Goal: Answer question/provide support: Answer question/provide support

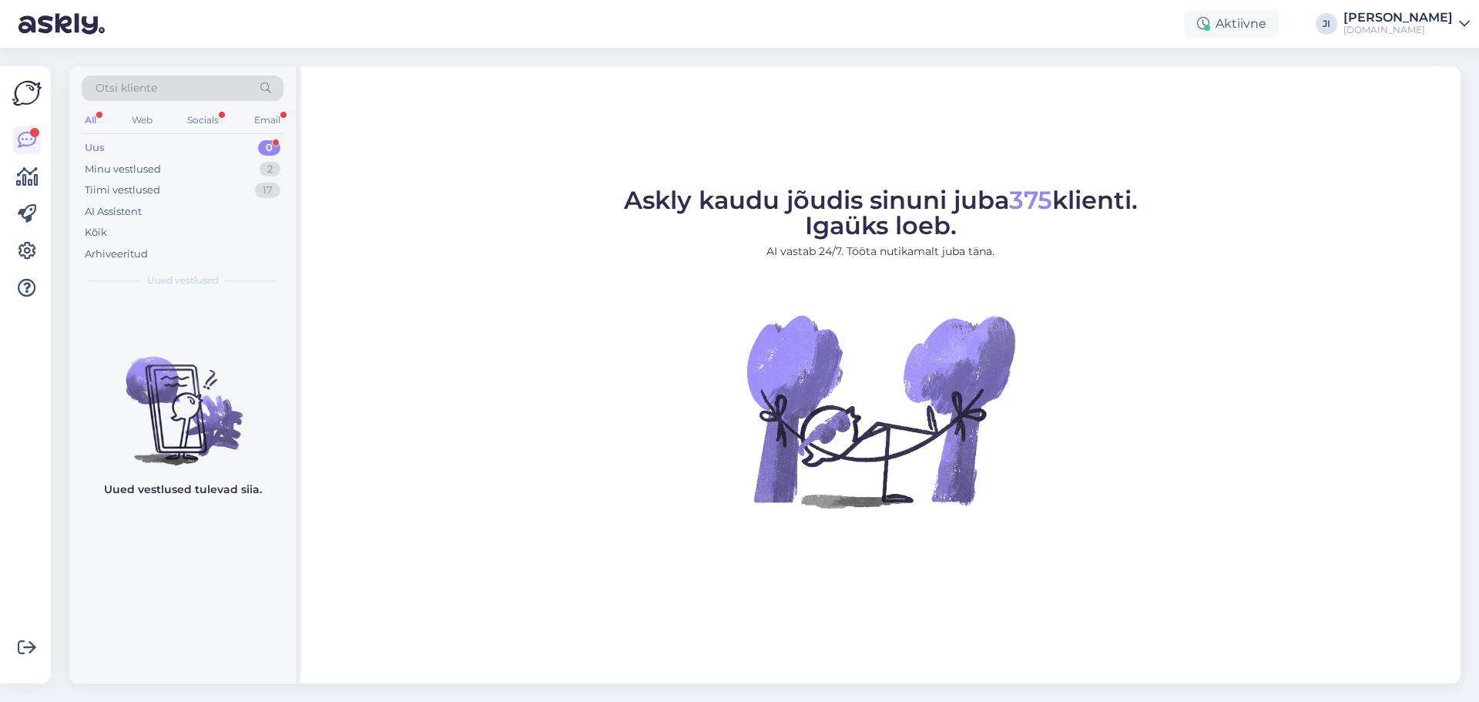
click at [136, 143] on div "Uus 0" at bounding box center [183, 148] width 202 height 22
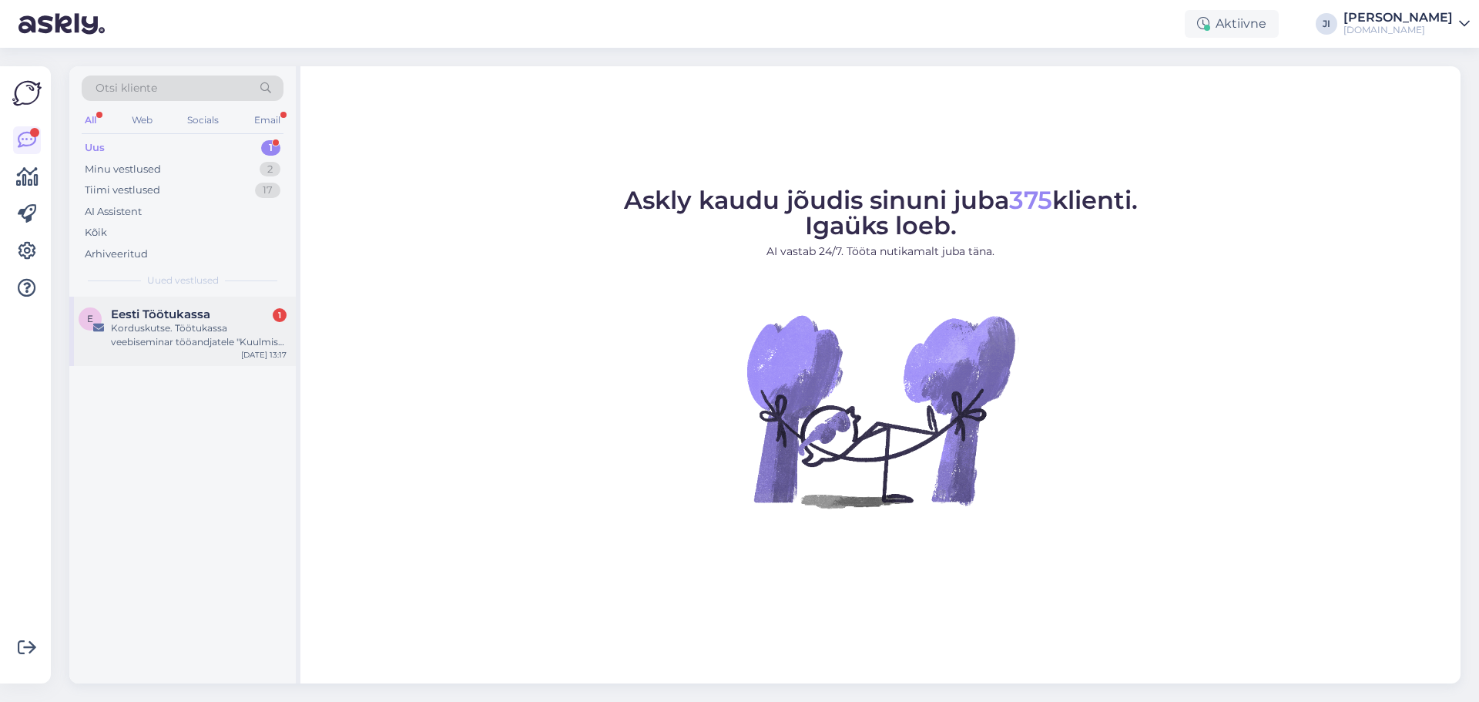
click at [165, 317] on span "Eesti Töötukassa" at bounding box center [160, 314] width 99 height 14
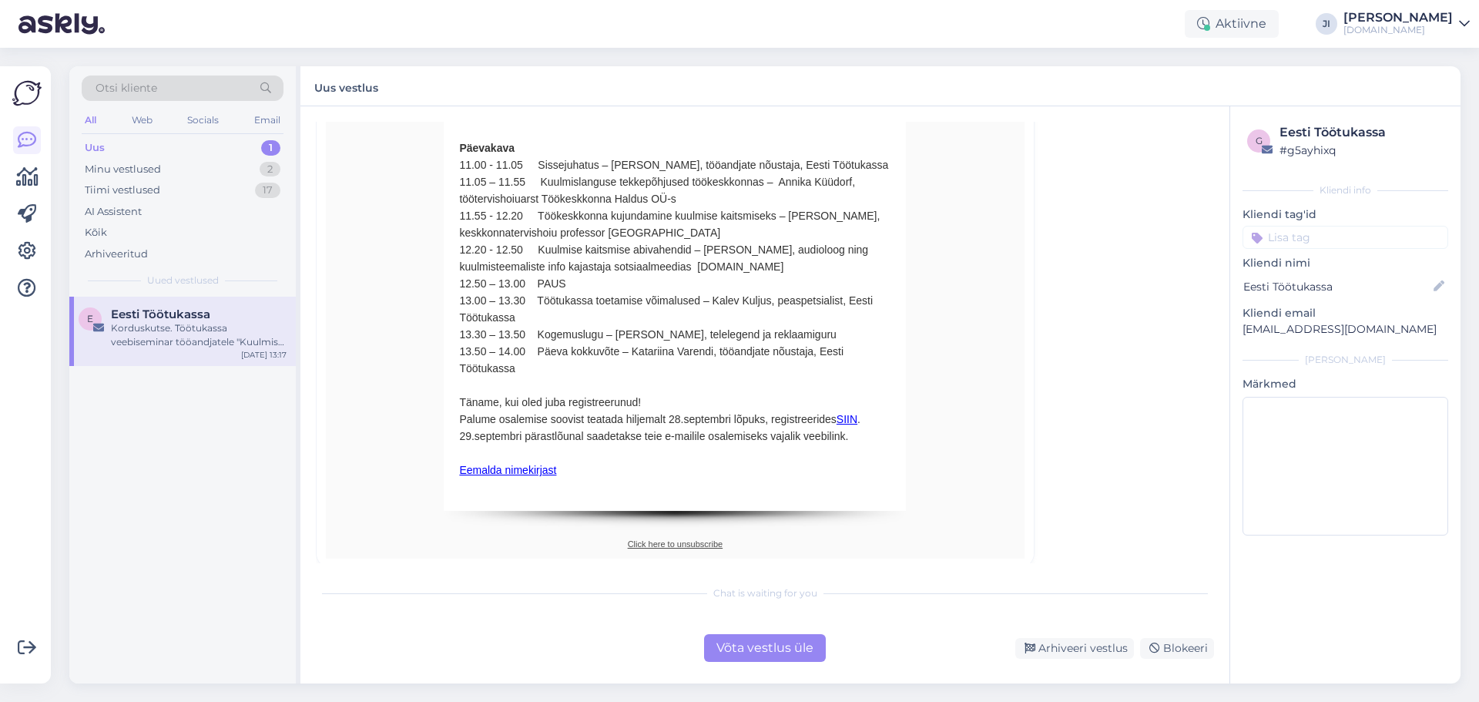
scroll to position [361, 0]
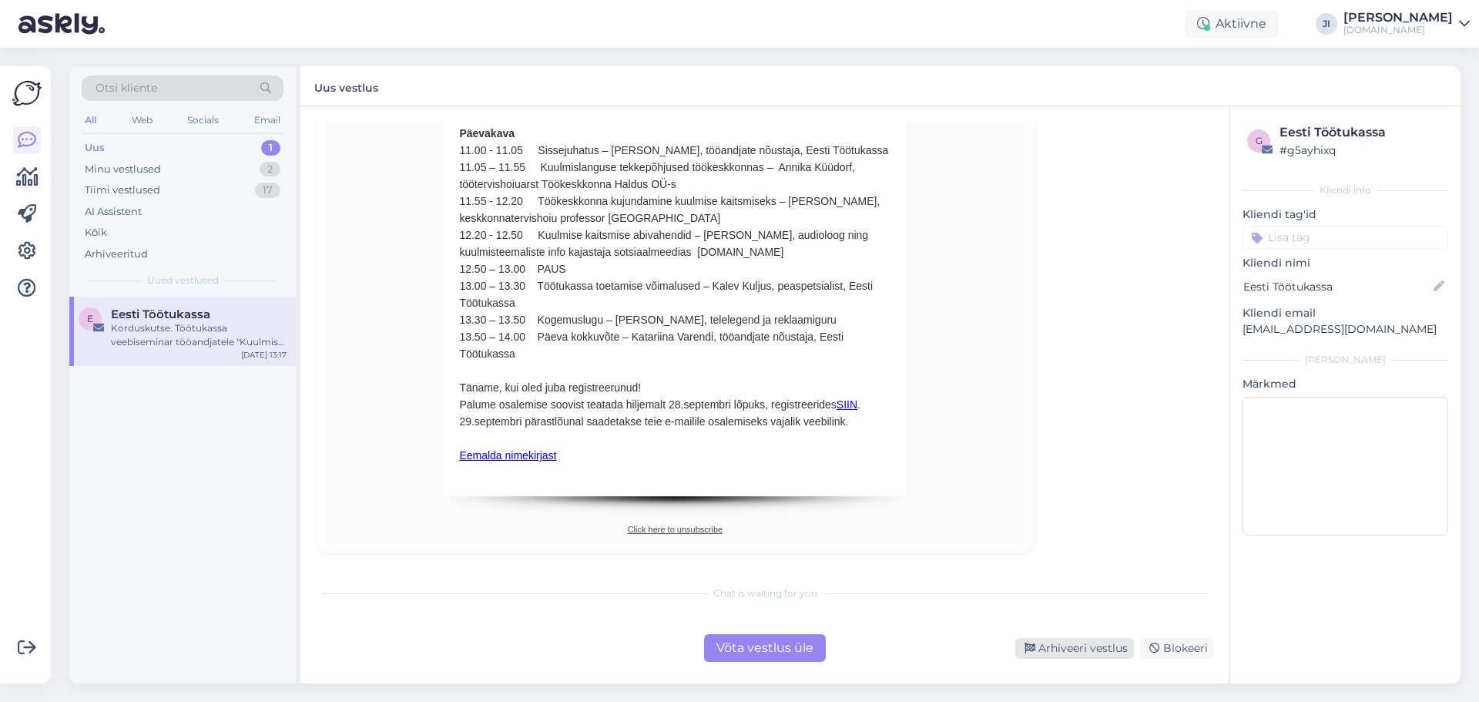
click at [1077, 640] on div "Arhiveeri vestlus" at bounding box center [1074, 648] width 119 height 21
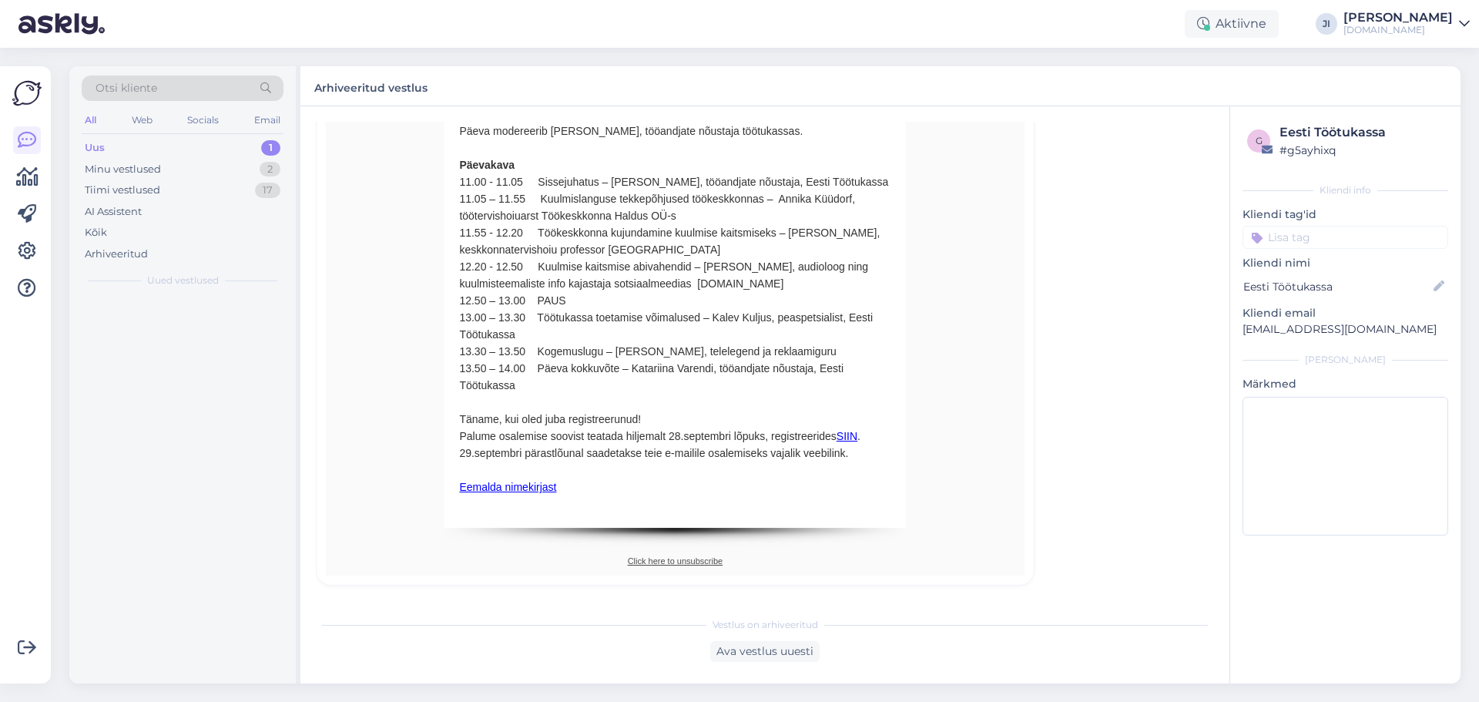
scroll to position [42, 0]
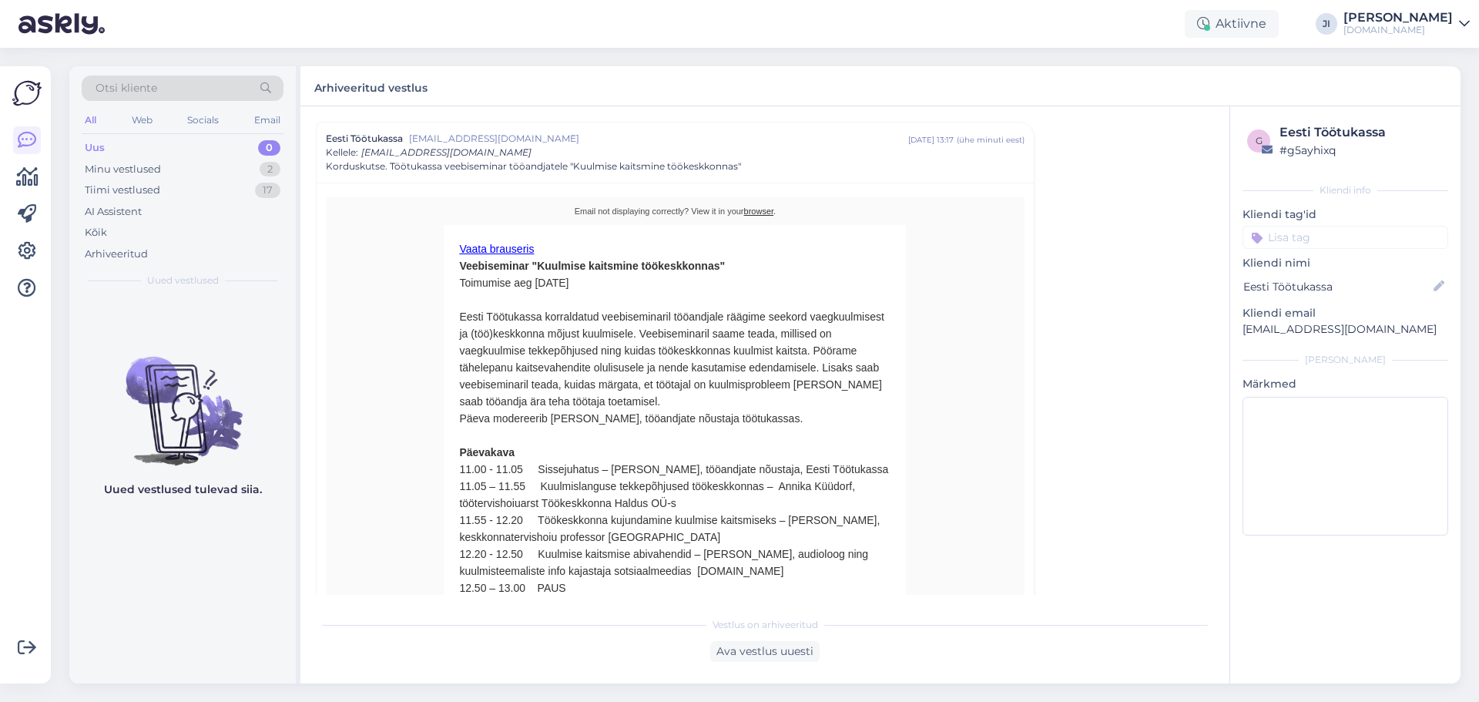
click at [183, 136] on div "Otsi kliente All Web Socials Email Uus 0 Minu vestlused 2 Tiimi vestlused 17 AI…" at bounding box center [182, 181] width 227 height 230
click at [189, 169] on div "Minu vestlused 2" at bounding box center [183, 170] width 202 height 22
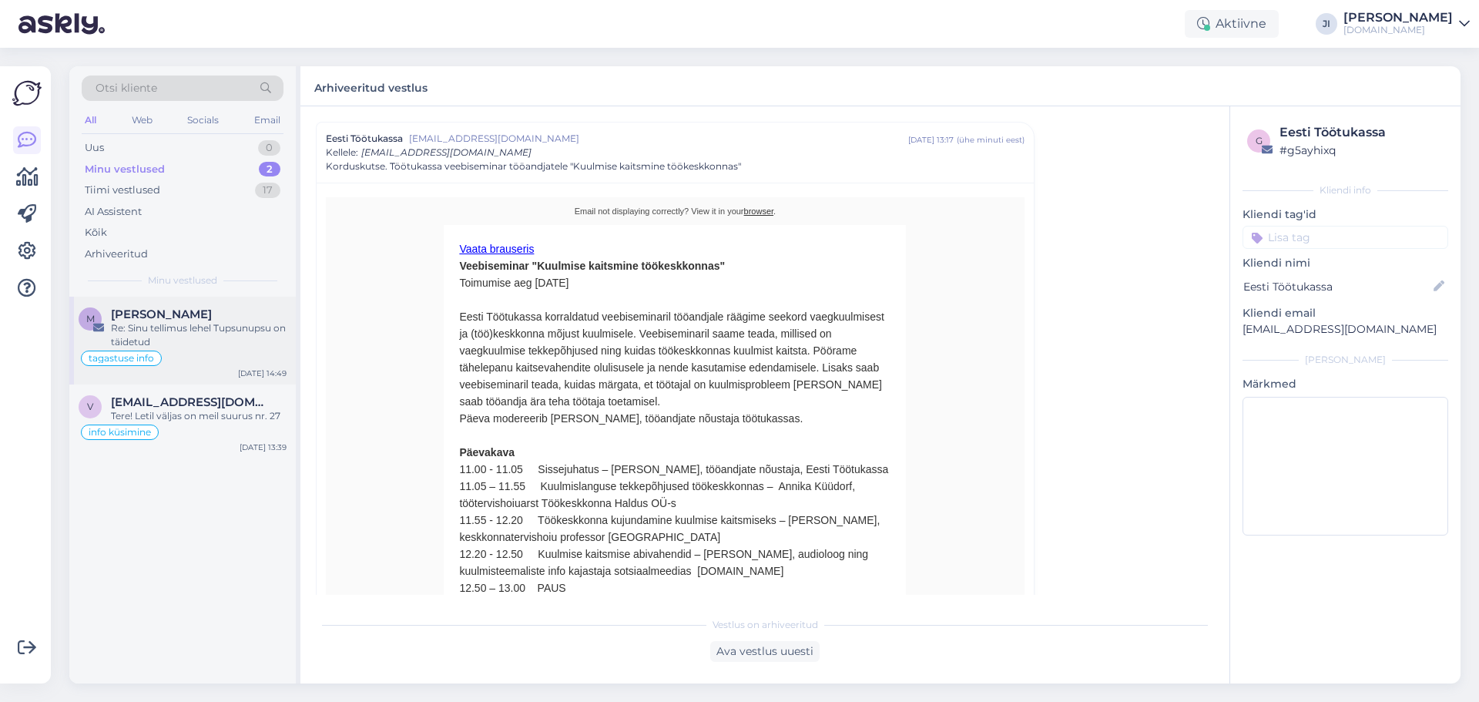
click at [233, 319] on div "[PERSON_NAME]" at bounding box center [199, 314] width 176 height 14
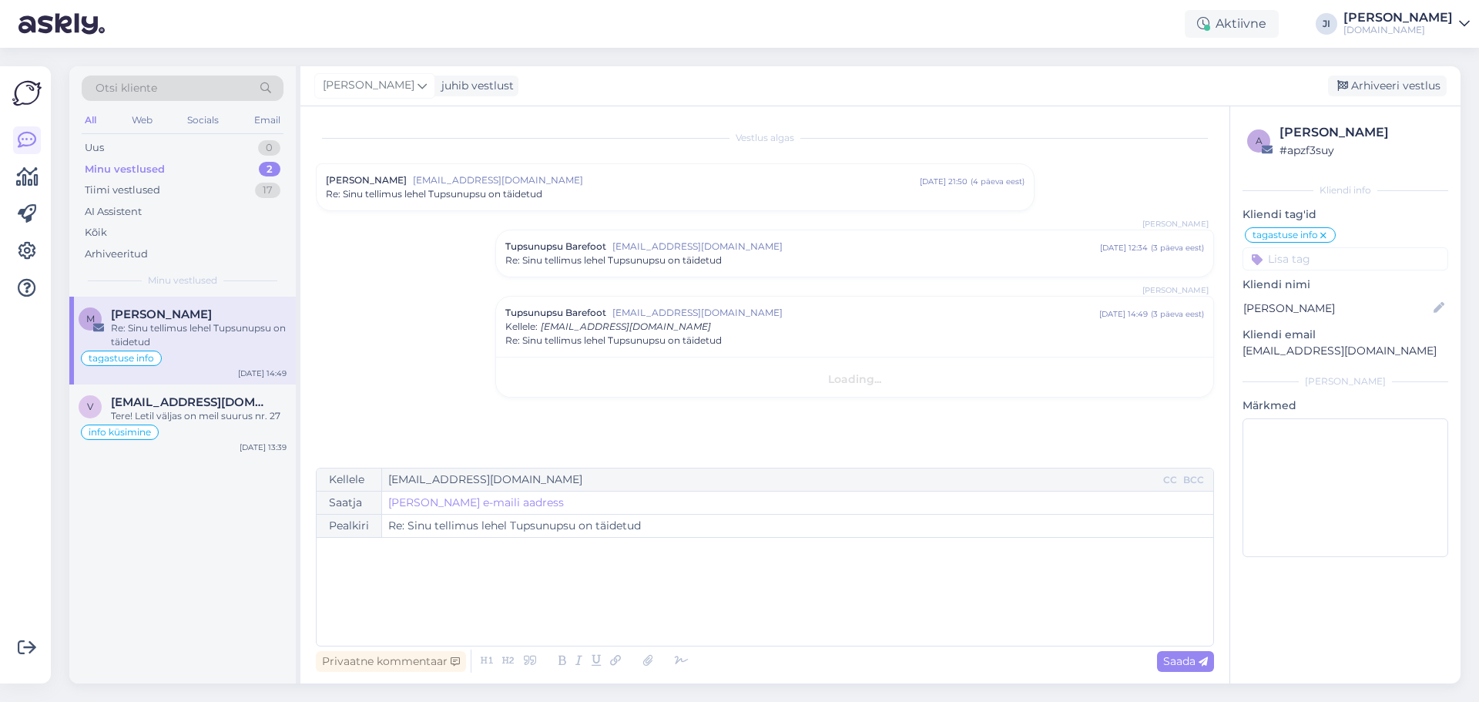
scroll to position [0, 0]
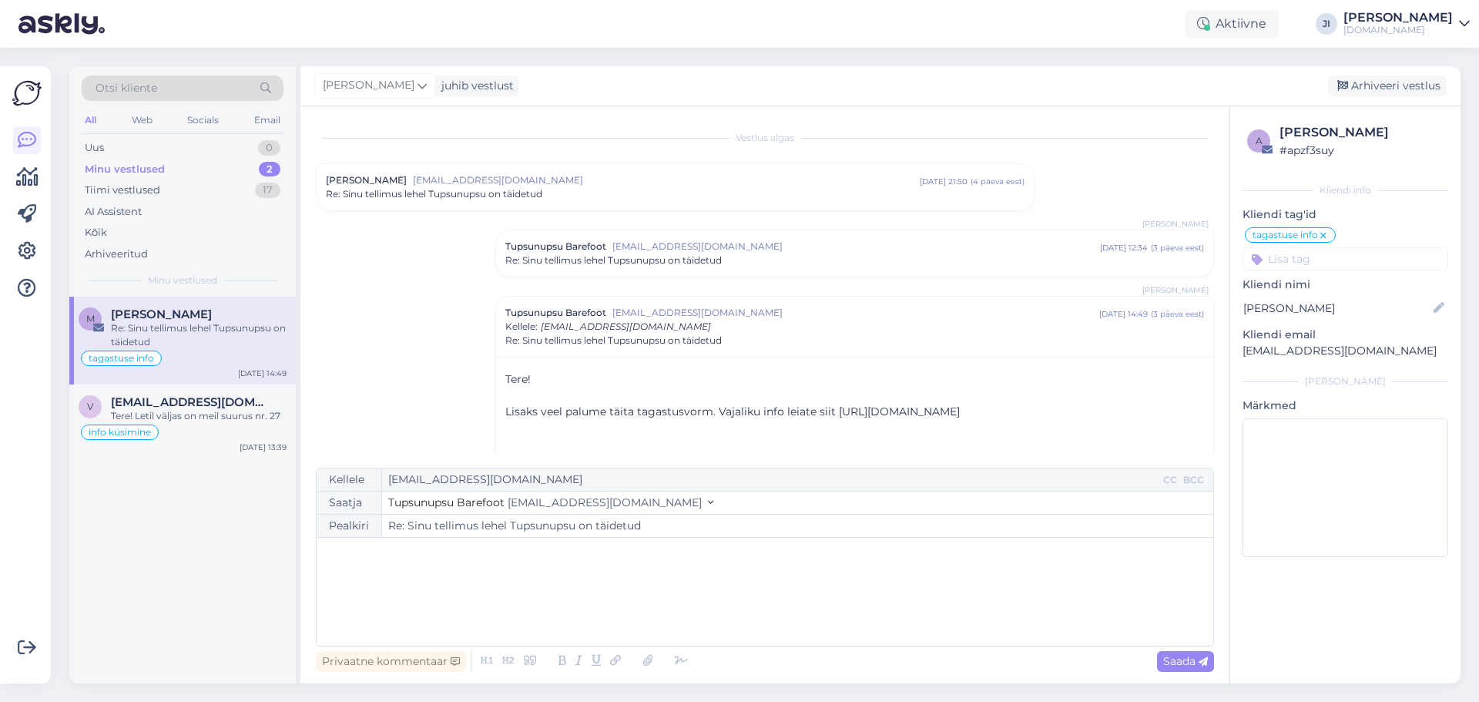
click at [624, 177] on span "[EMAIL_ADDRESS][DOMAIN_NAME]" at bounding box center [666, 180] width 507 height 14
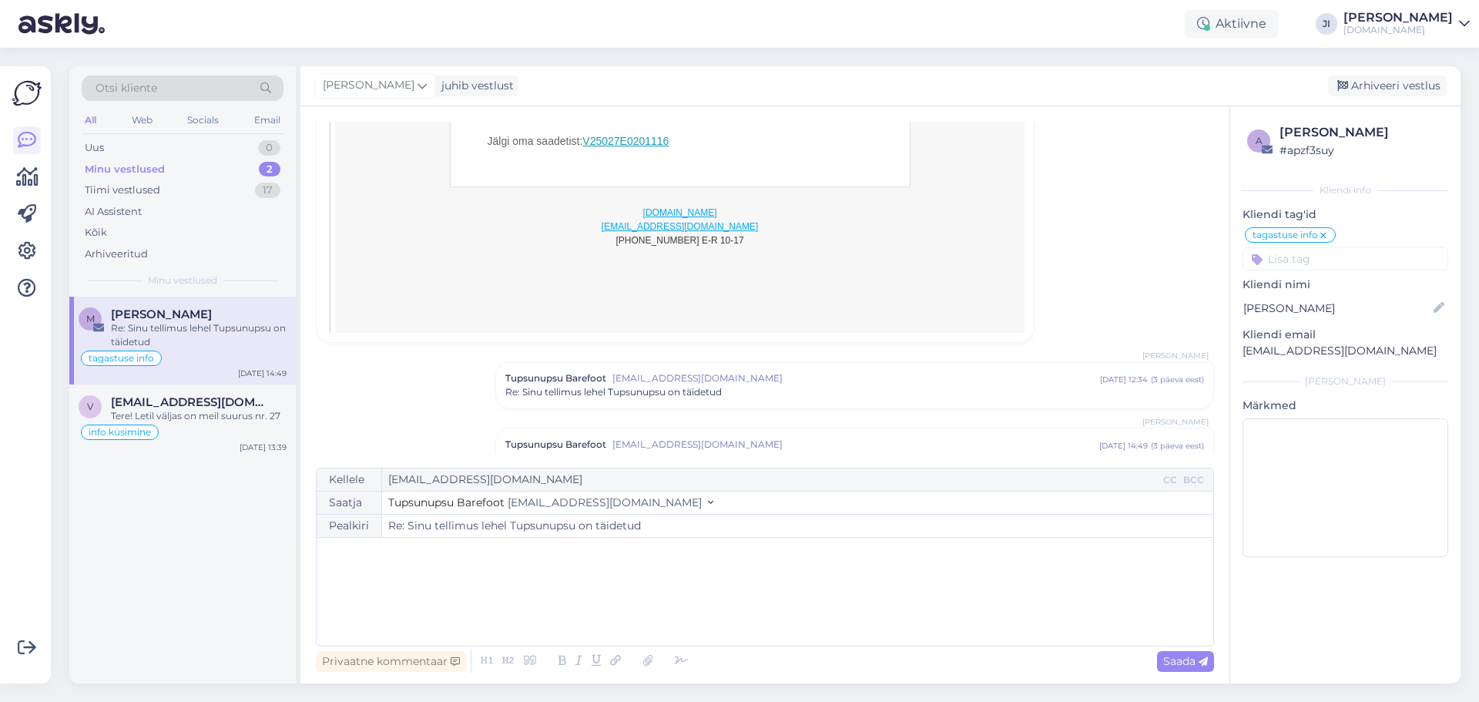
scroll to position [1555, 0]
click at [798, 386] on div "Re: Sinu tellimus lehel Tupsunupsu on täidetud" at bounding box center [854, 393] width 699 height 14
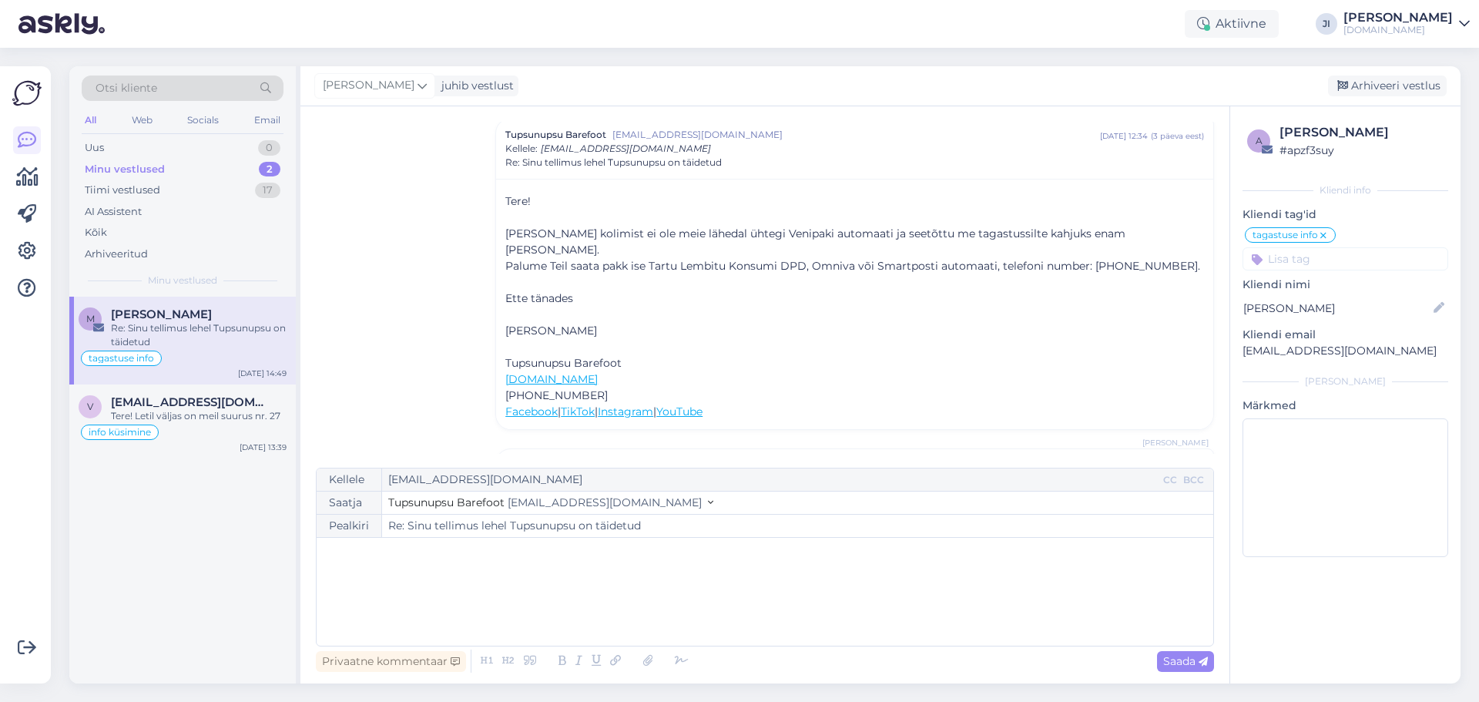
scroll to position [1941, 0]
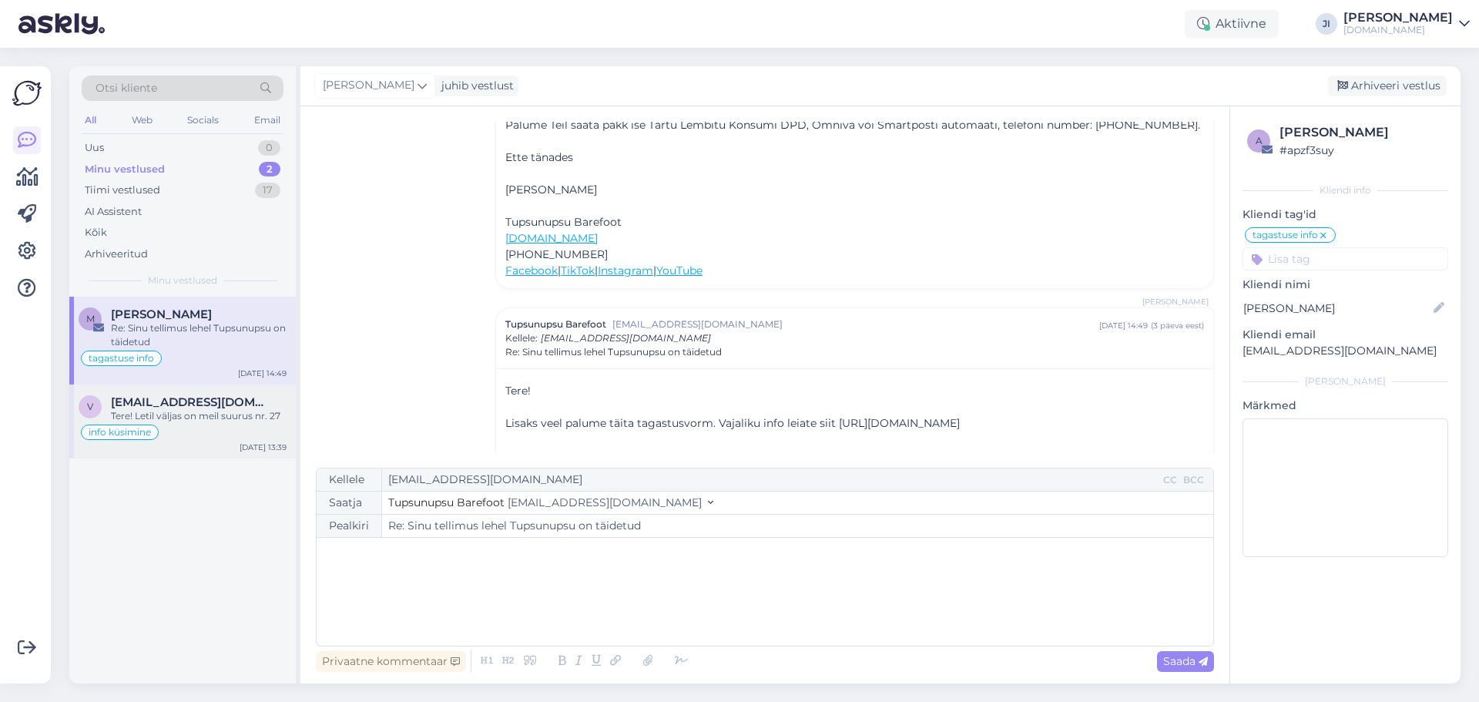
click at [206, 421] on div "Tere! Letil väljas on meil suurus nr. 27" at bounding box center [199, 416] width 176 height 14
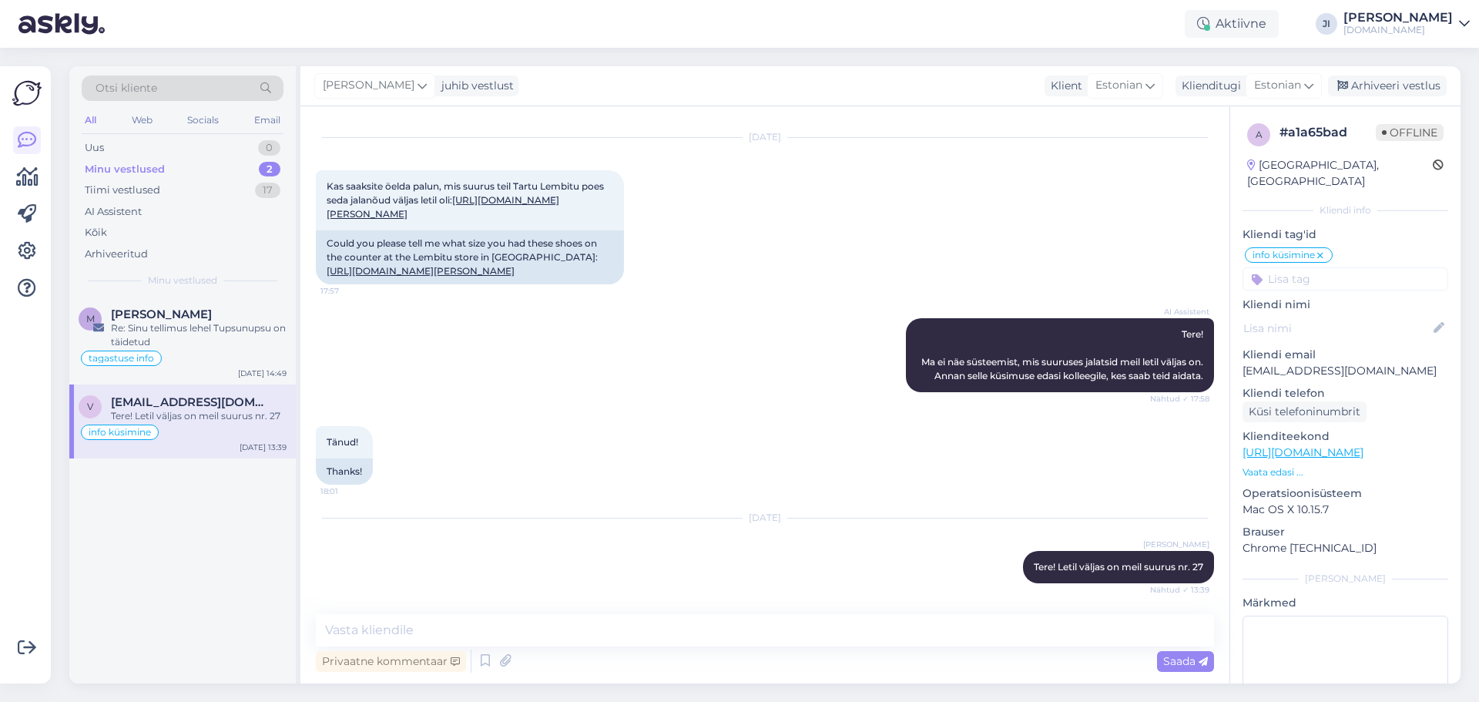
scroll to position [75, 0]
click at [137, 237] on div "Kõik" at bounding box center [183, 233] width 202 height 22
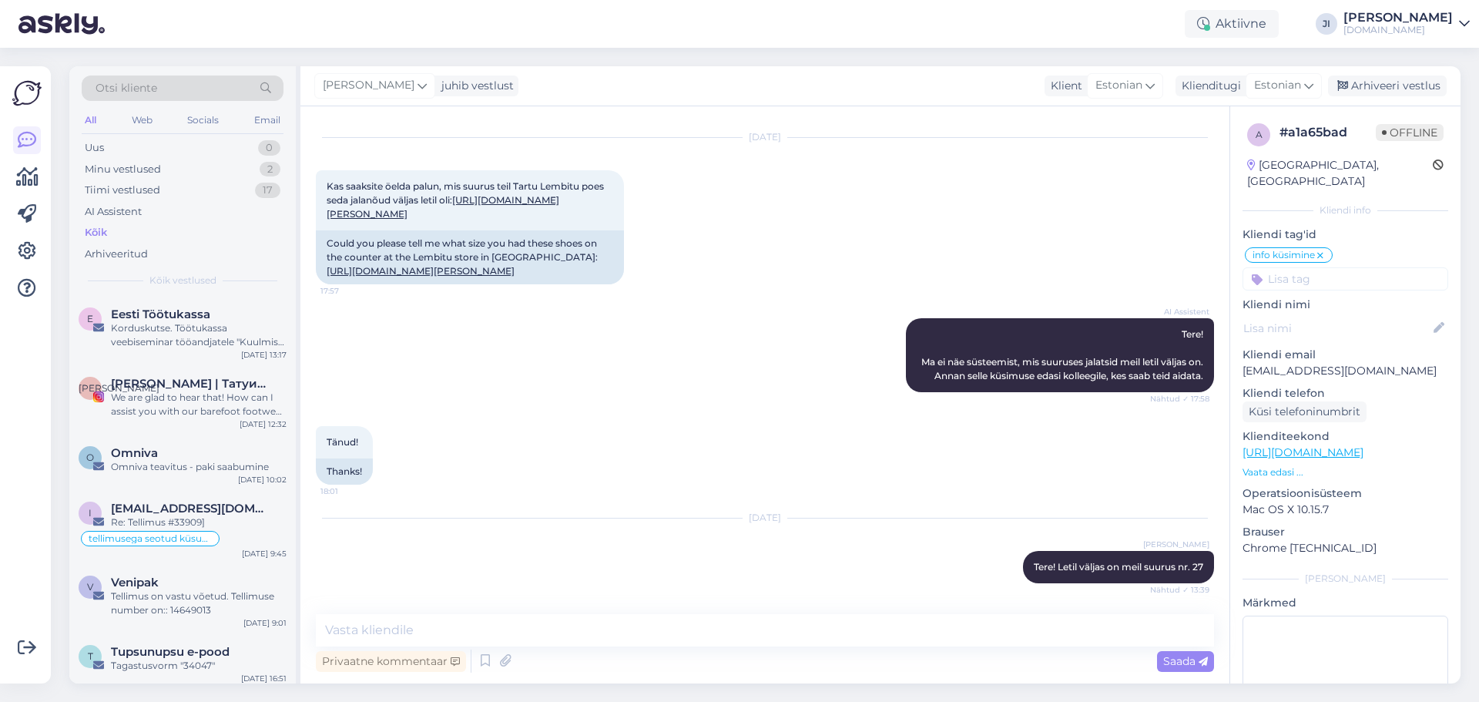
scroll to position [0, 0]
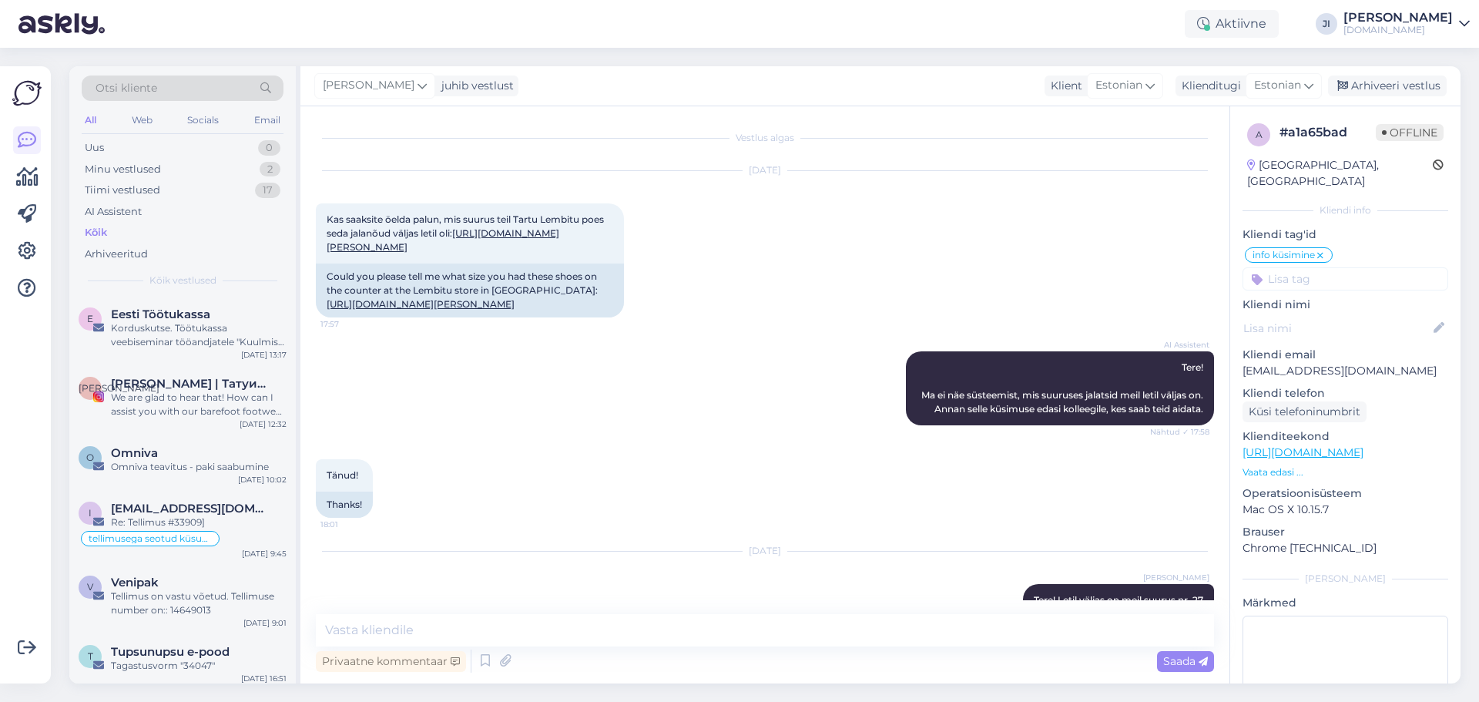
click at [166, 136] on div "Otsi kliente All Web Socials Email Uus 0 Minu vestlused 2 Tiimi vestlused 17 AI…" at bounding box center [182, 181] width 227 height 230
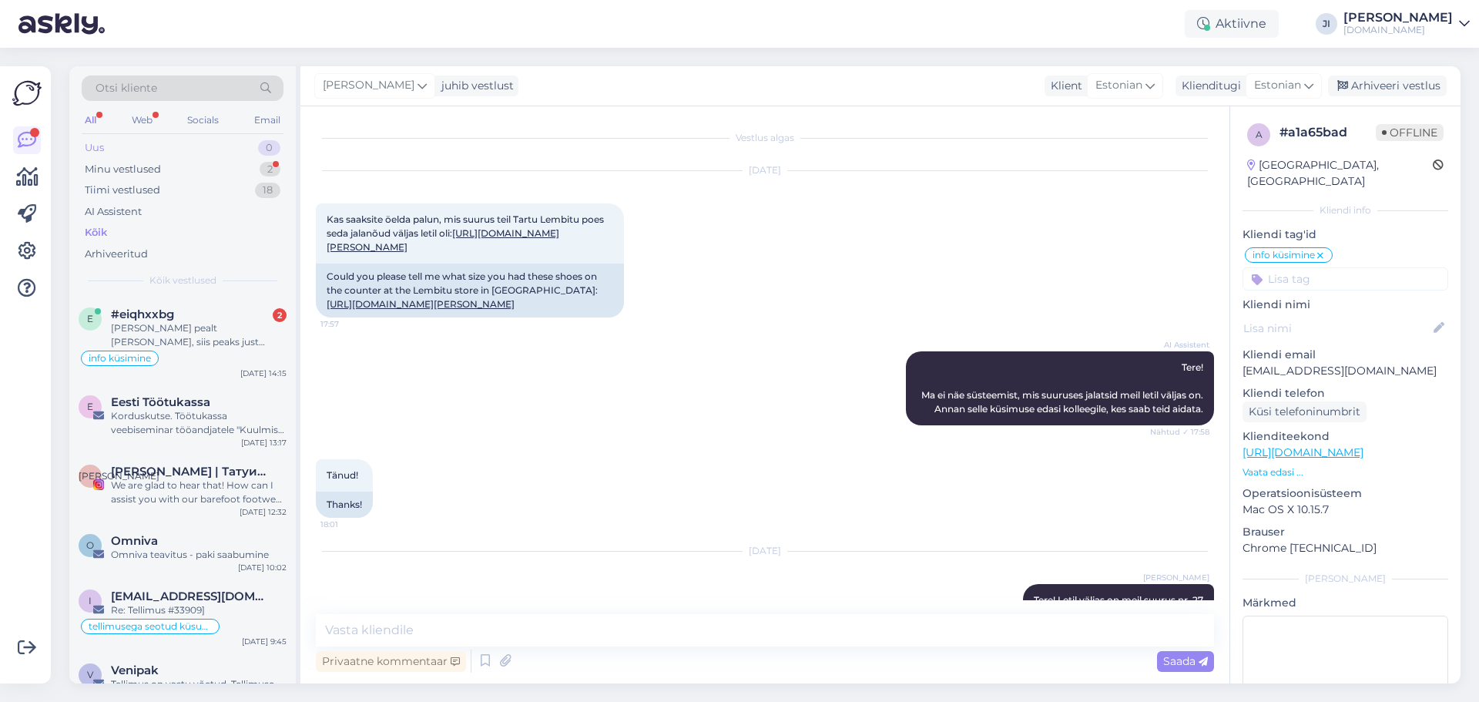
click at [167, 144] on div "Uus 0" at bounding box center [183, 148] width 202 height 22
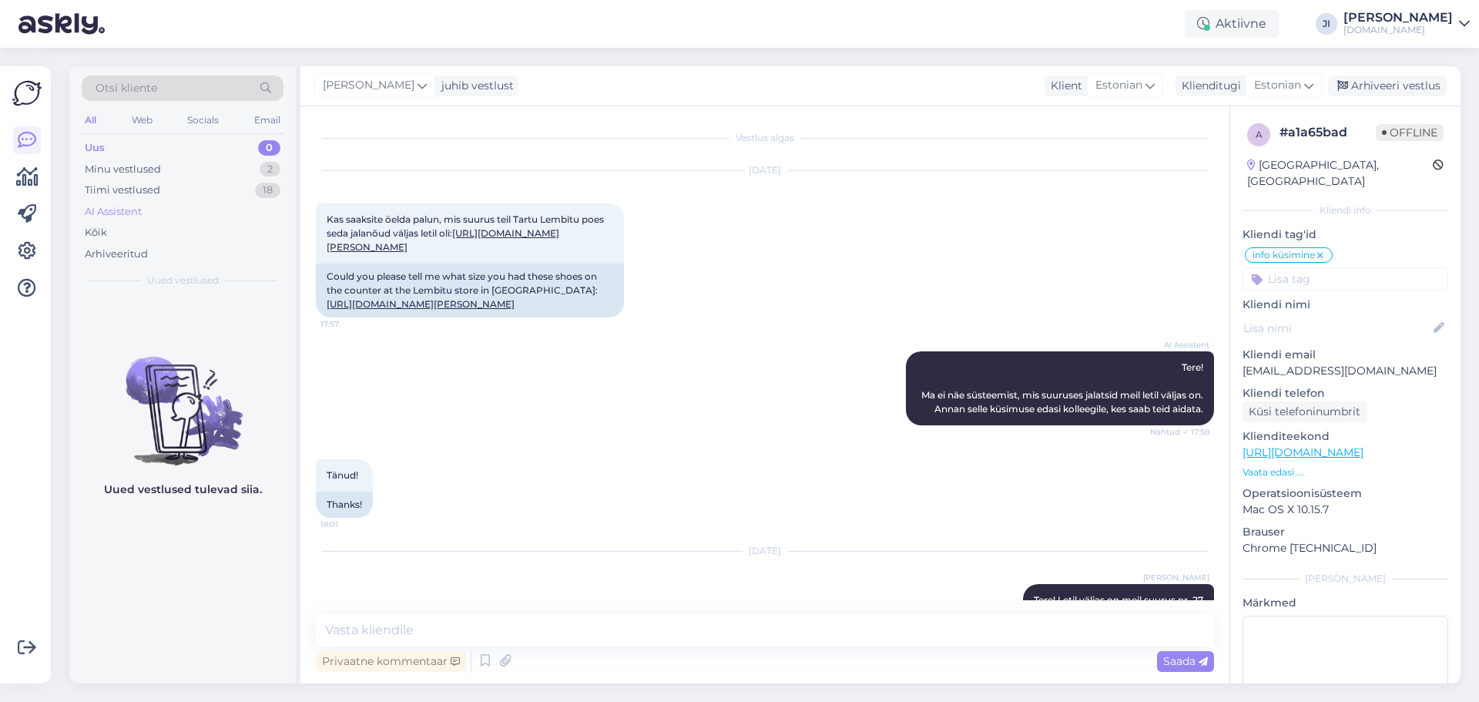
click at [177, 206] on div "AI Assistent" at bounding box center [183, 212] width 202 height 22
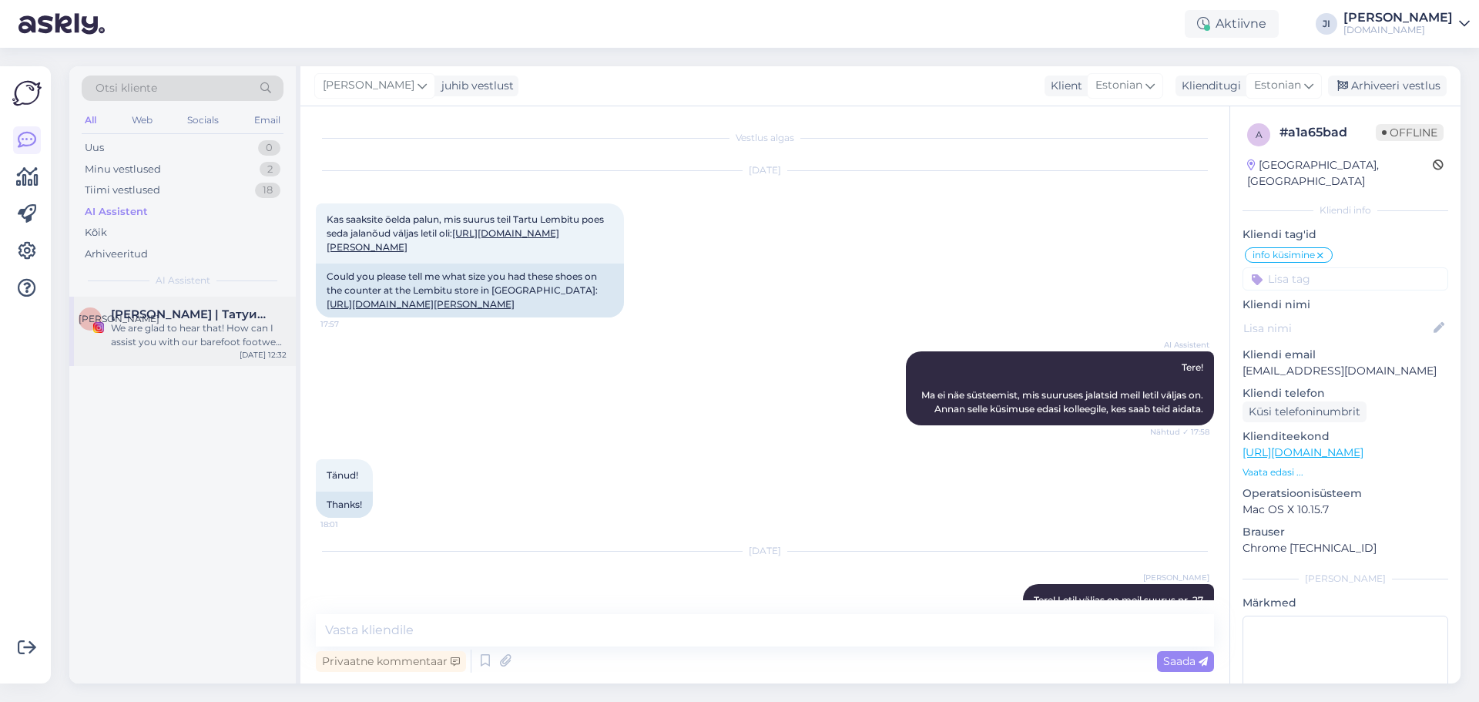
click at [186, 321] on div "We are glad to hear that! How can I assist you with our barefoot footwear [DATE…" at bounding box center [199, 335] width 176 height 28
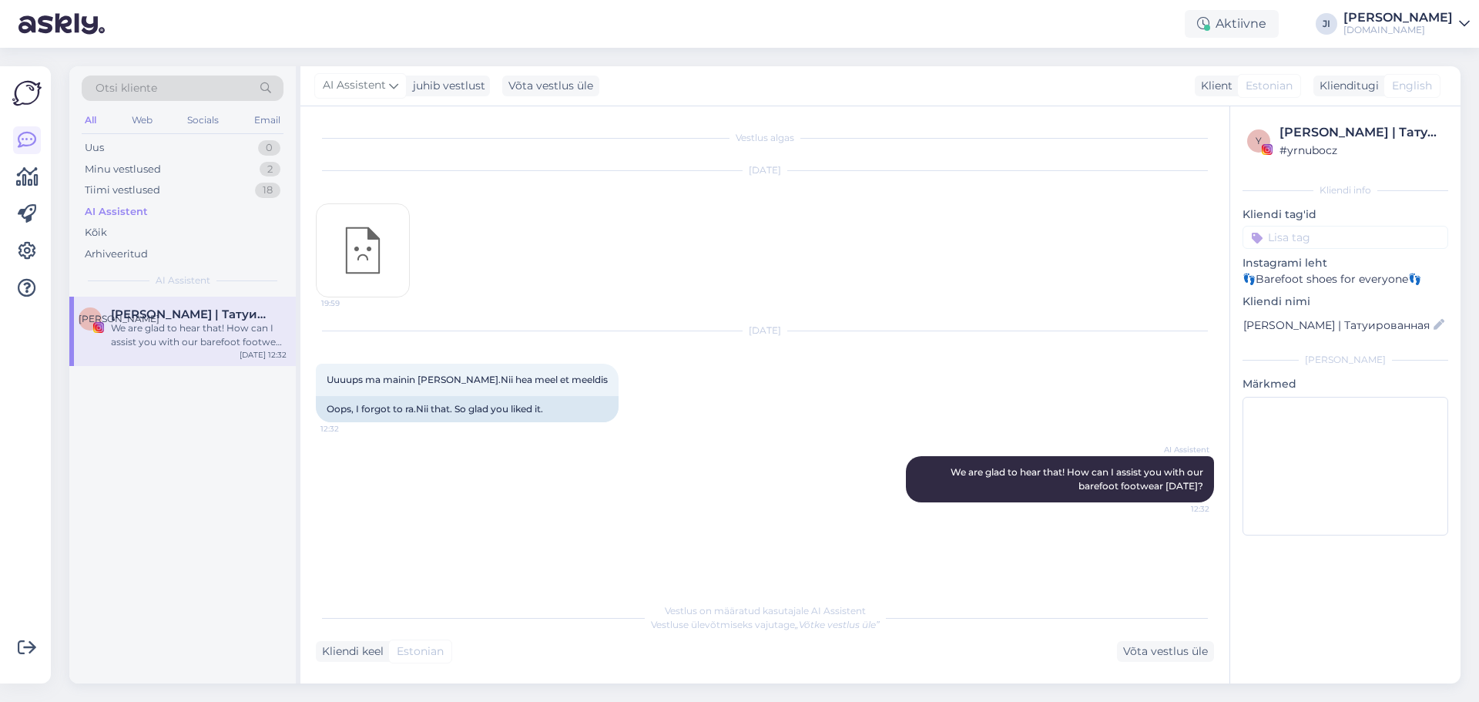
click at [136, 136] on div "Otsi kliente All Web Socials Email Uus 0 Minu vestlused 2 Tiimi vestlused 18 AI…" at bounding box center [182, 181] width 227 height 230
click at [110, 149] on div "Uus 0" at bounding box center [183, 148] width 202 height 22
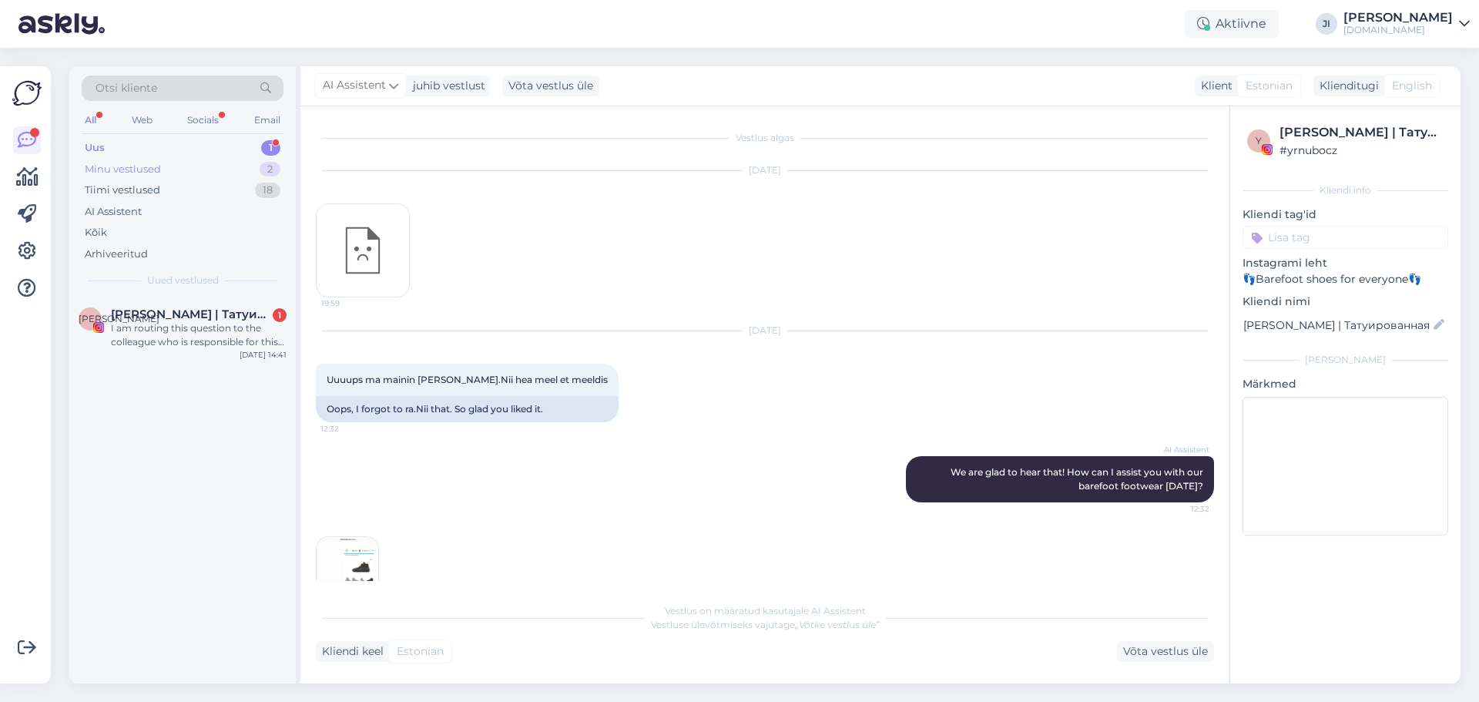
click at [199, 161] on div "Minu vestlused 2" at bounding box center [183, 170] width 202 height 22
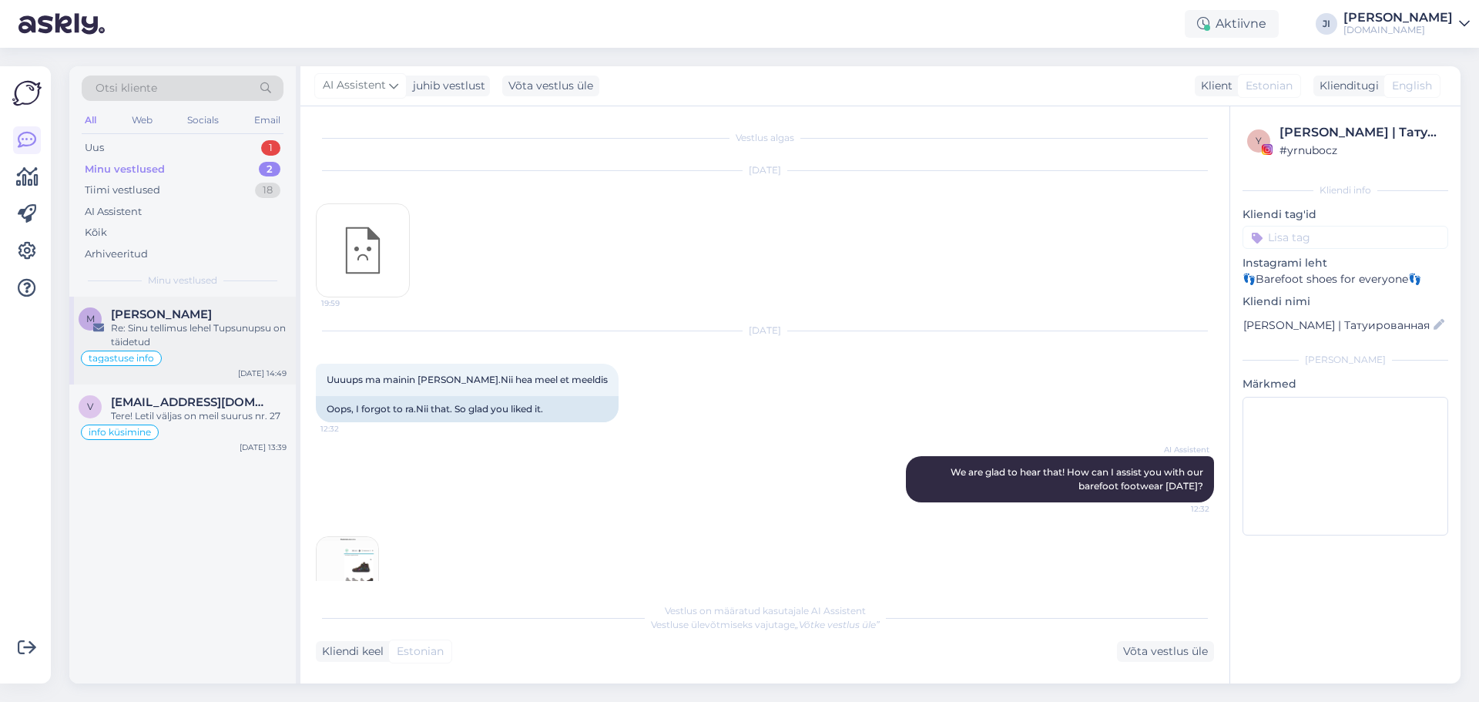
click at [215, 308] on div "[PERSON_NAME]" at bounding box center [199, 314] width 176 height 14
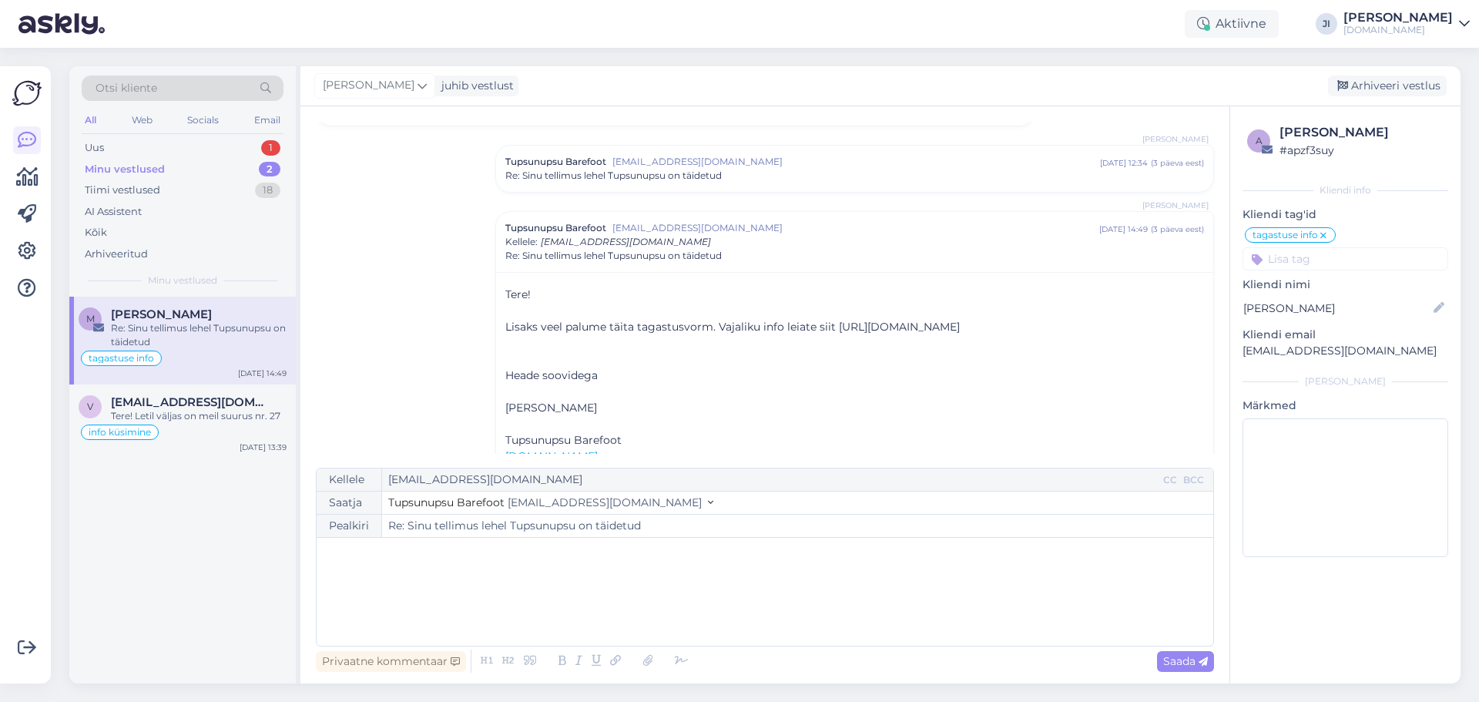
scroll to position [147, 0]
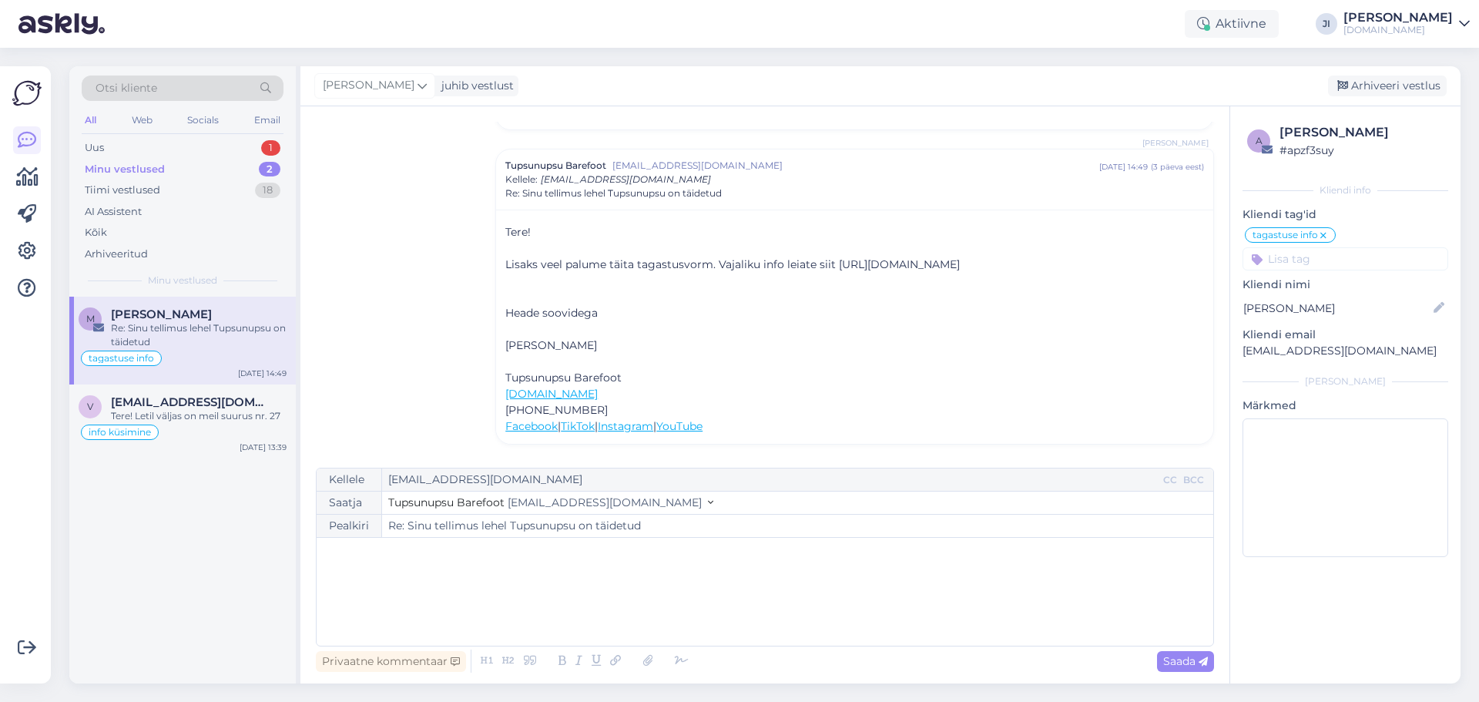
drag, startPoint x: 221, startPoint y: 431, endPoint x: 299, endPoint y: 431, distance: 77.8
click at [221, 431] on div "info küsimine" at bounding box center [183, 432] width 208 height 18
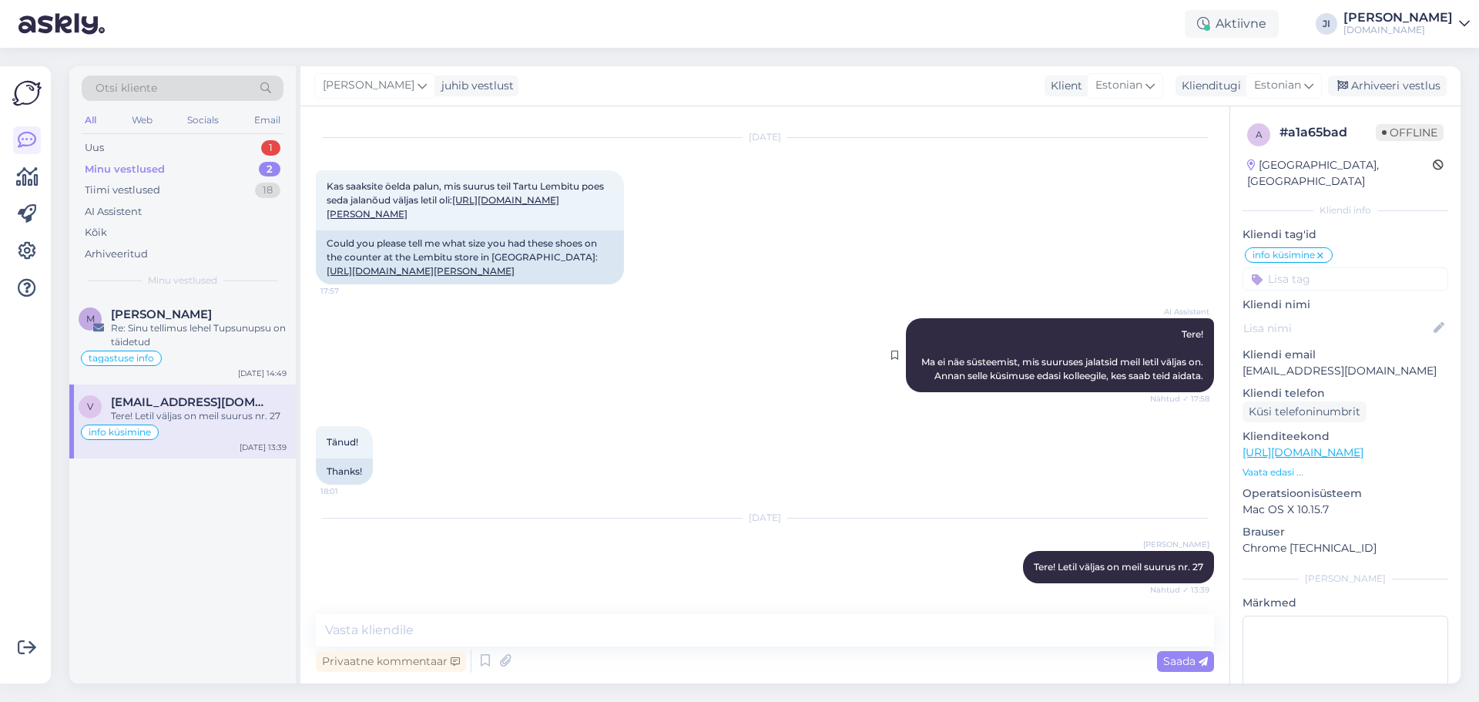
scroll to position [0, 0]
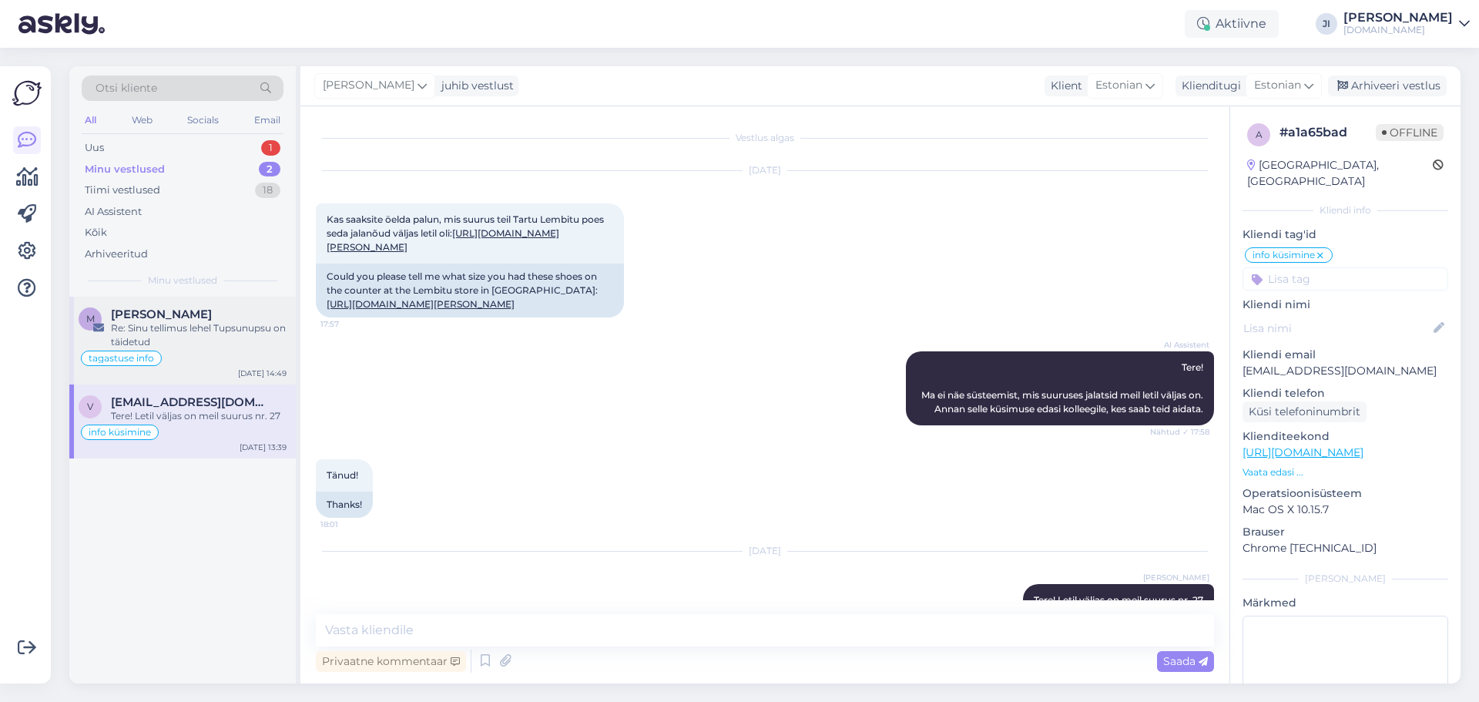
click at [216, 322] on div "Re: Sinu tellimus lehel Tupsunupsu on täidetud" at bounding box center [199, 335] width 176 height 28
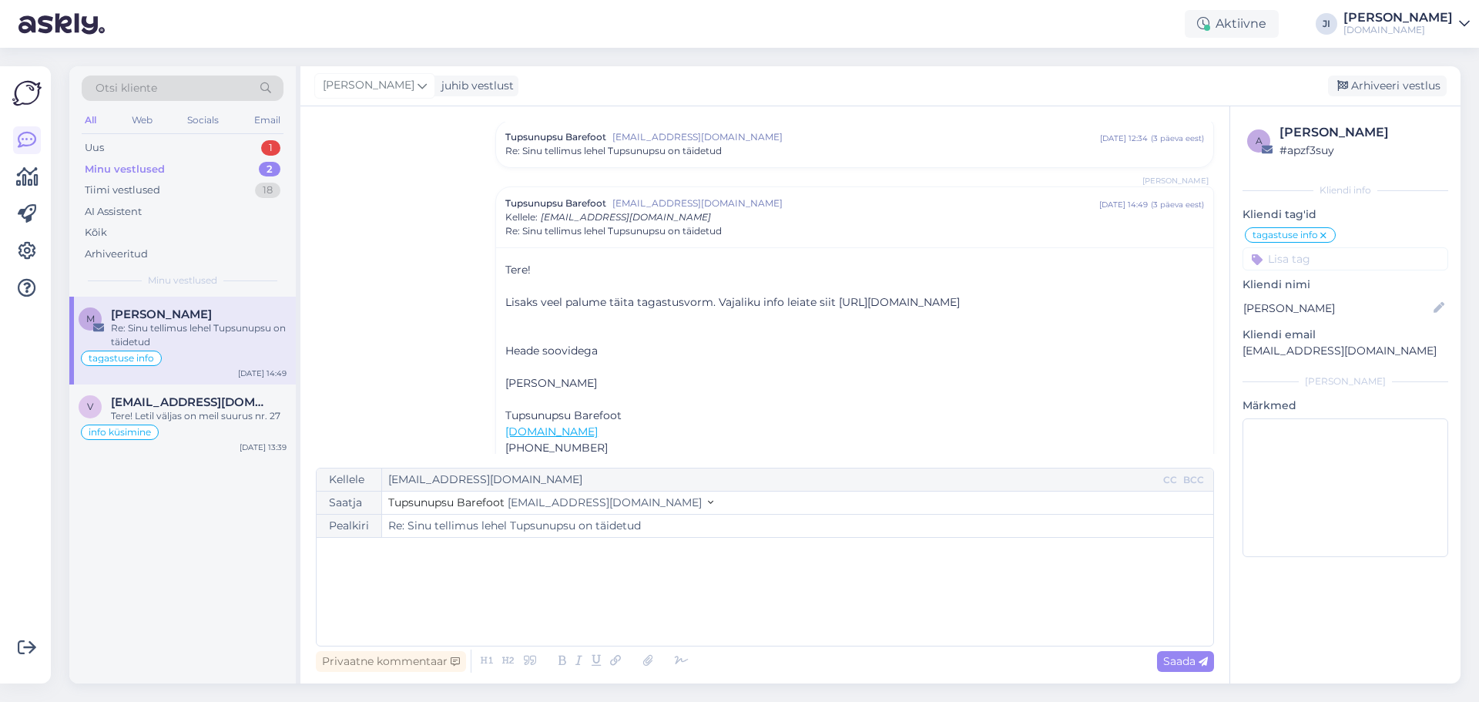
scroll to position [147, 0]
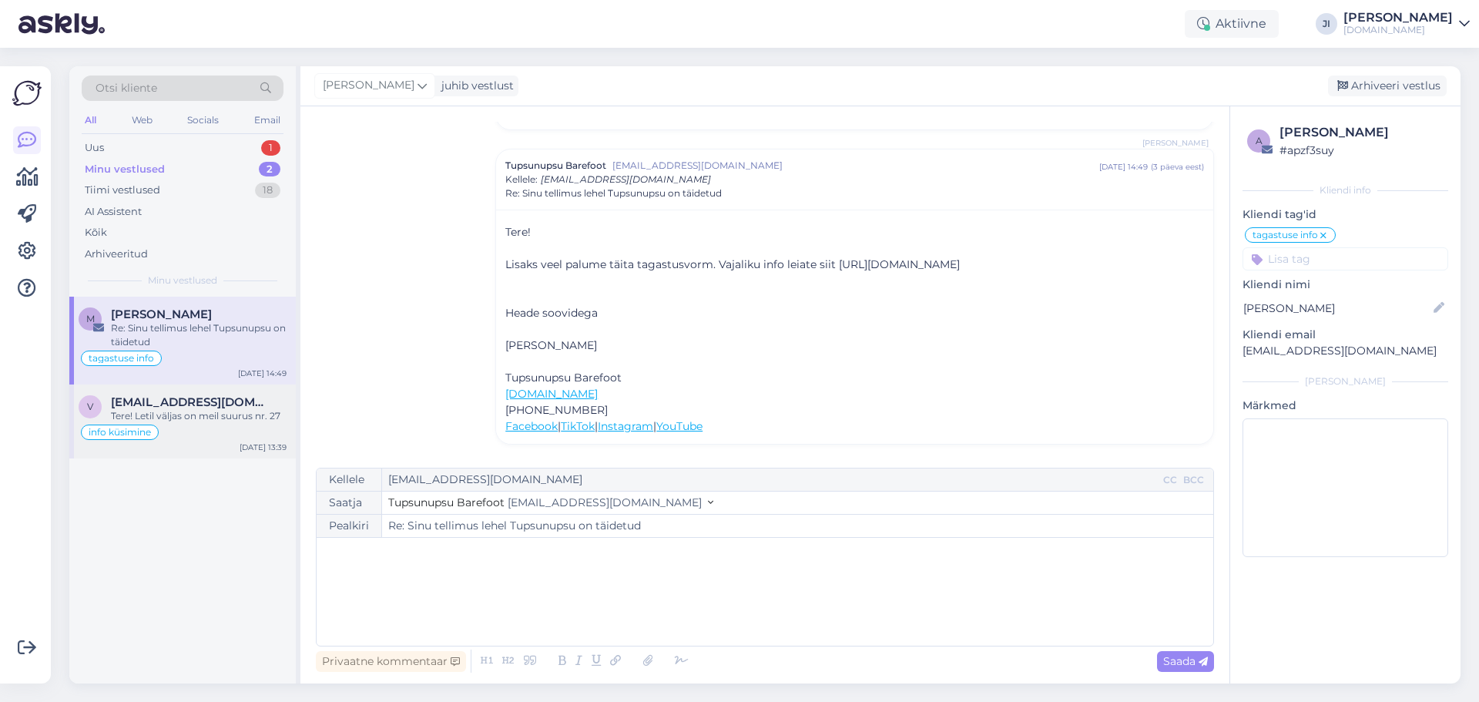
click at [165, 413] on div "Tere! Letil väljas on meil suurus nr. 27" at bounding box center [199, 416] width 176 height 14
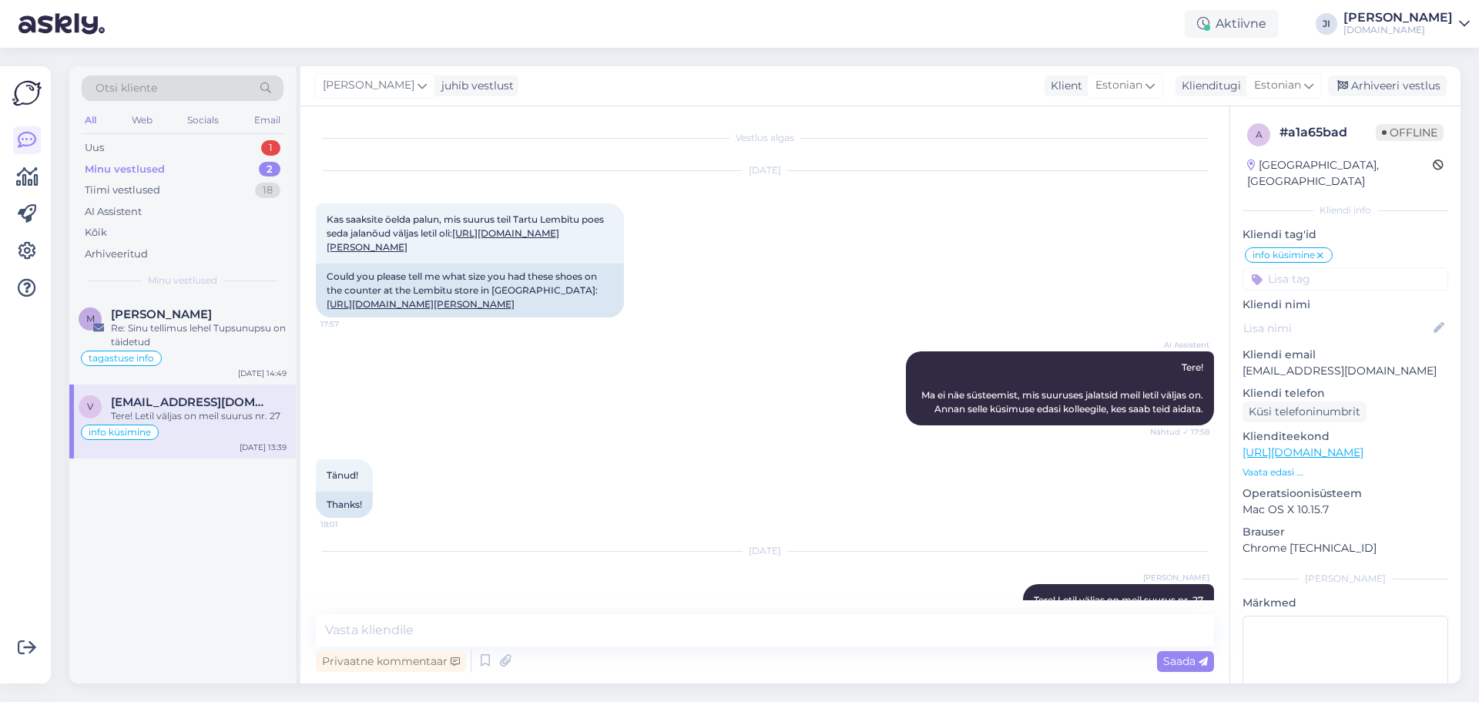
scroll to position [75, 0]
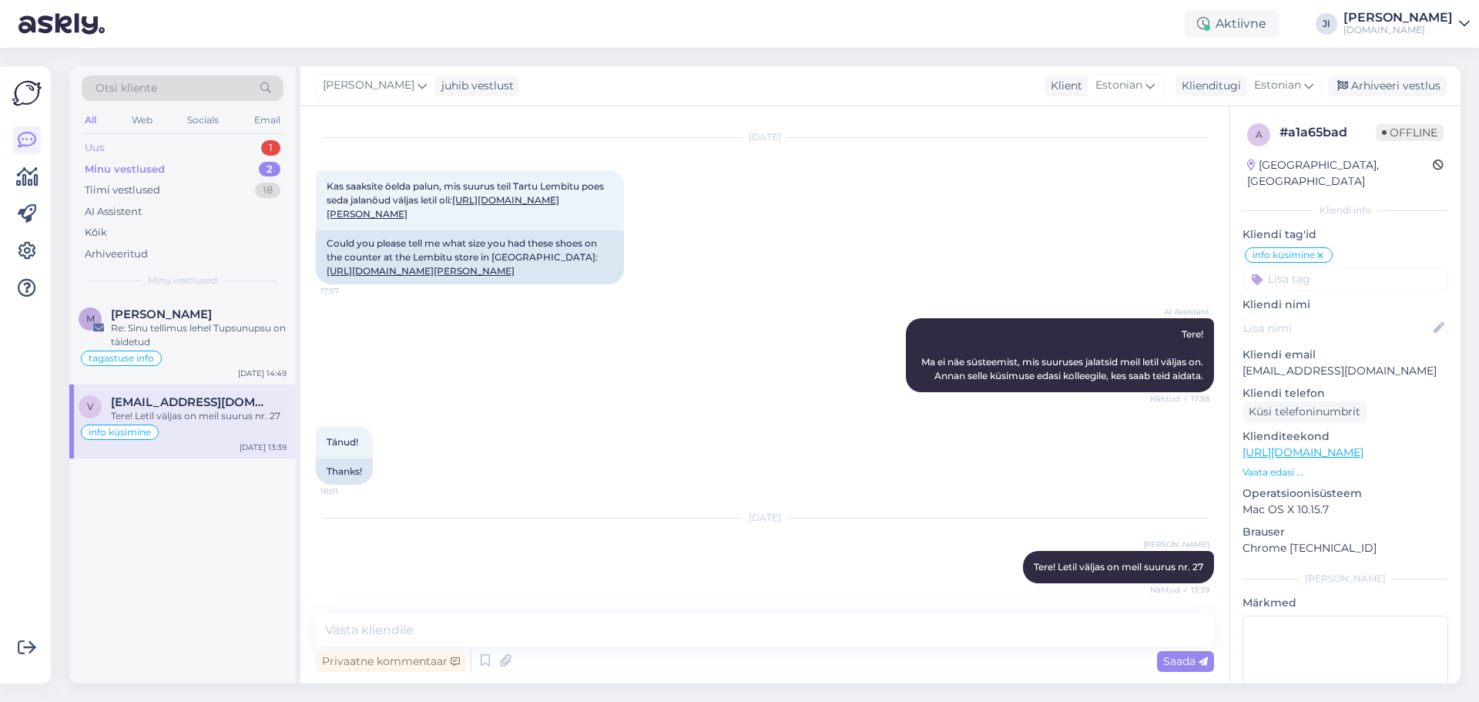
click at [136, 143] on div "Uus 1" at bounding box center [183, 148] width 202 height 22
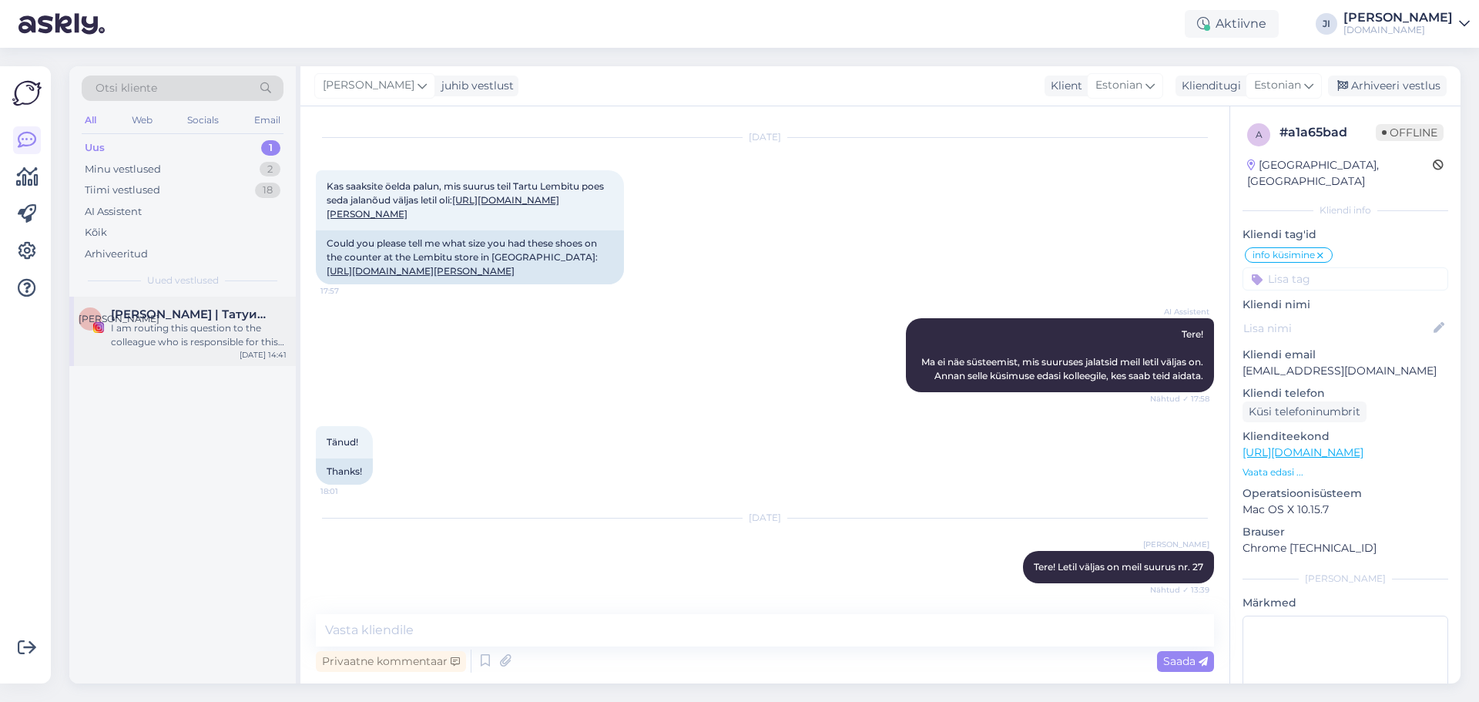
click at [193, 344] on div "I am routing this question to the colleague who is responsible for this topic. …" at bounding box center [199, 335] width 176 height 28
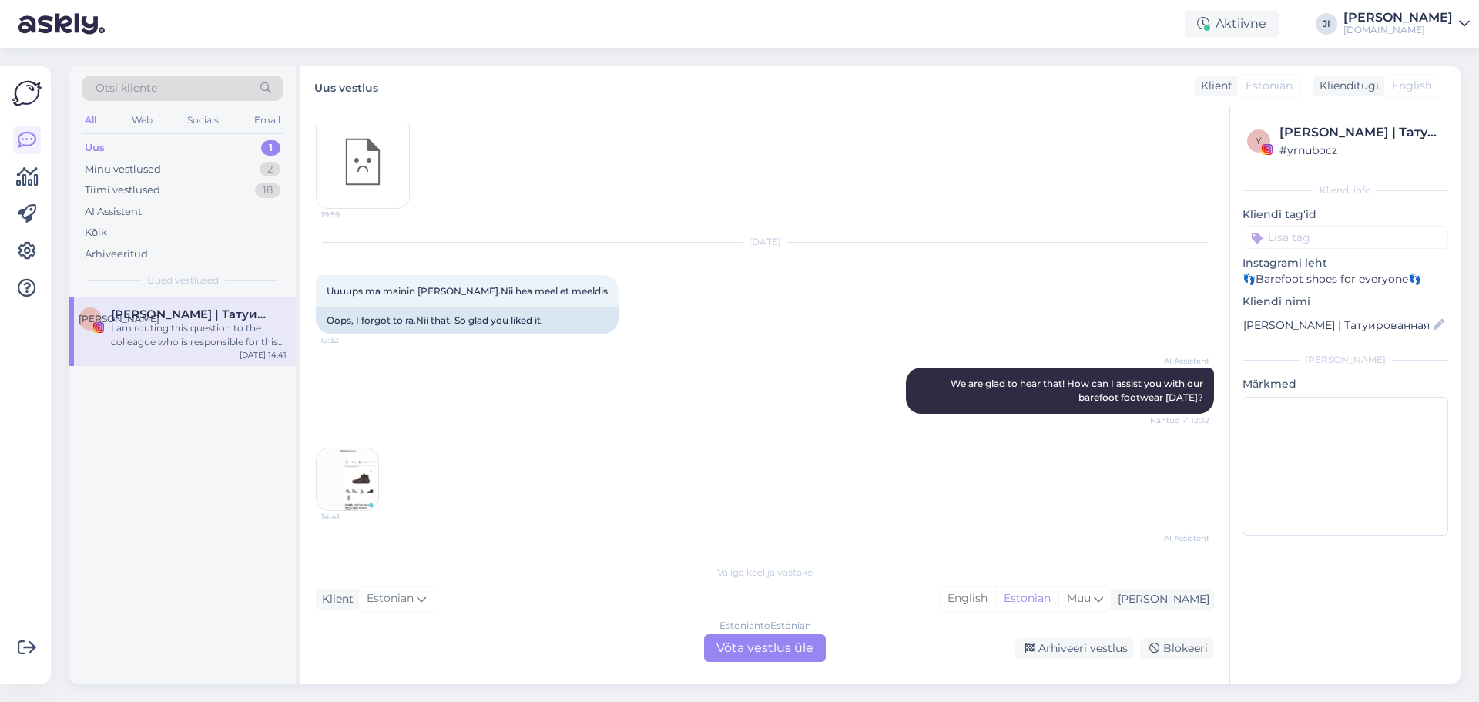
scroll to position [222, 0]
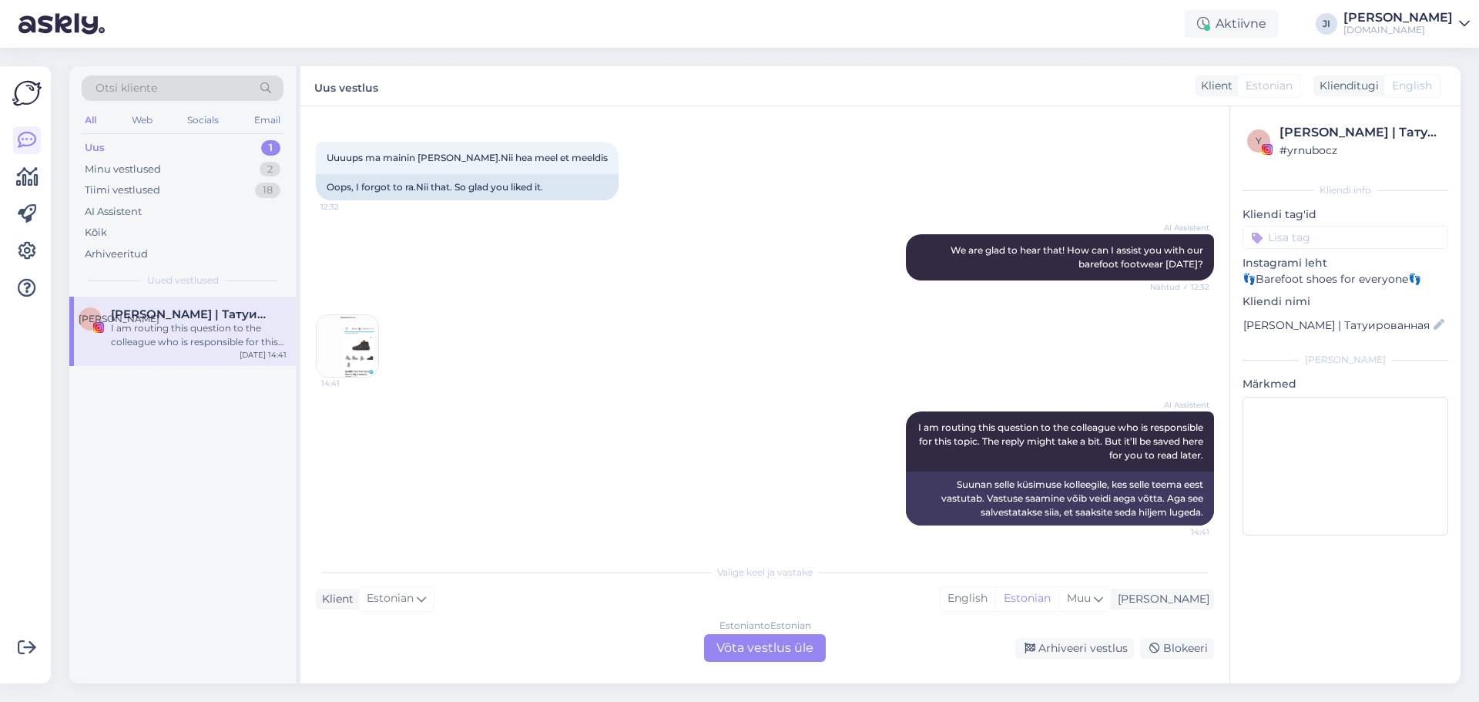
click at [368, 351] on img at bounding box center [348, 346] width 62 height 62
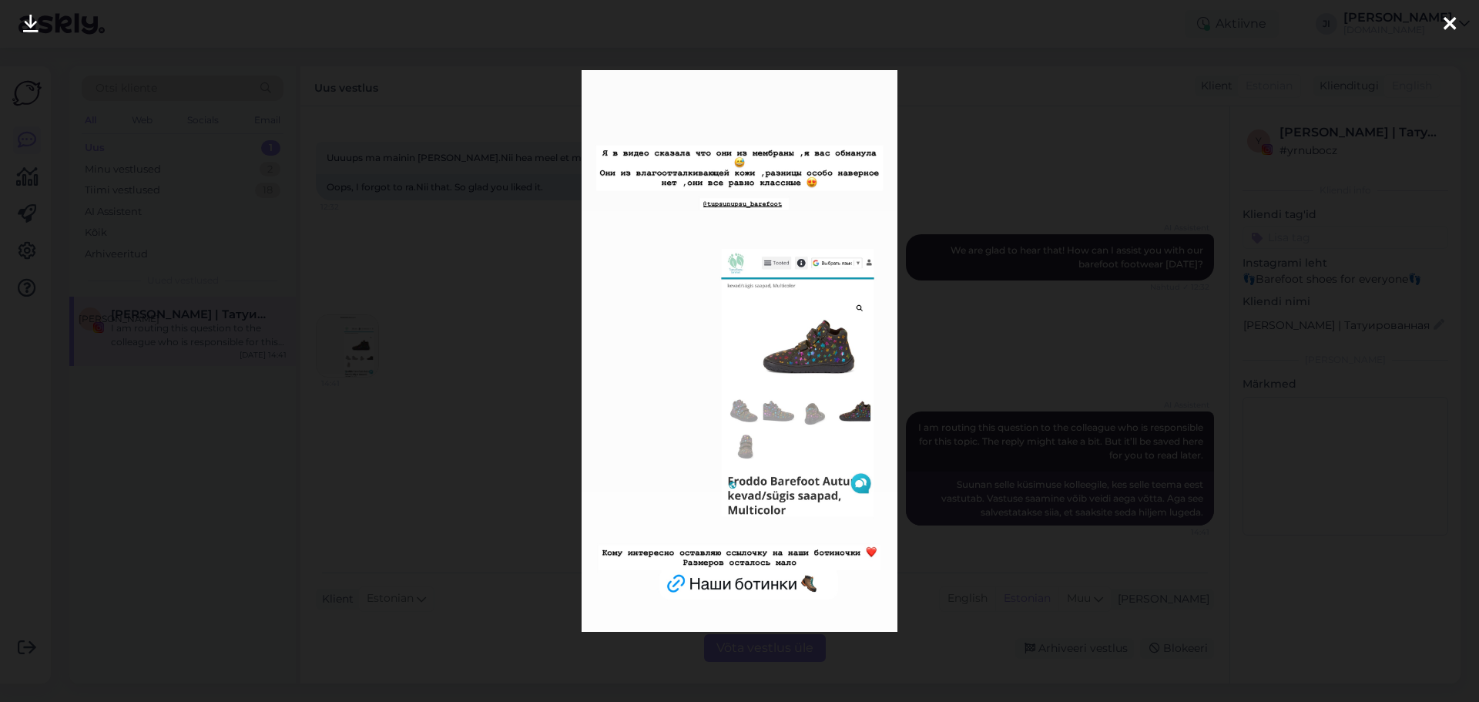
click at [1458, 28] on div at bounding box center [1450, 24] width 31 height 49
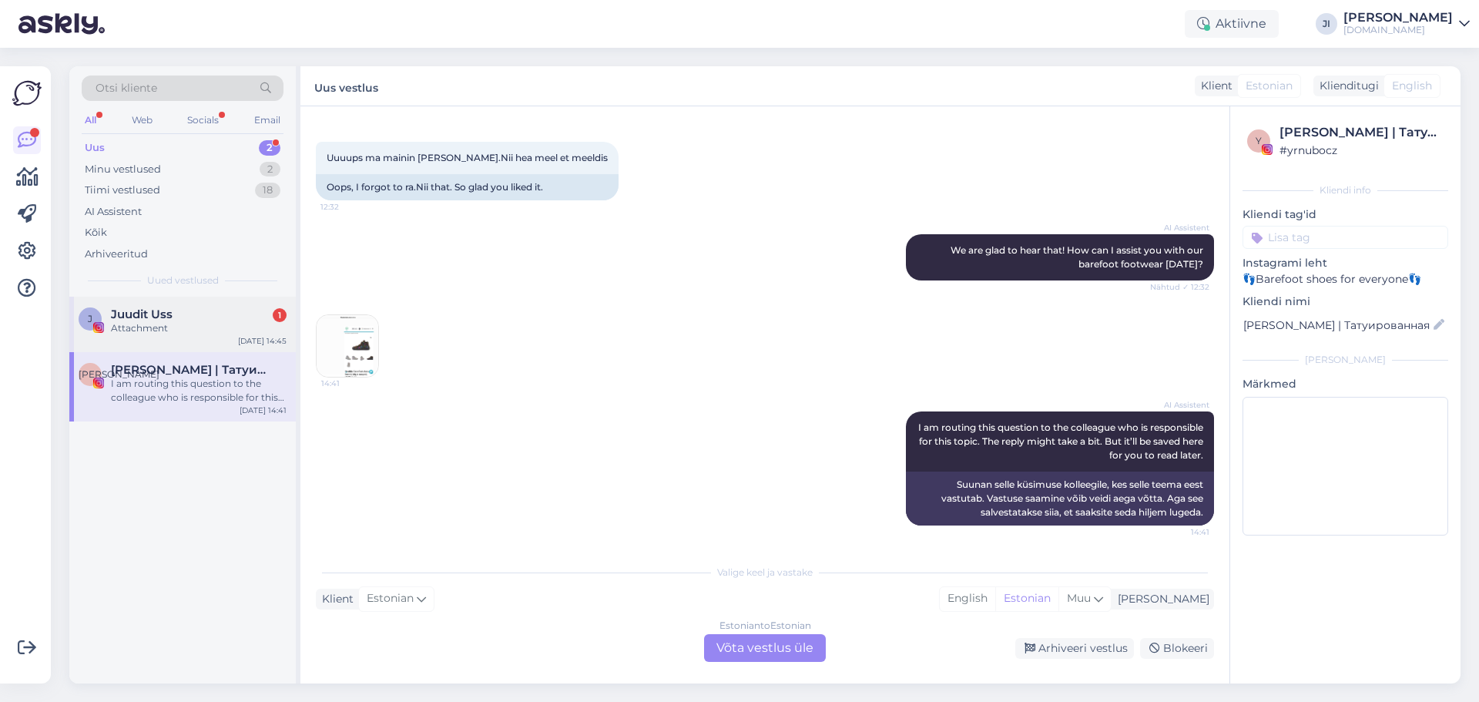
click at [225, 322] on div "Attachment" at bounding box center [199, 328] width 176 height 14
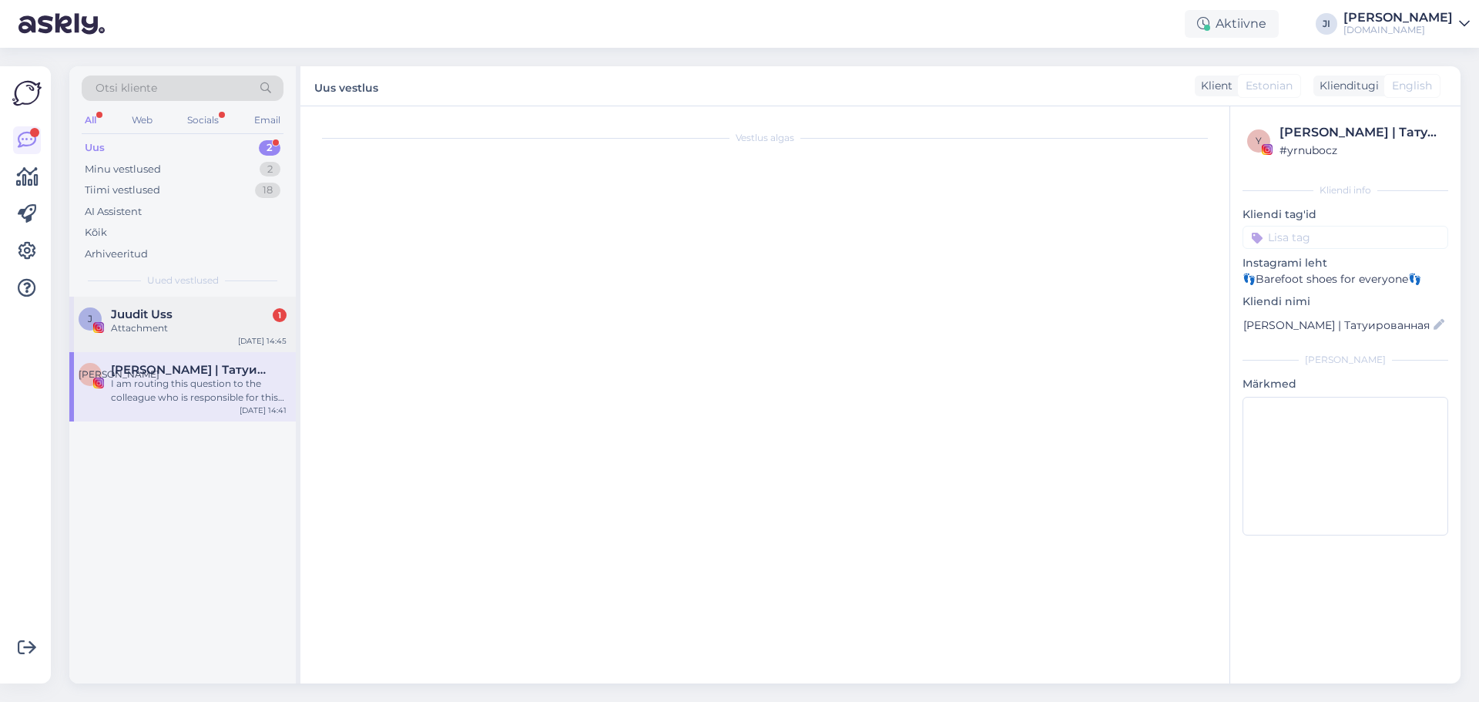
scroll to position [0, 0]
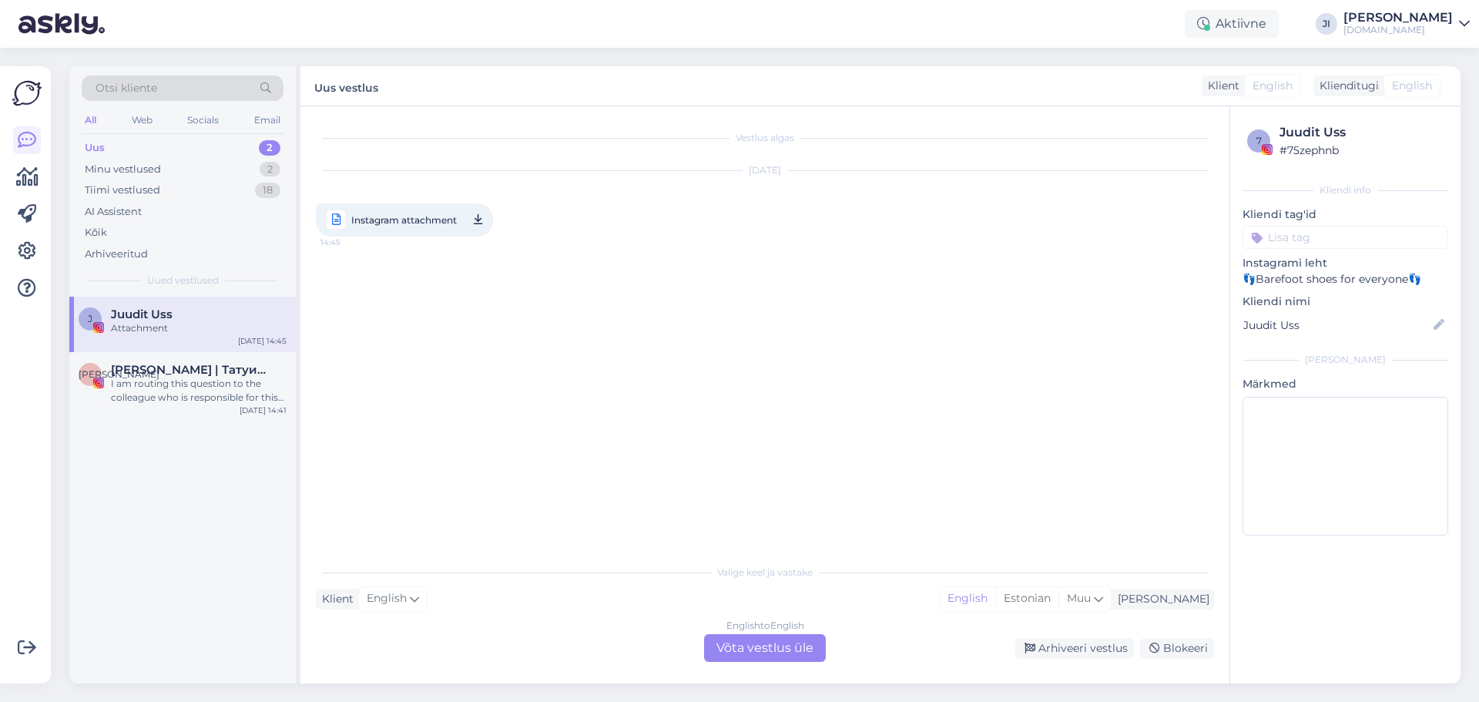
click at [479, 220] on icon at bounding box center [478, 219] width 8 height 19
click at [190, 394] on div "I am routing this question to the colleague who is responsible for this topic. …" at bounding box center [199, 391] width 176 height 28
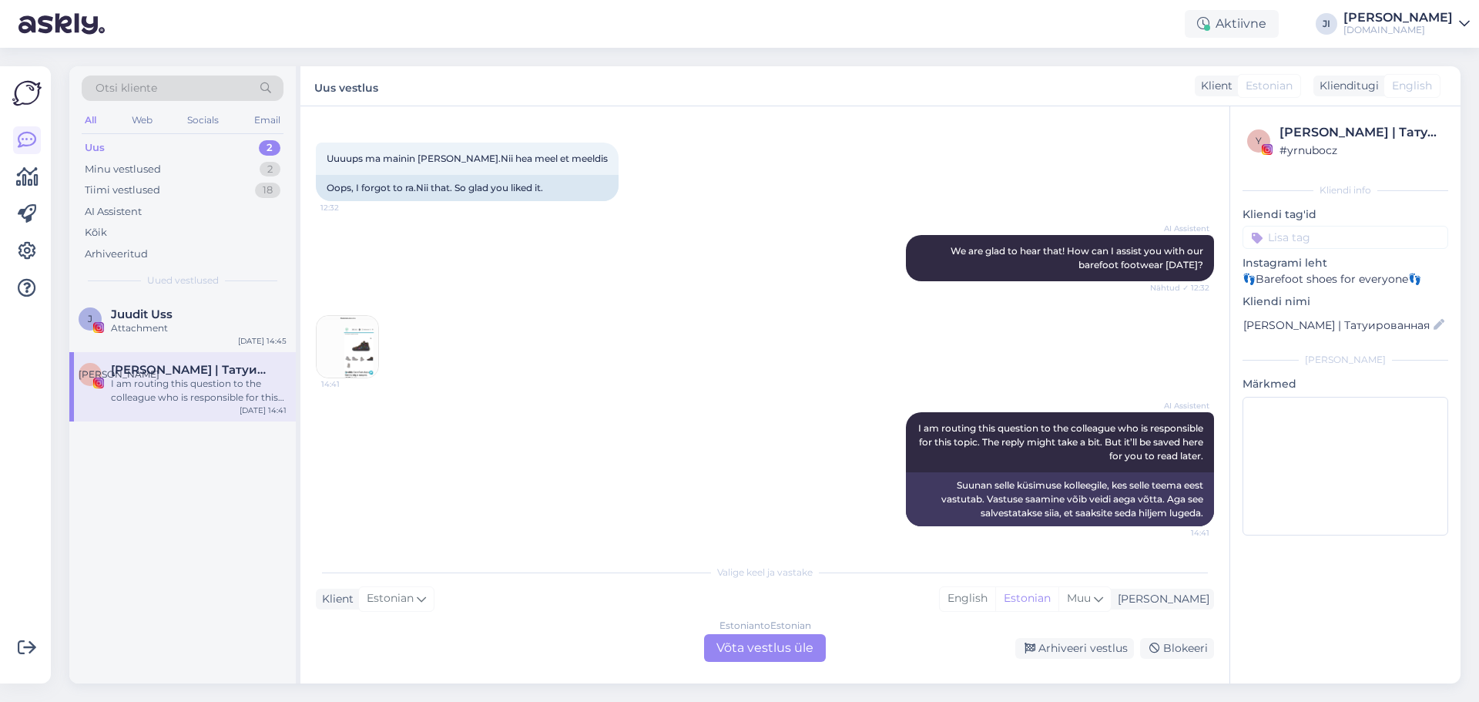
scroll to position [222, 0]
click at [354, 359] on img at bounding box center [348, 346] width 62 height 62
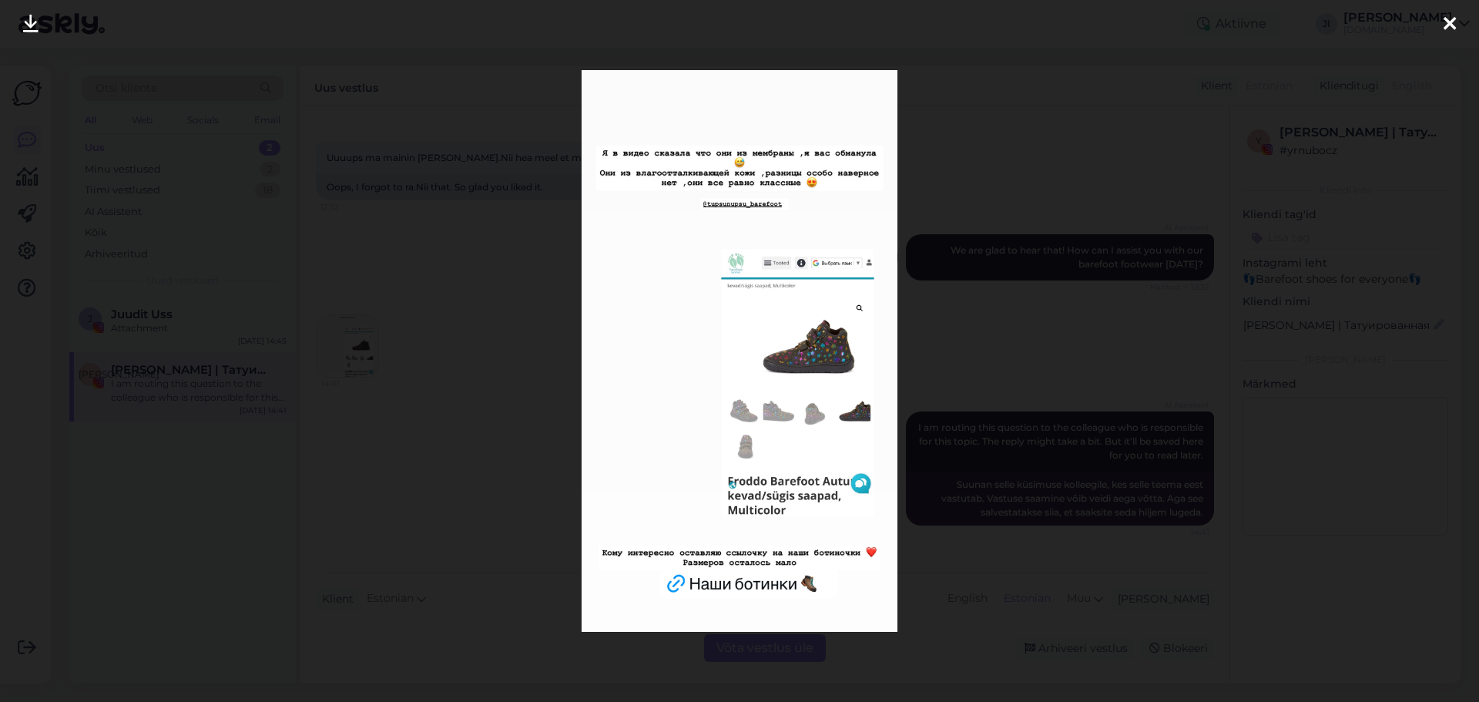
click at [1092, 269] on div at bounding box center [739, 351] width 1479 height 702
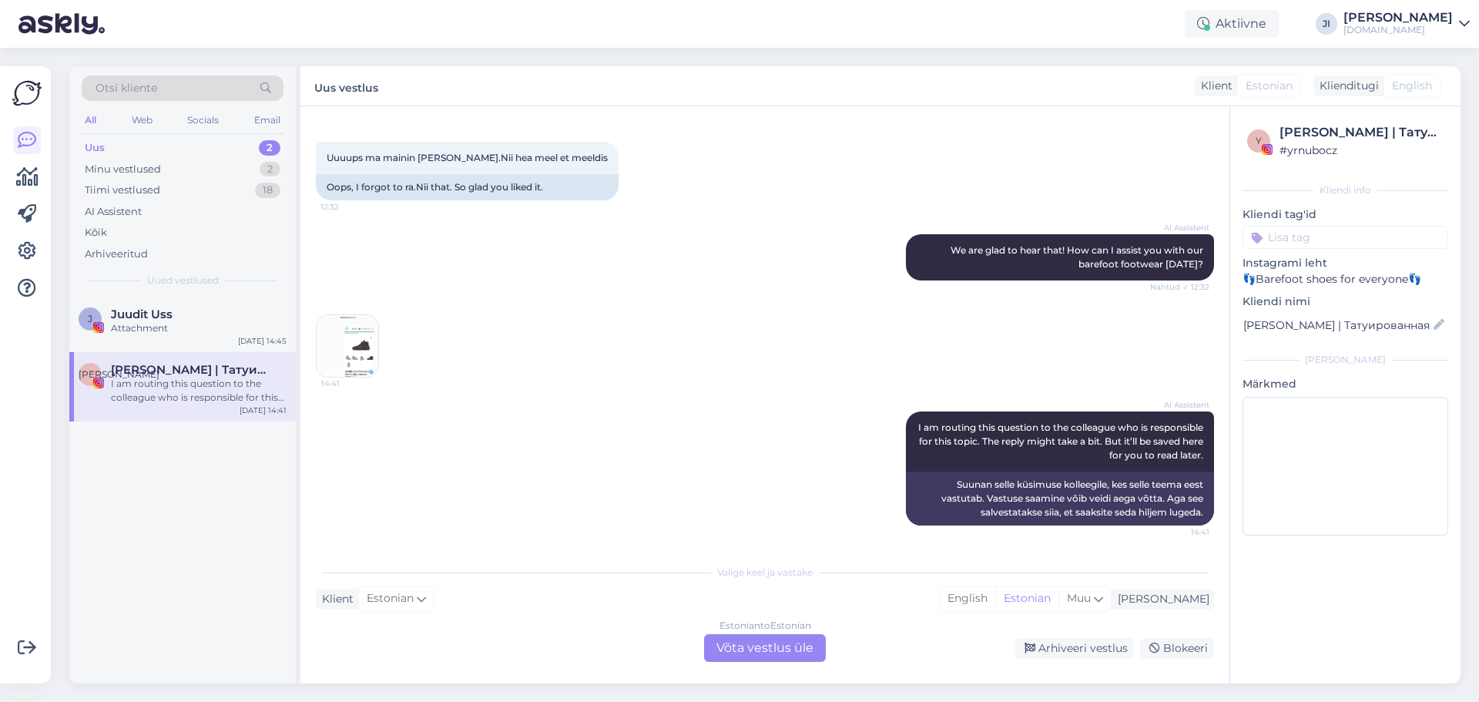
click at [359, 354] on img at bounding box center [348, 346] width 62 height 62
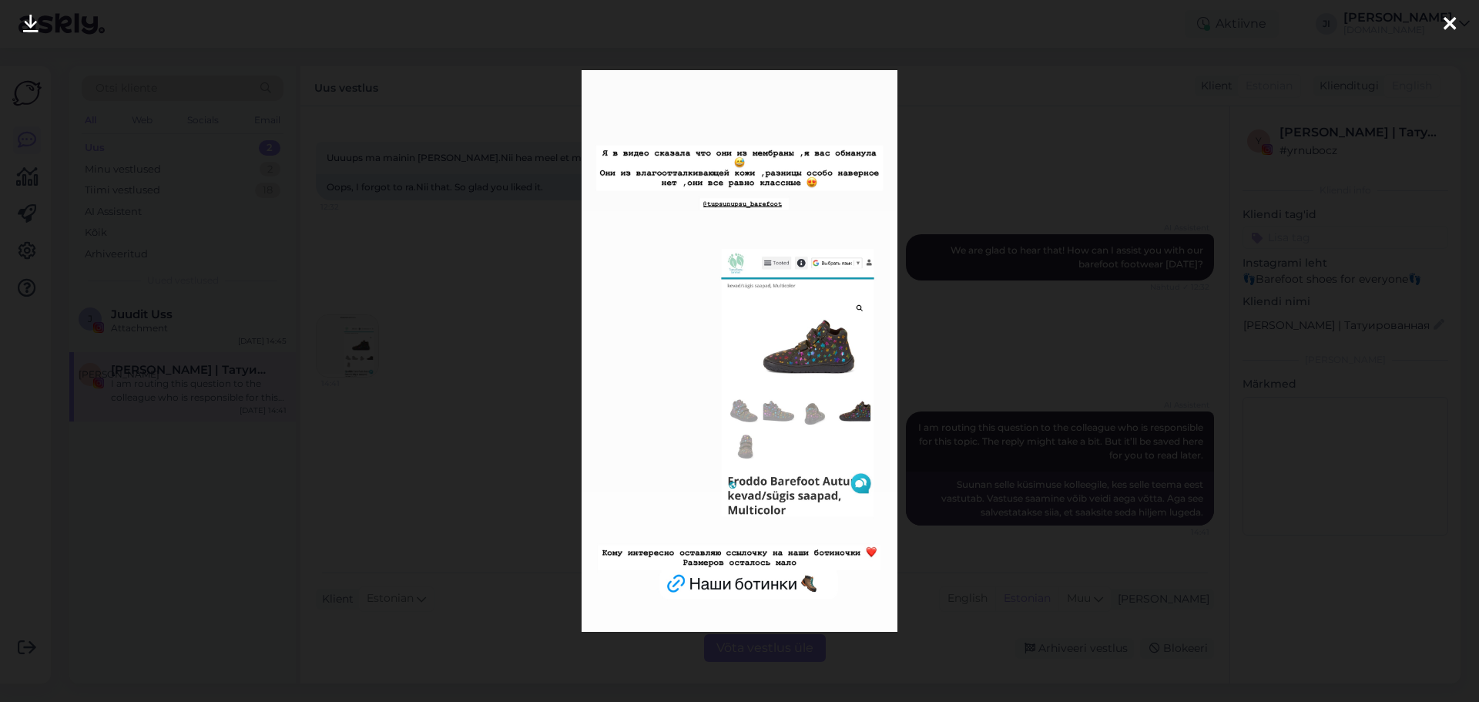
click at [1061, 119] on div at bounding box center [739, 351] width 1479 height 702
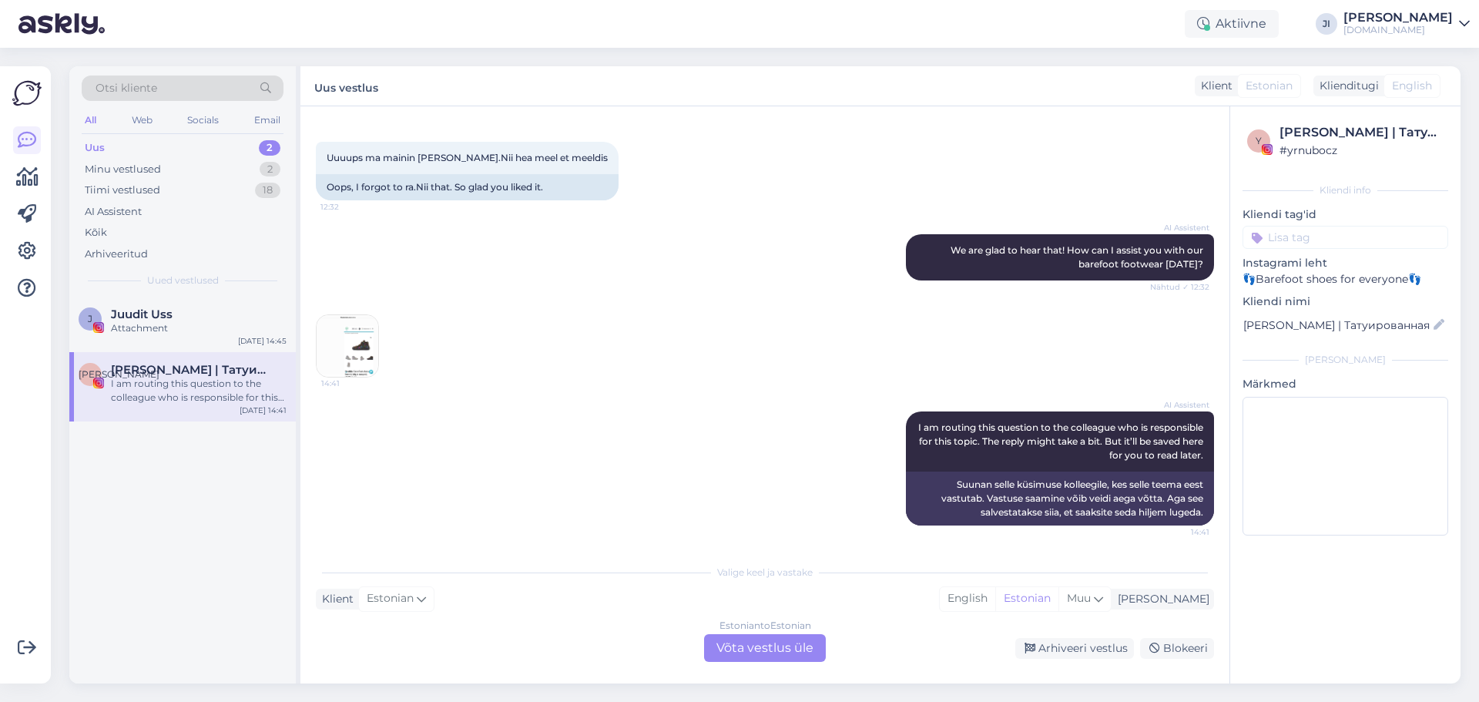
click at [748, 651] on div "Estonian to Estonian Võta vestlus üle" at bounding box center [765, 648] width 122 height 28
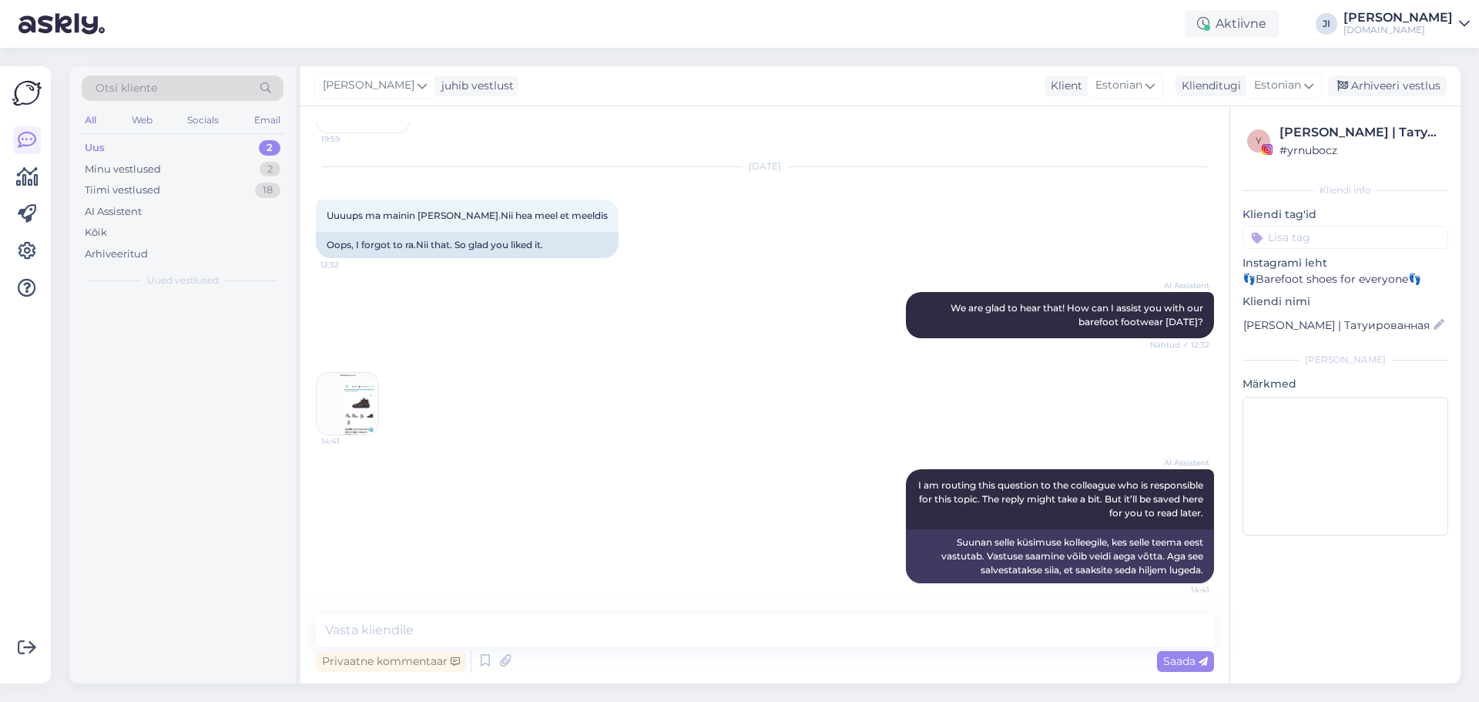
scroll to position [164, 0]
click at [596, 661] on div "Privaatne kommentaar Saada" at bounding box center [765, 660] width 898 height 29
click at [551, 667] on div "Privaatne kommentaar Saada" at bounding box center [765, 660] width 898 height 29
click at [546, 634] on textarea at bounding box center [765, 630] width 898 height 32
click at [351, 406] on img at bounding box center [348, 404] width 62 height 62
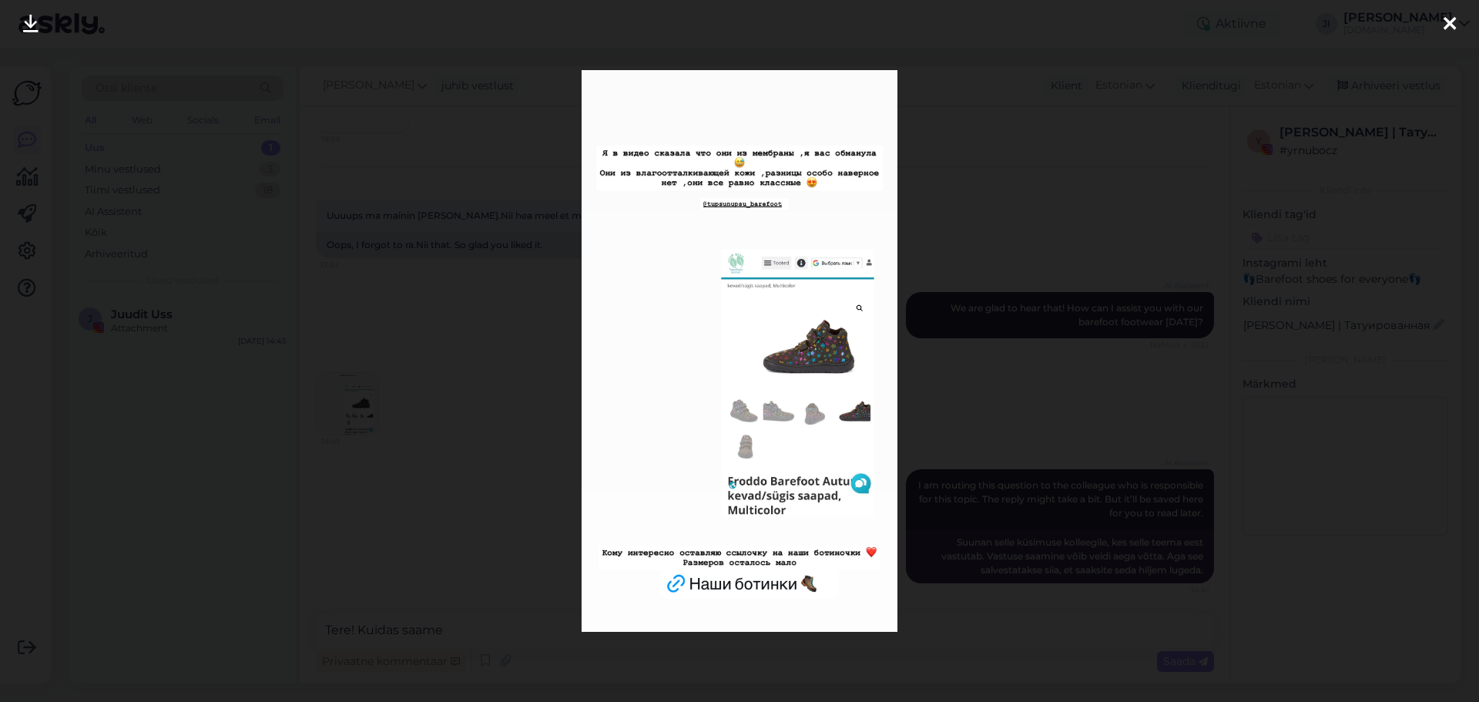
click at [1456, 26] on div at bounding box center [1450, 24] width 31 height 49
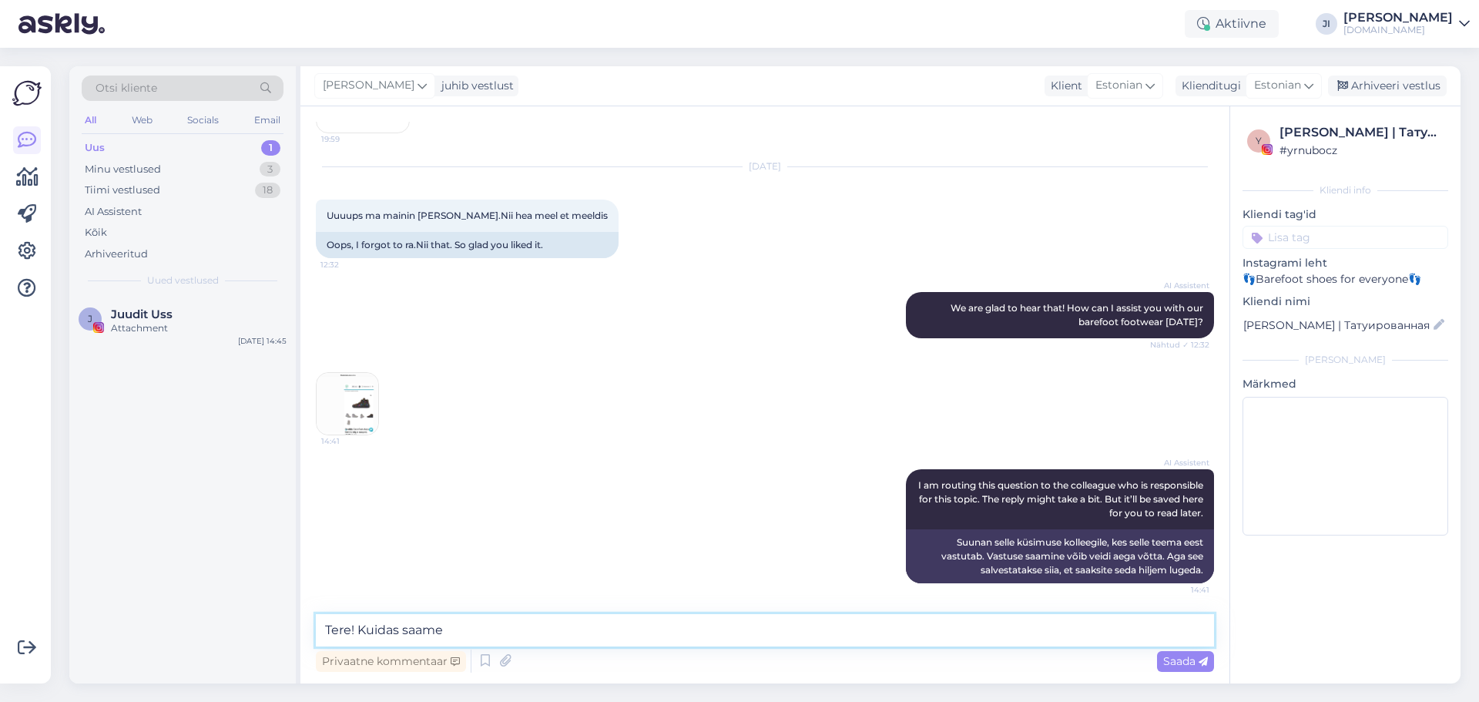
click at [461, 632] on textarea "Tere! Kuidas saame" at bounding box center [765, 630] width 898 height 32
click at [353, 388] on img at bounding box center [348, 404] width 62 height 62
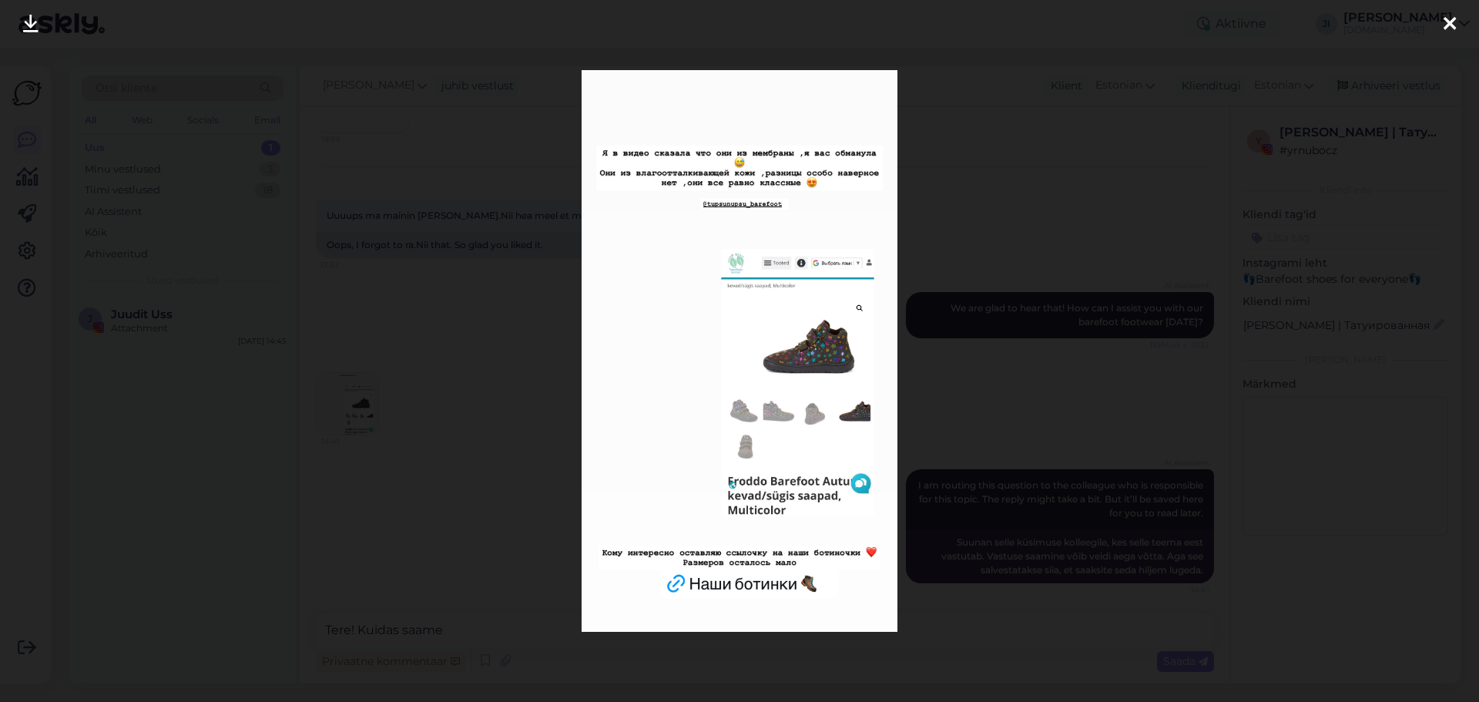
click at [1066, 34] on div at bounding box center [739, 351] width 1479 height 702
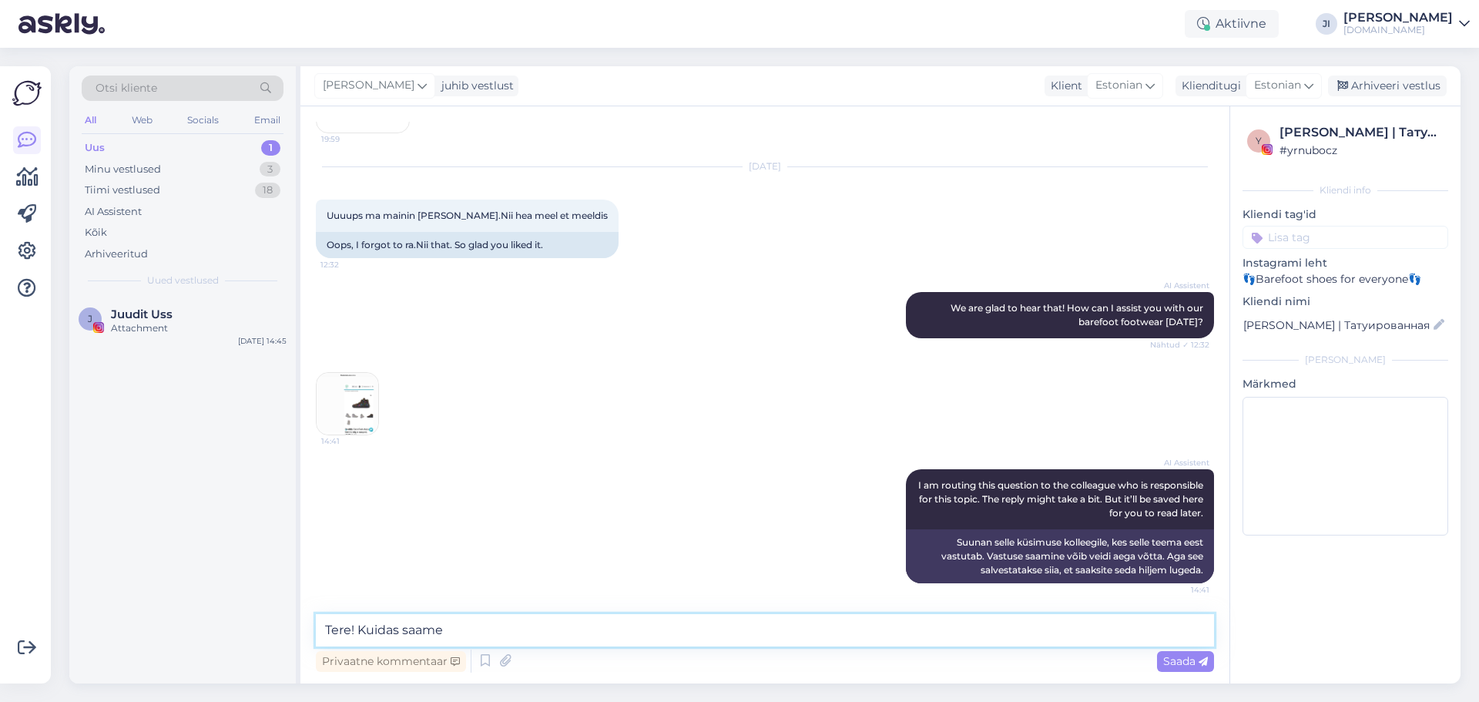
click at [556, 626] on textarea "Tere! Kuidas saame" at bounding box center [765, 630] width 898 height 32
type textarea "T"
click at [482, 637] on textarea at bounding box center [765, 630] width 898 height 32
type textarea "Aitähh!"
click at [1190, 663] on span "Saada" at bounding box center [1185, 661] width 45 height 14
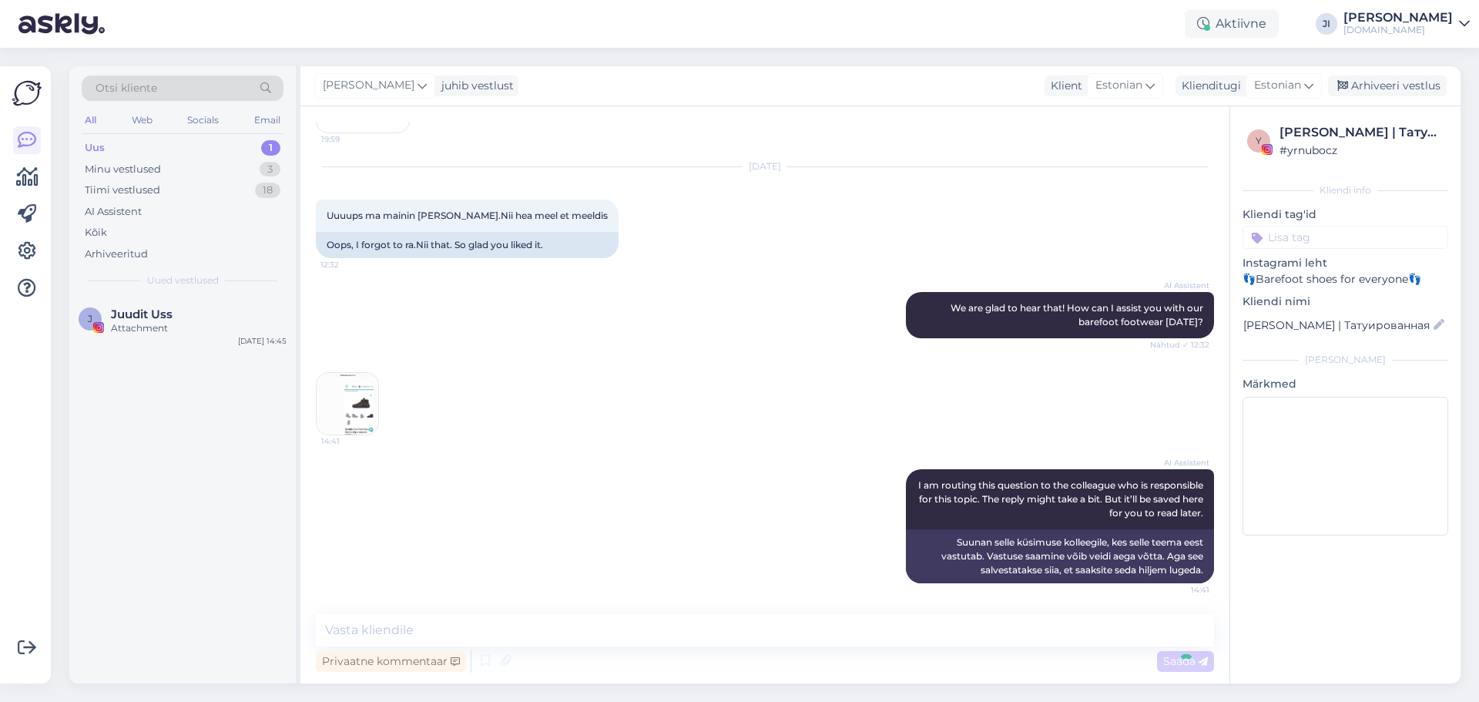
scroll to position [230, 0]
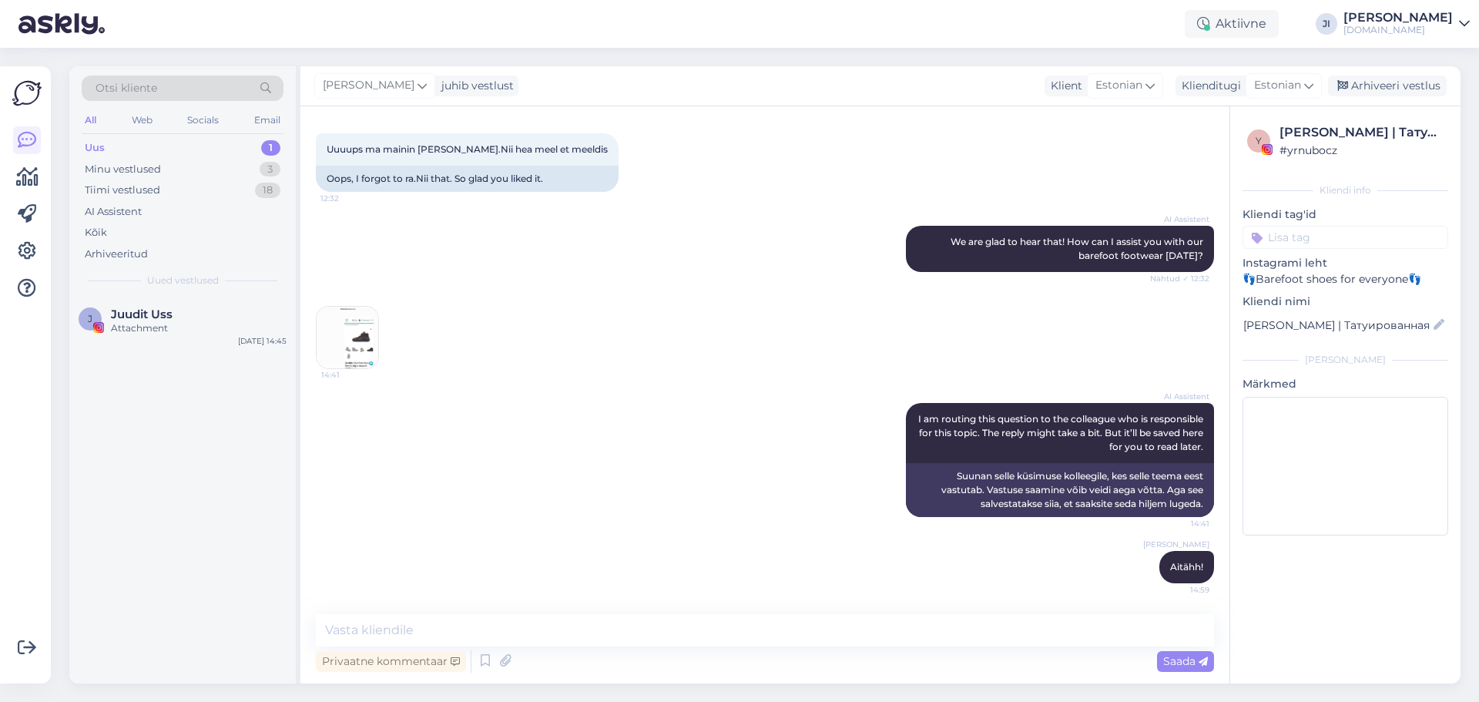
click at [1316, 233] on input at bounding box center [1346, 237] width 206 height 23
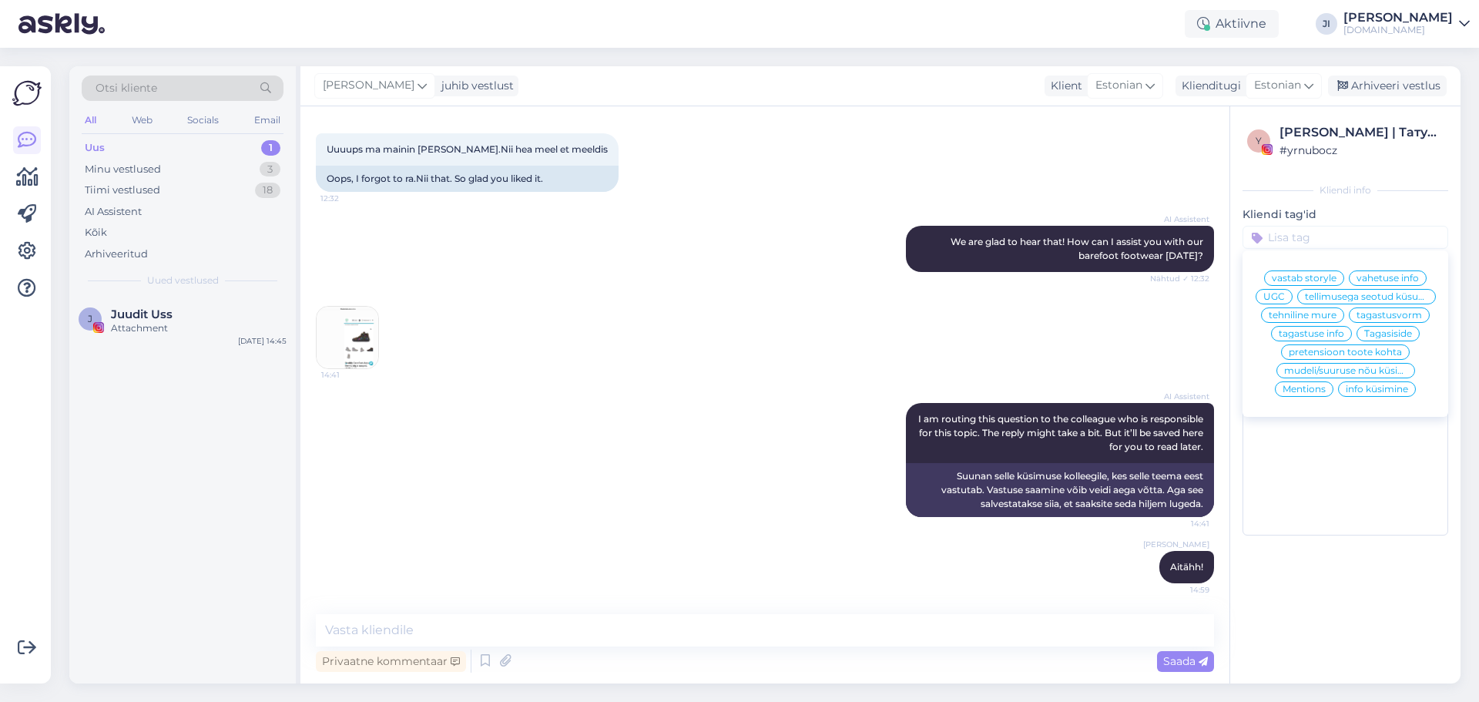
click at [1406, 337] on span "Tagasiside" at bounding box center [1388, 333] width 48 height 9
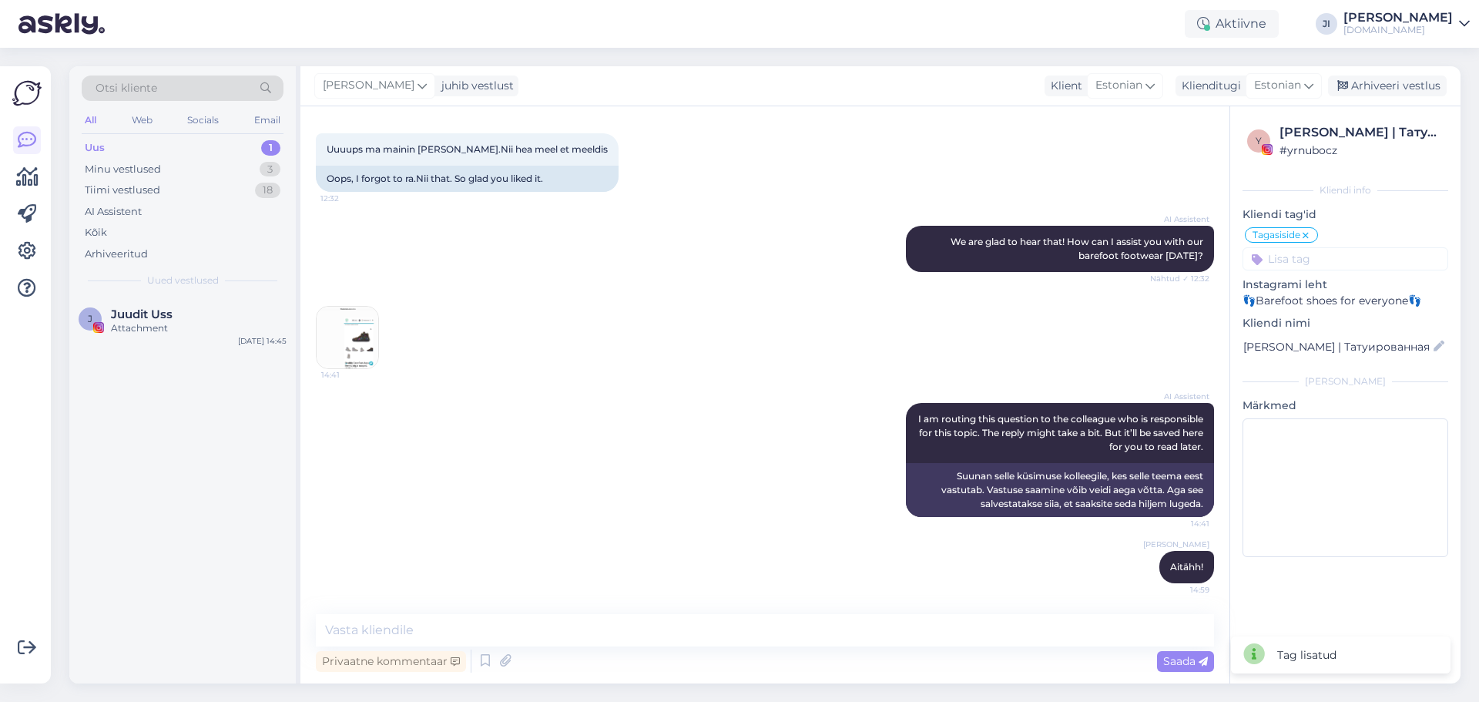
click at [216, 143] on div "Uus 1" at bounding box center [183, 148] width 202 height 22
click at [184, 335] on div "J Juudit Uss Attachment [DATE] 14:45" at bounding box center [182, 324] width 227 height 55
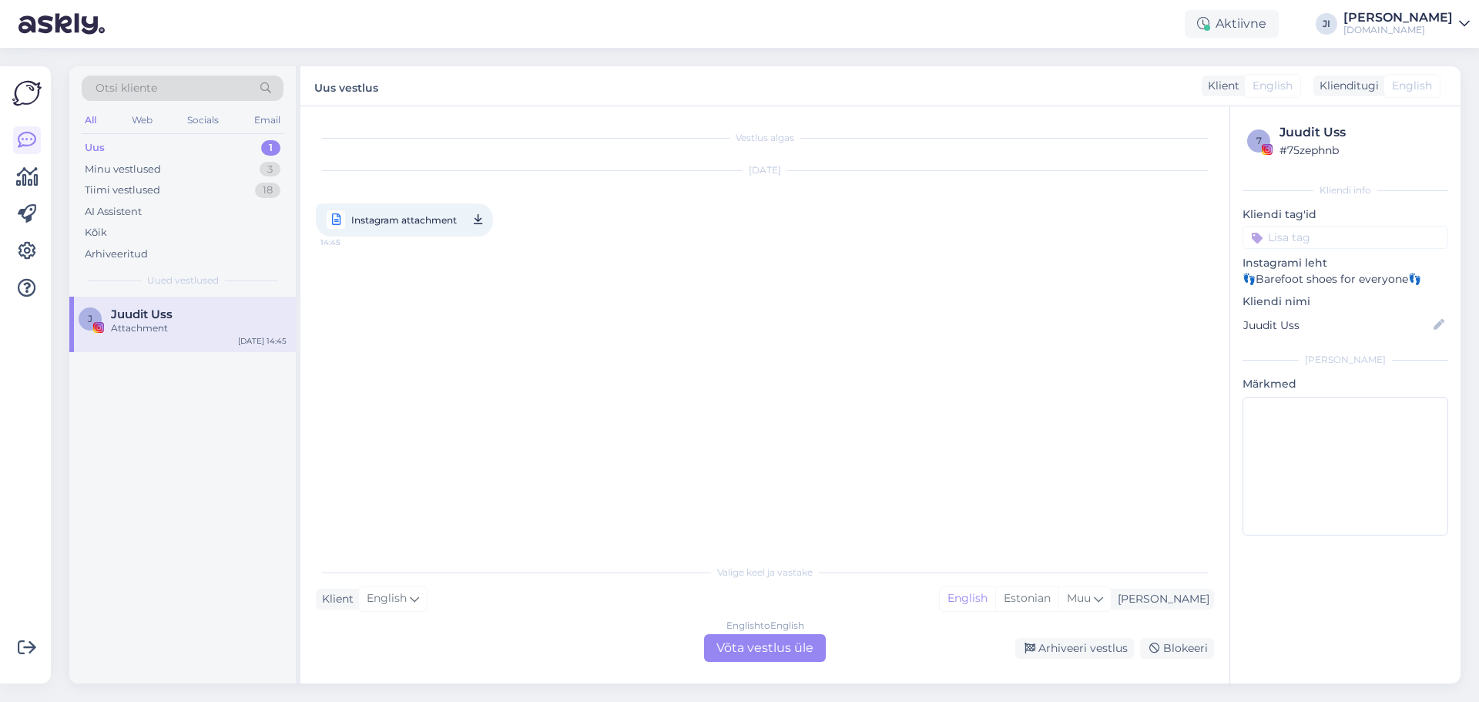
click at [804, 646] on div "English to English Võta vestlus üle" at bounding box center [765, 648] width 122 height 28
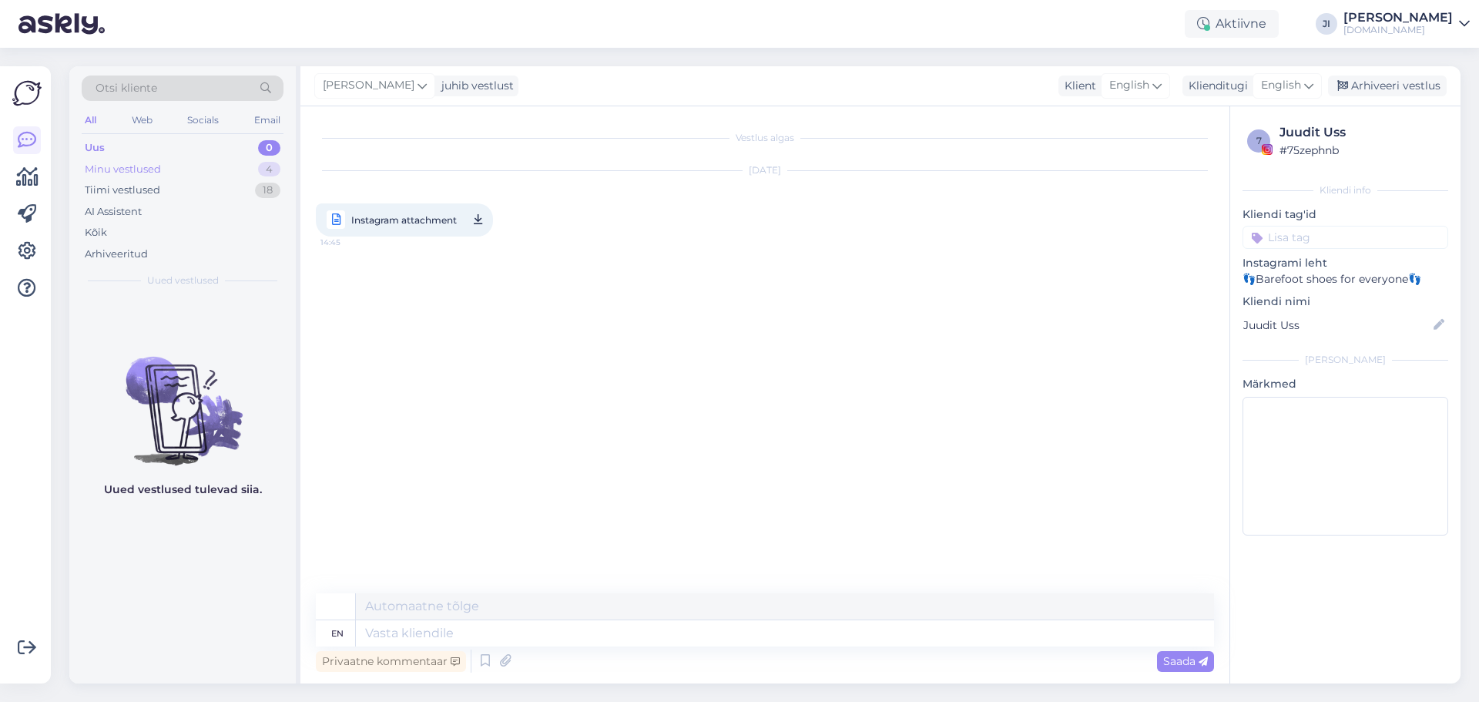
click at [209, 175] on div "Minu vestlused 4" at bounding box center [183, 170] width 202 height 22
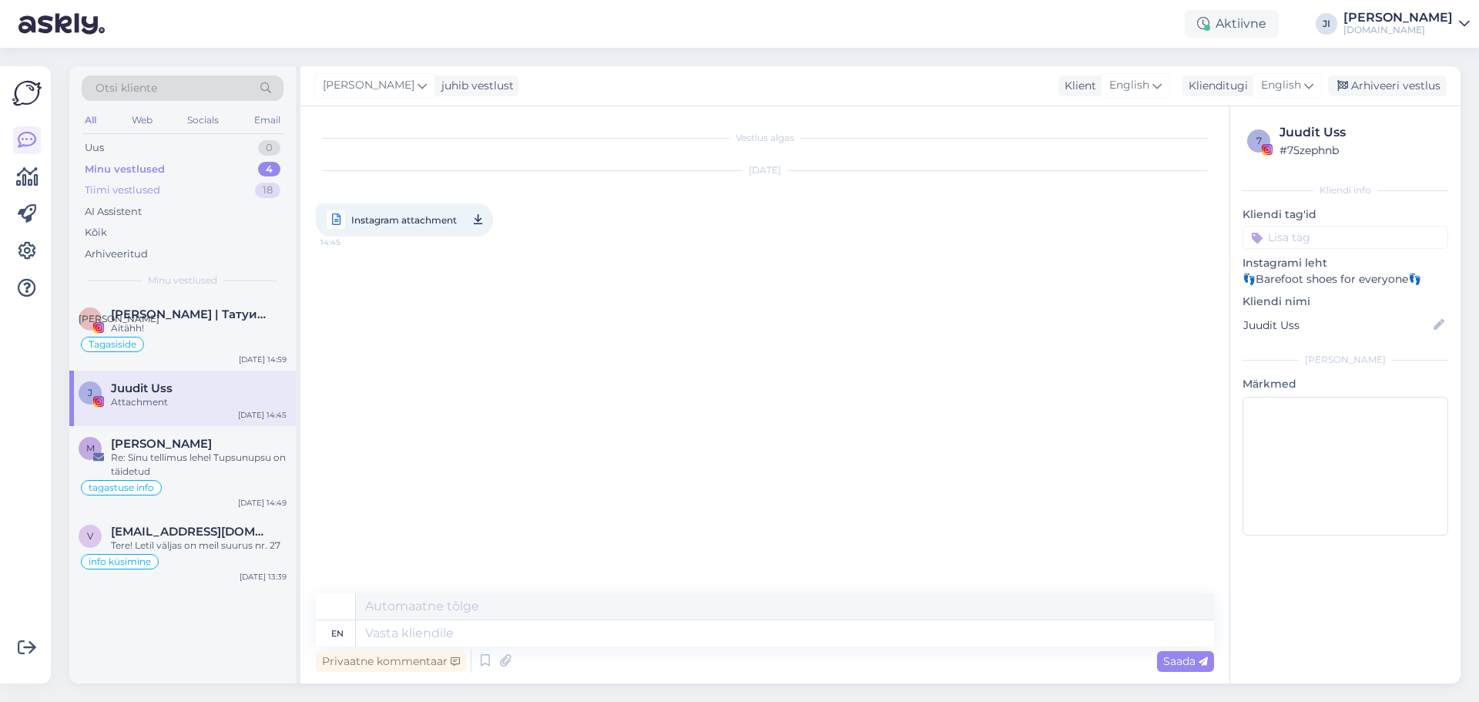
click at [207, 192] on div "Tiimi vestlused 18" at bounding box center [183, 191] width 202 height 22
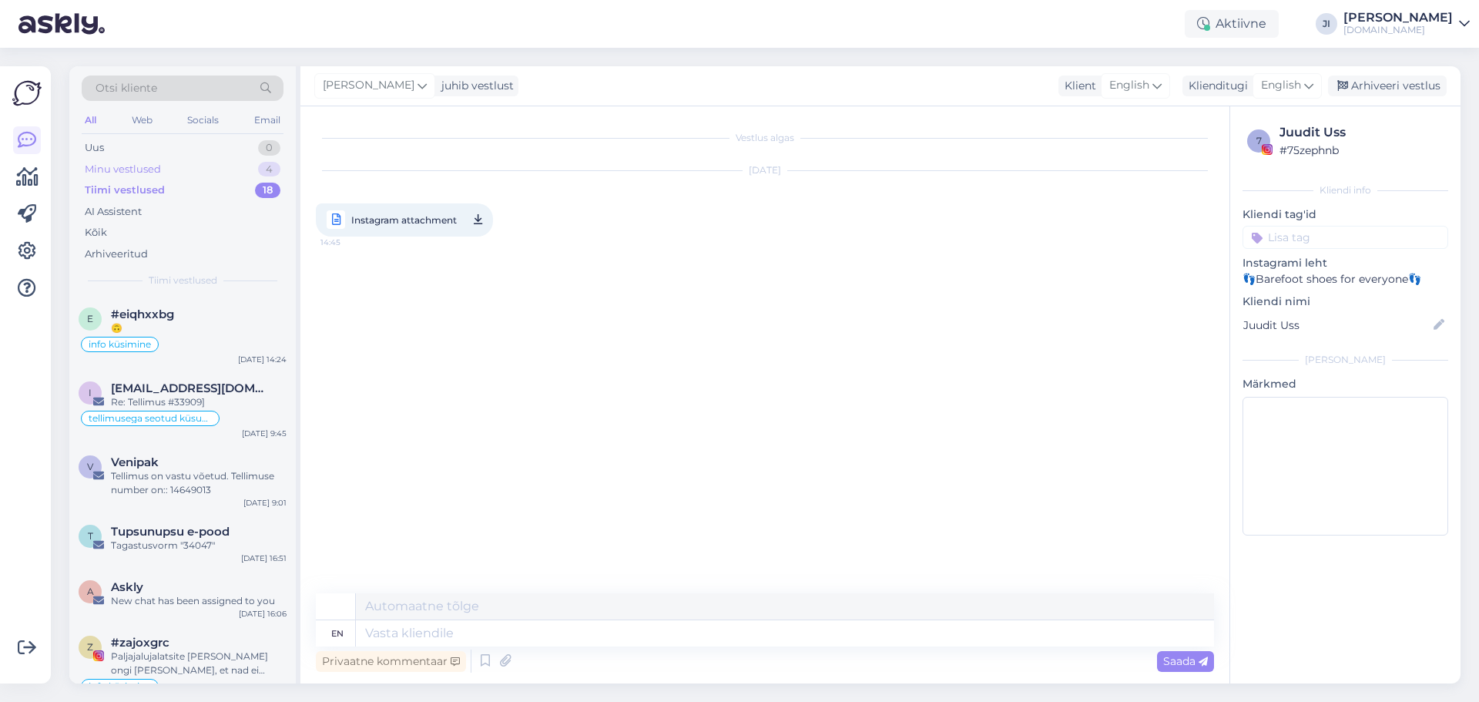
click at [208, 165] on div "Minu vestlused 4" at bounding box center [183, 170] width 202 height 22
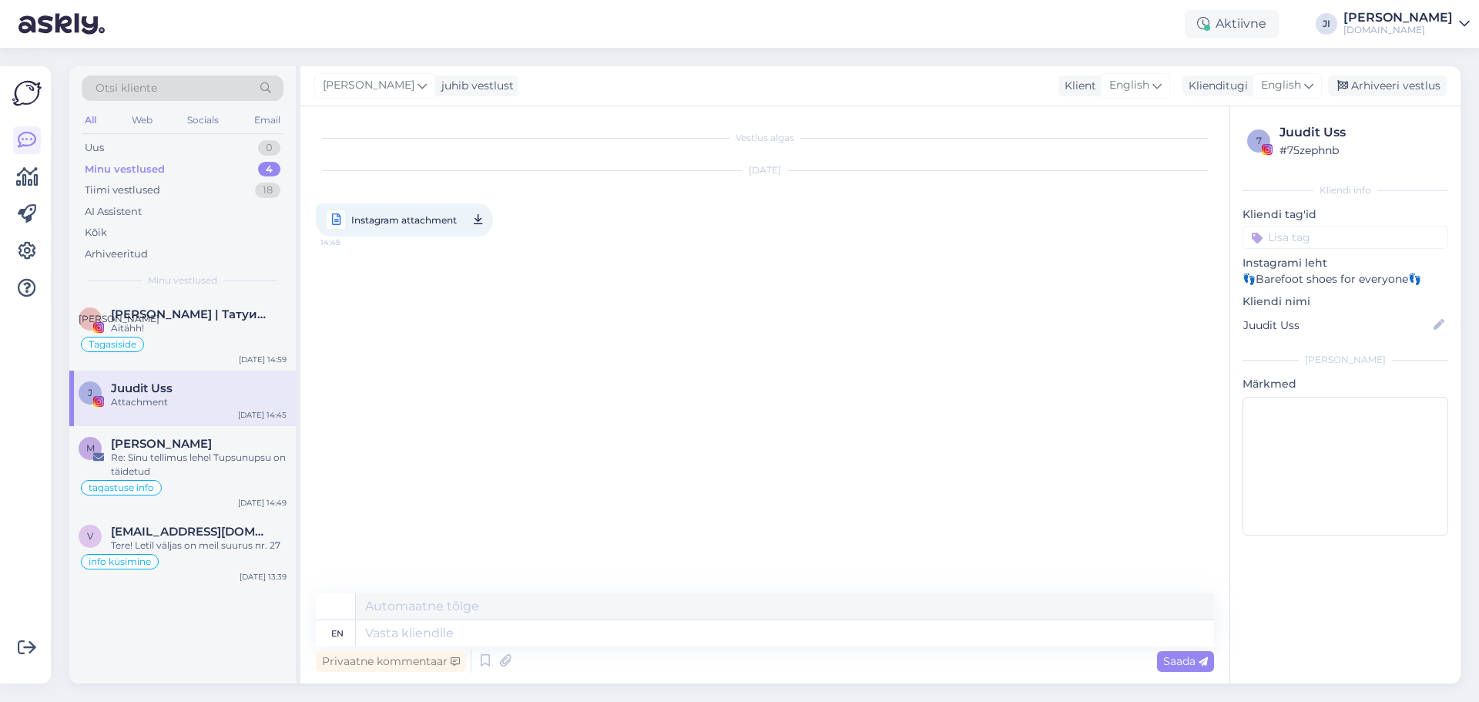
click at [200, 393] on div "Juudit Uss" at bounding box center [199, 388] width 176 height 14
click at [1358, 237] on input at bounding box center [1346, 237] width 206 height 23
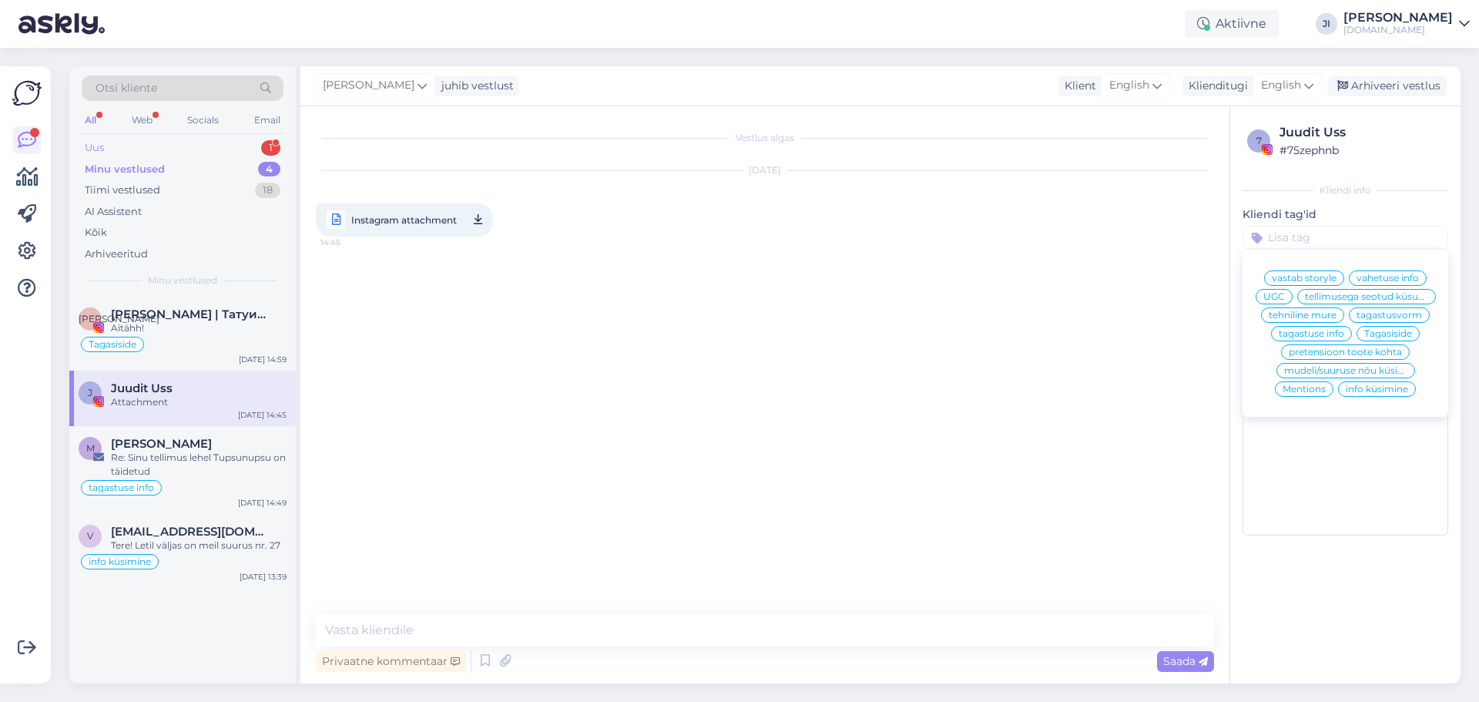
click at [186, 145] on div "Uus 1" at bounding box center [183, 148] width 202 height 22
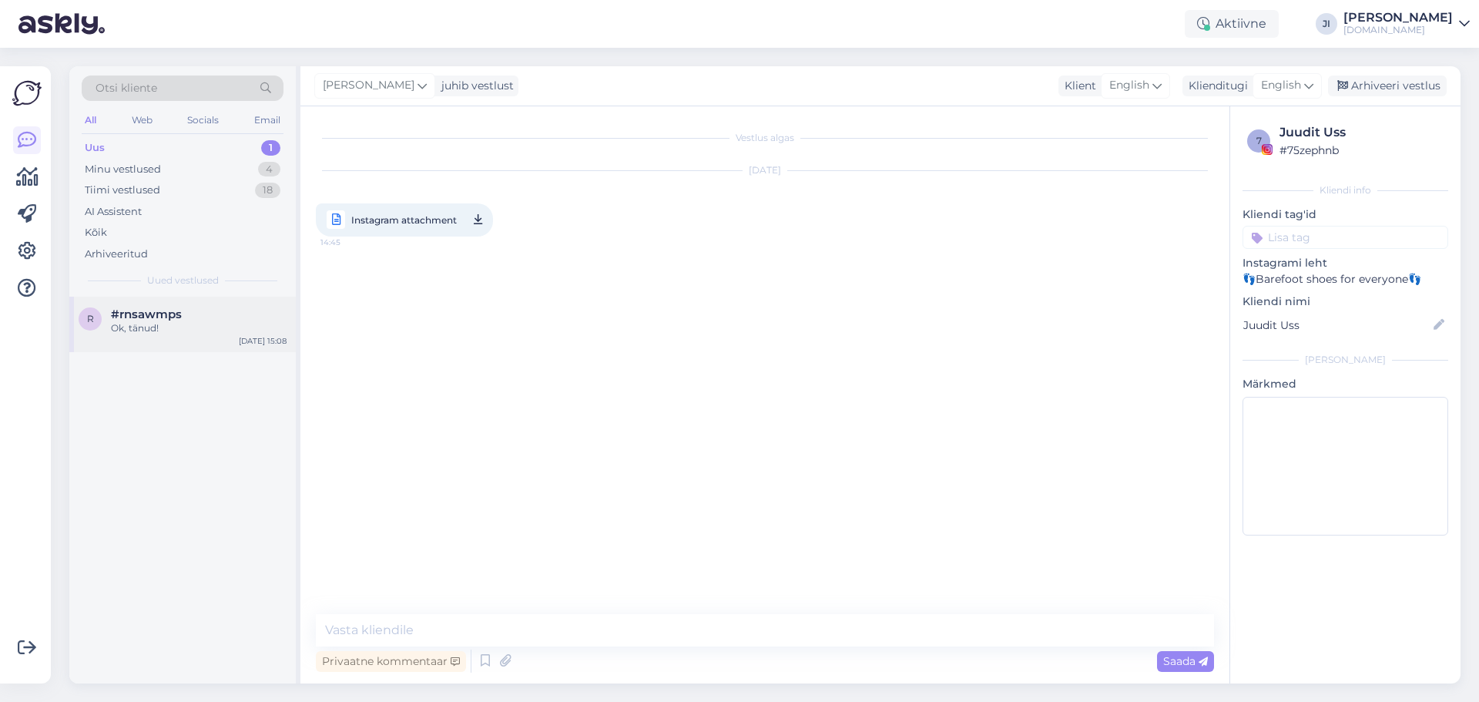
click at [198, 318] on div "#rnsawmps" at bounding box center [199, 314] width 176 height 14
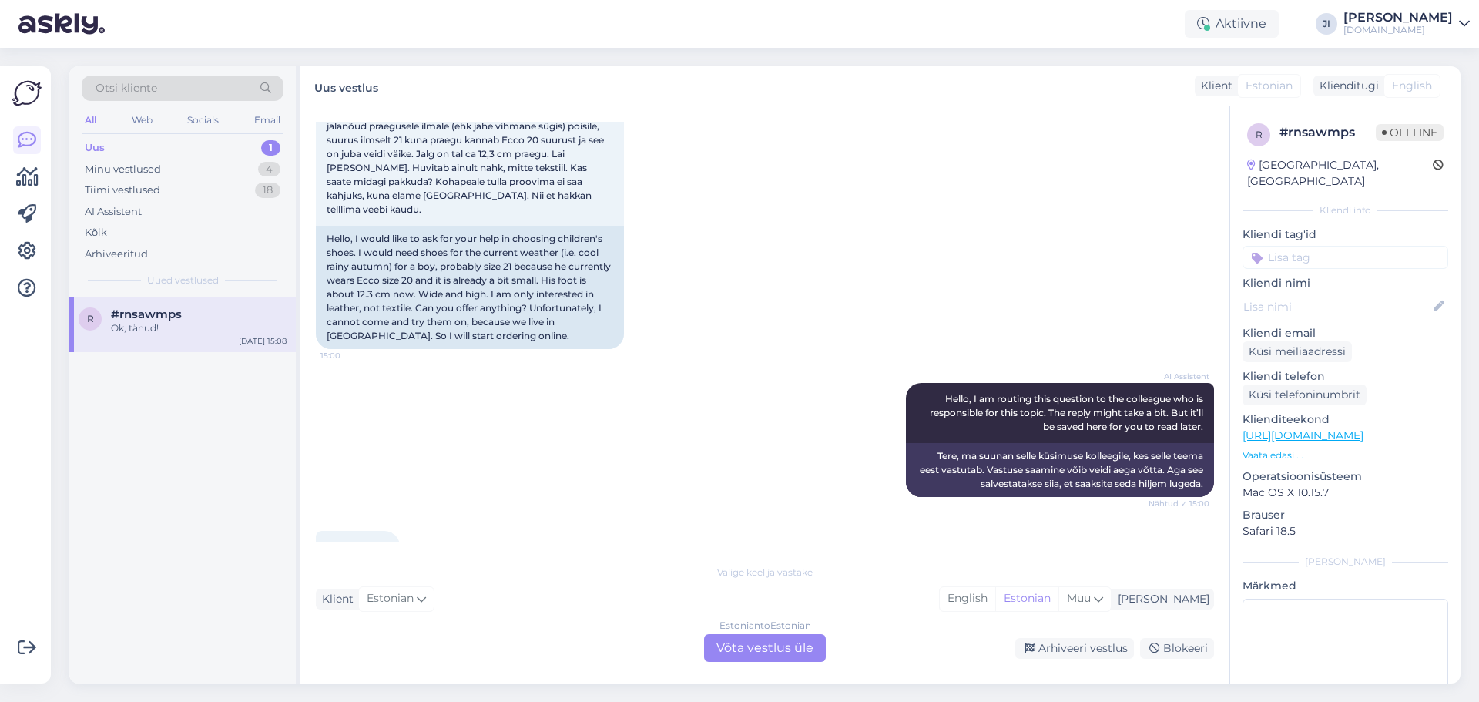
scroll to position [80, 0]
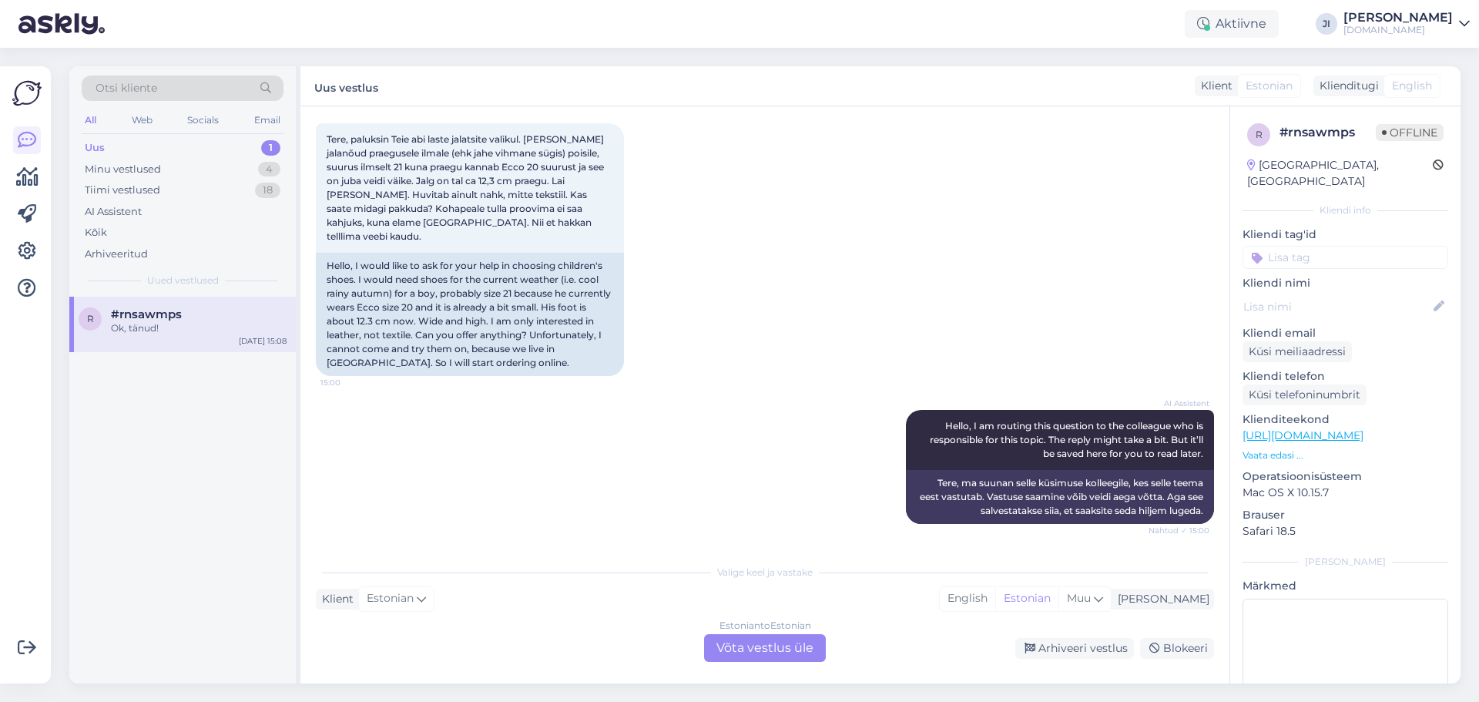
click at [743, 656] on div "Estonian to Estonian Võta vestlus üle" at bounding box center [765, 648] width 122 height 28
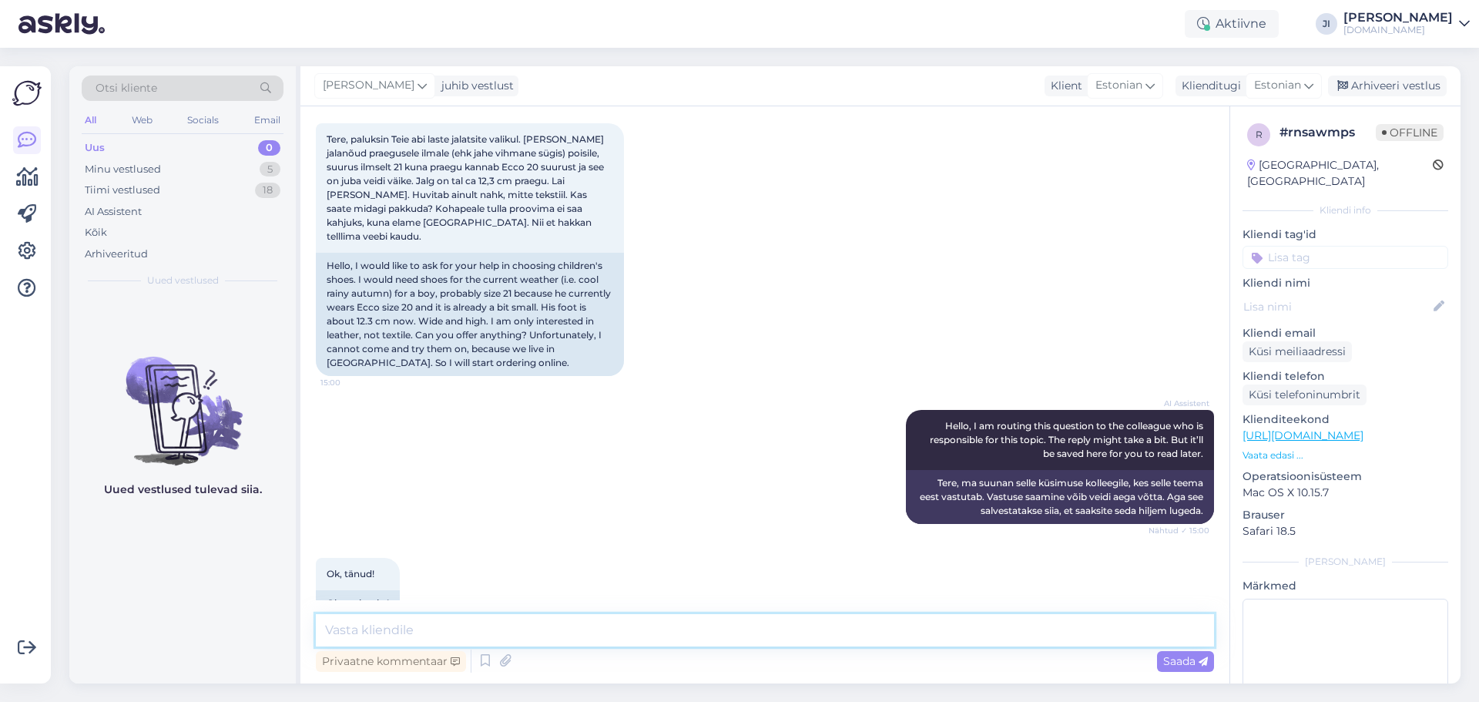
click at [578, 633] on textarea at bounding box center [765, 630] width 898 height 32
type textarea "Tere! Kas te saaksite ka mõõta jala laiuse, siis saaksin Teile mudeleid soovita…"
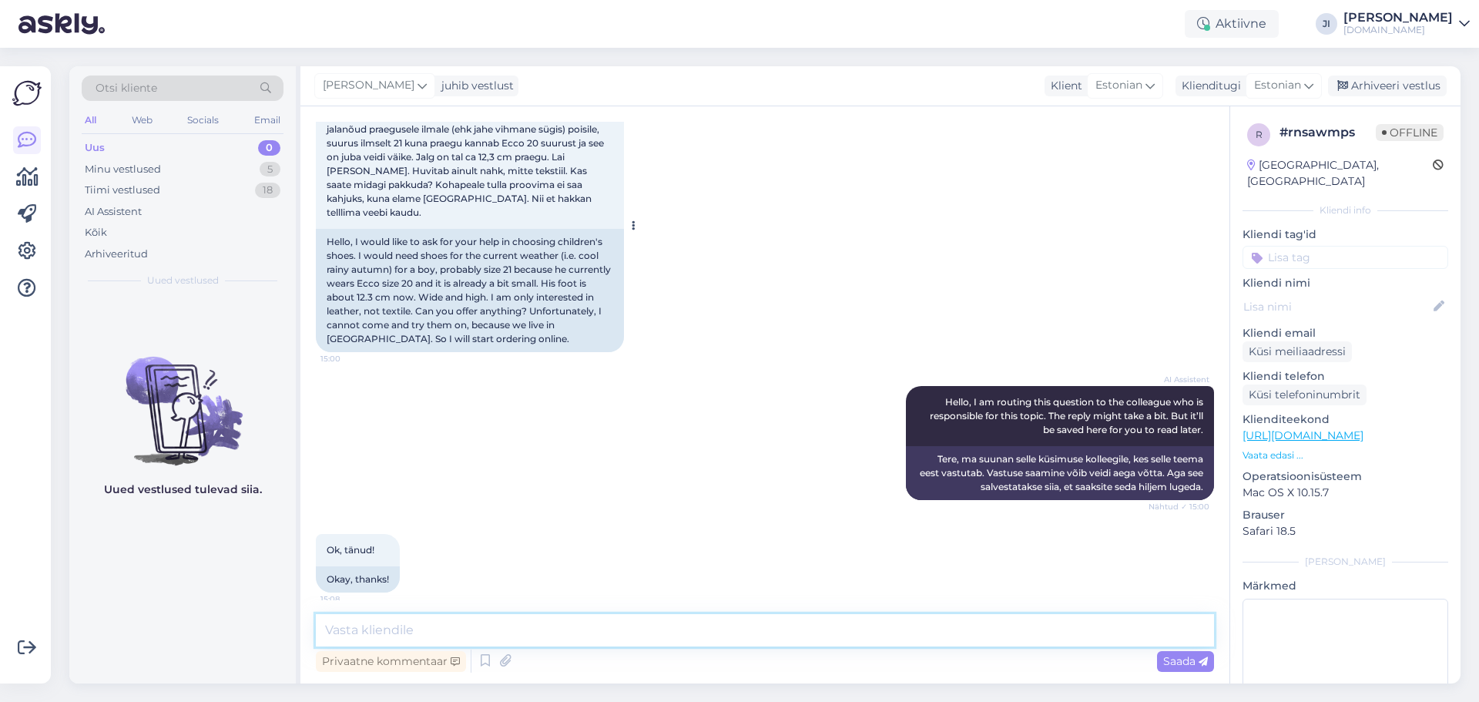
scroll to position [0, 0]
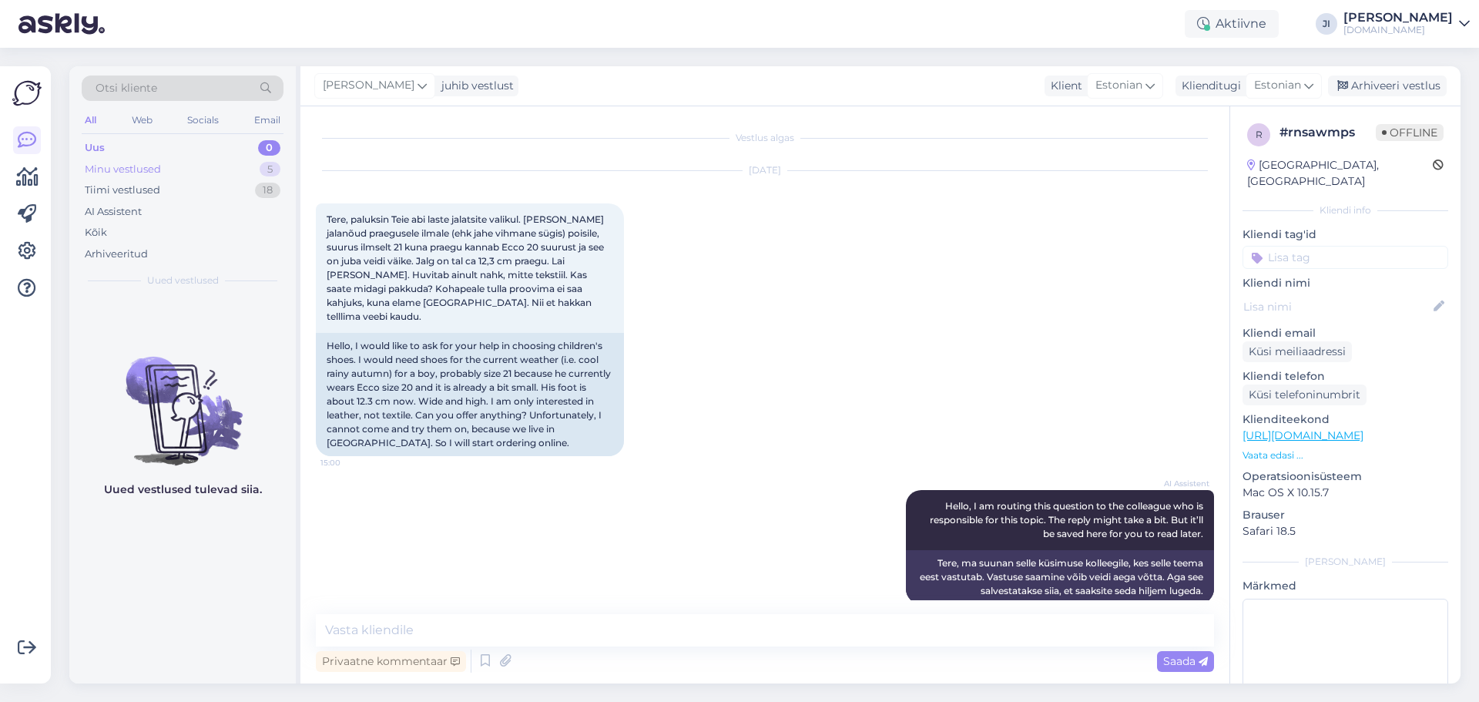
click at [172, 164] on div "Minu vestlused 5" at bounding box center [183, 170] width 202 height 22
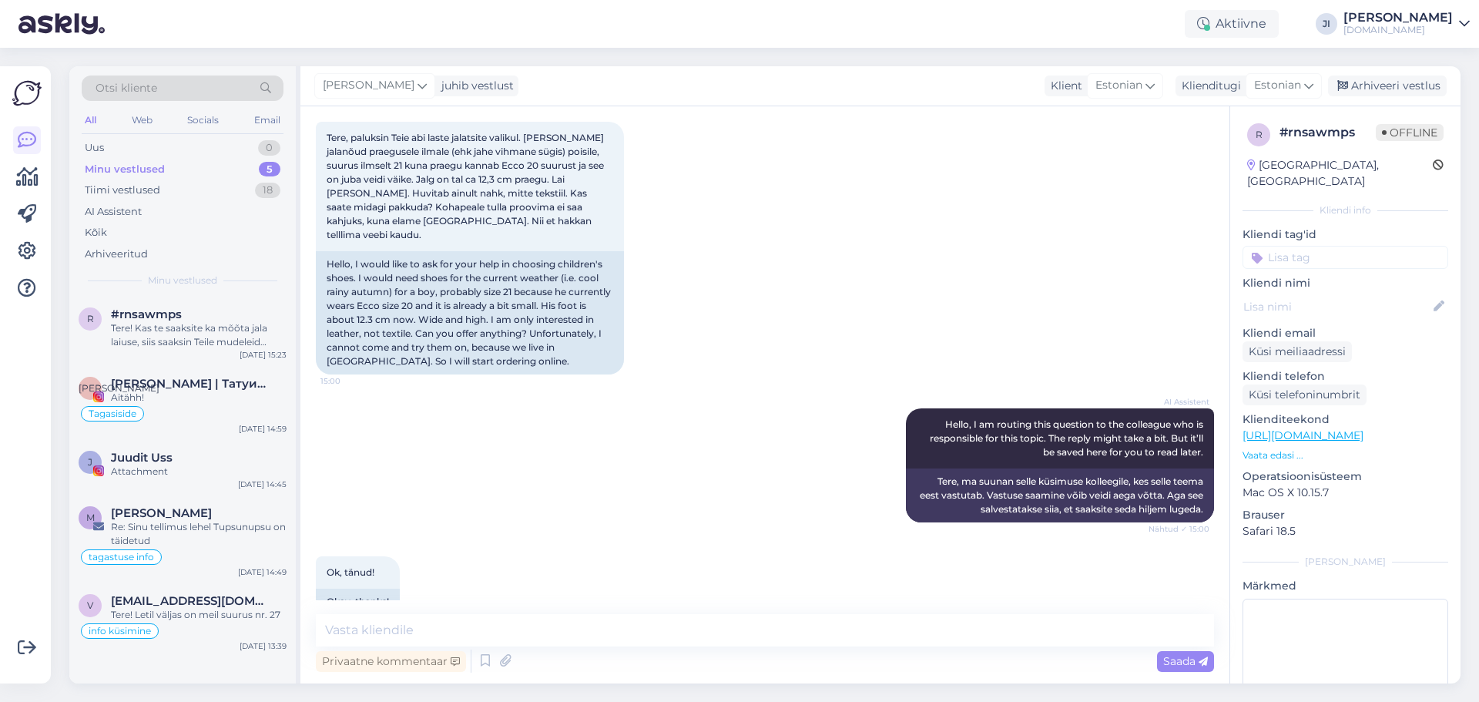
scroll to position [180, 0]
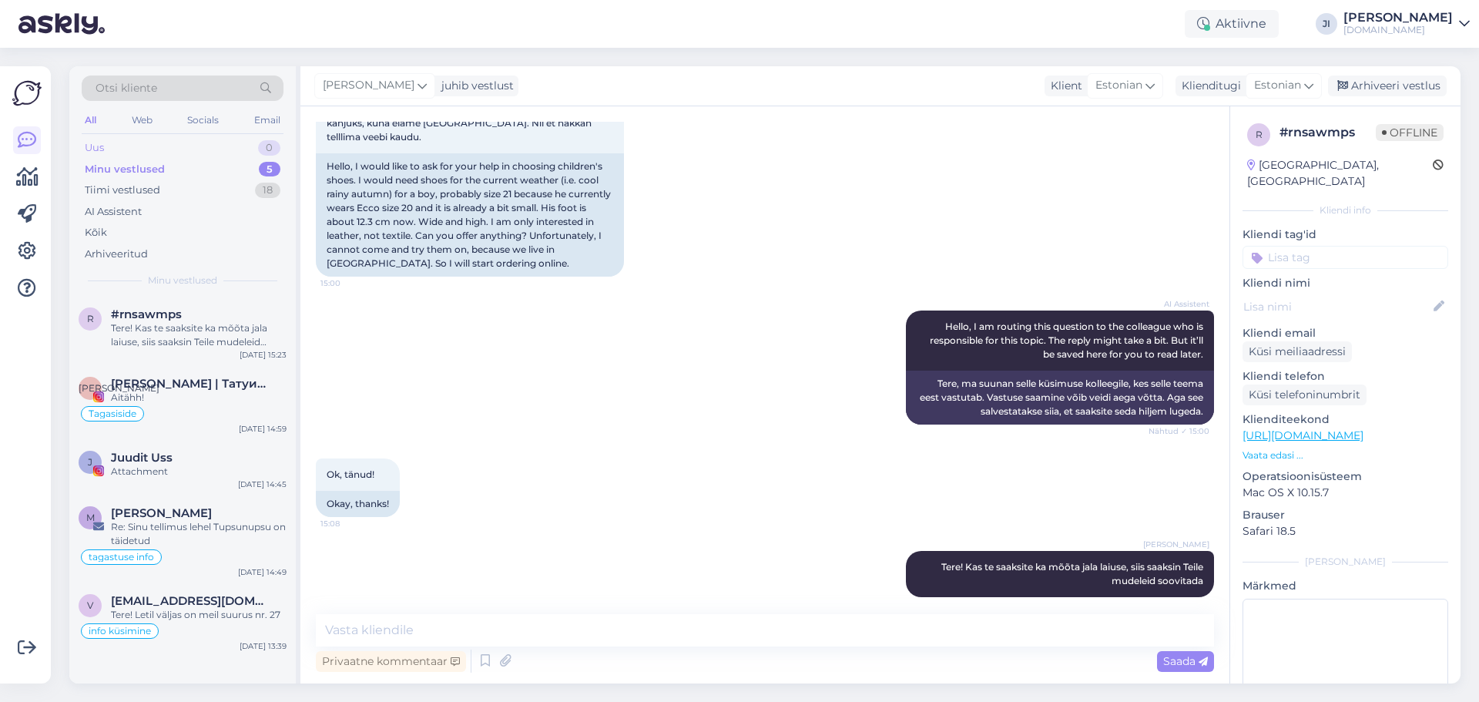
click at [119, 142] on div "Uus 0" at bounding box center [183, 148] width 202 height 22
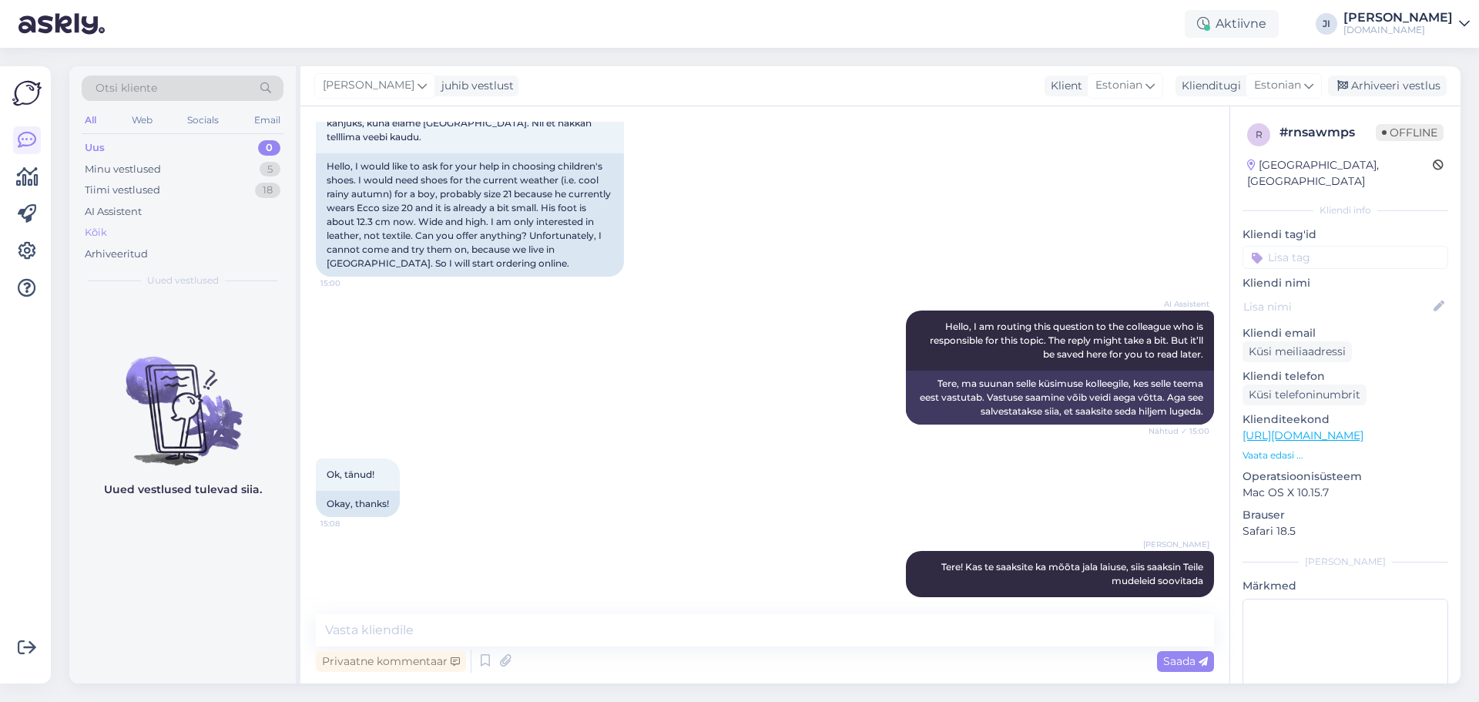
click at [149, 233] on div "Kõik" at bounding box center [183, 233] width 202 height 22
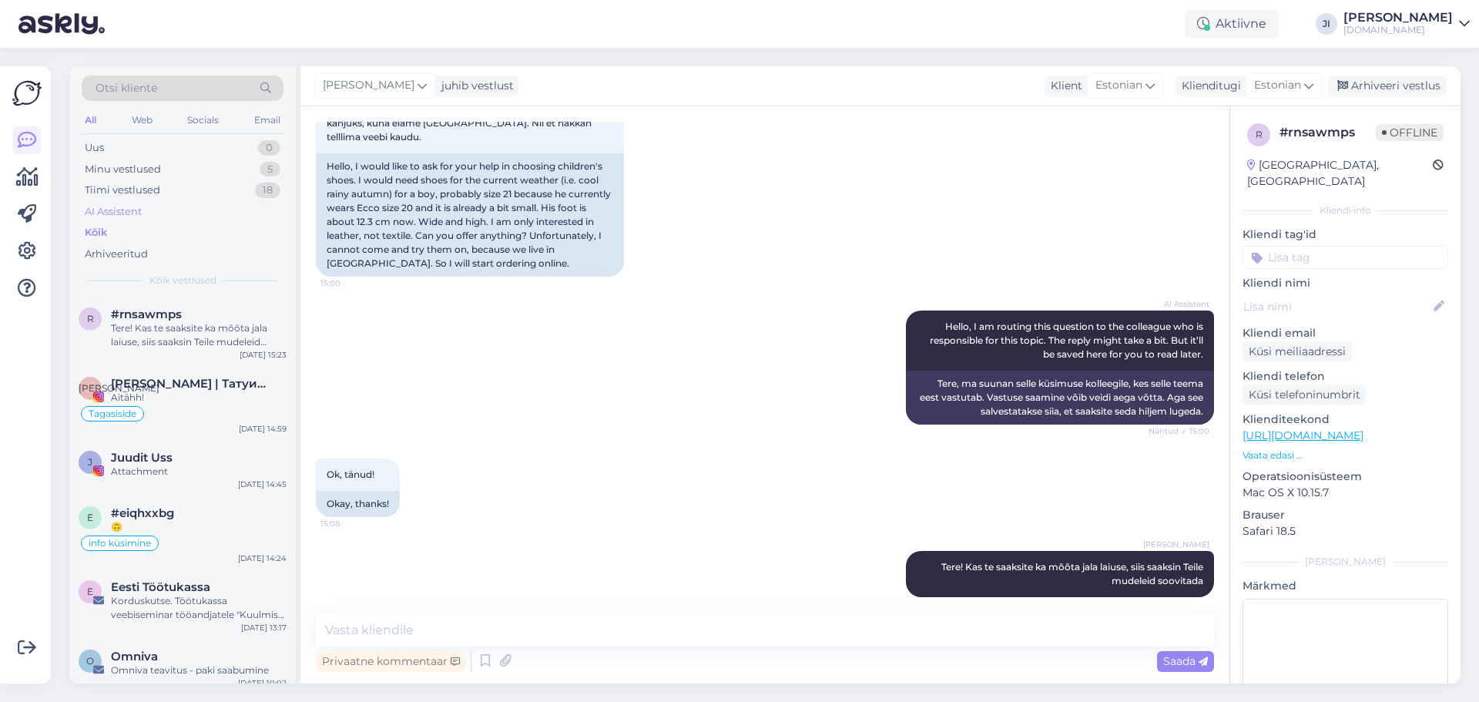
click at [173, 210] on div "AI Assistent" at bounding box center [183, 212] width 202 height 22
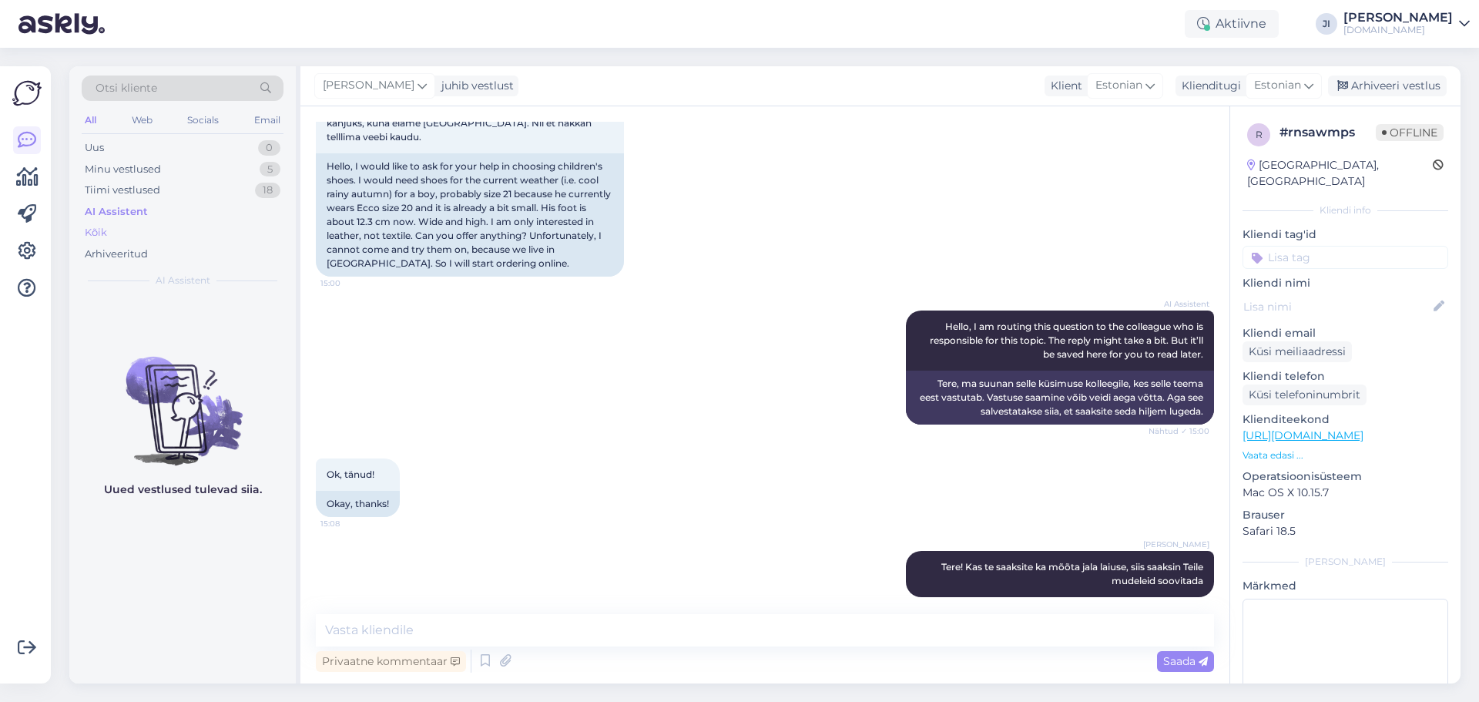
click at [194, 229] on div "Kõik" at bounding box center [183, 233] width 202 height 22
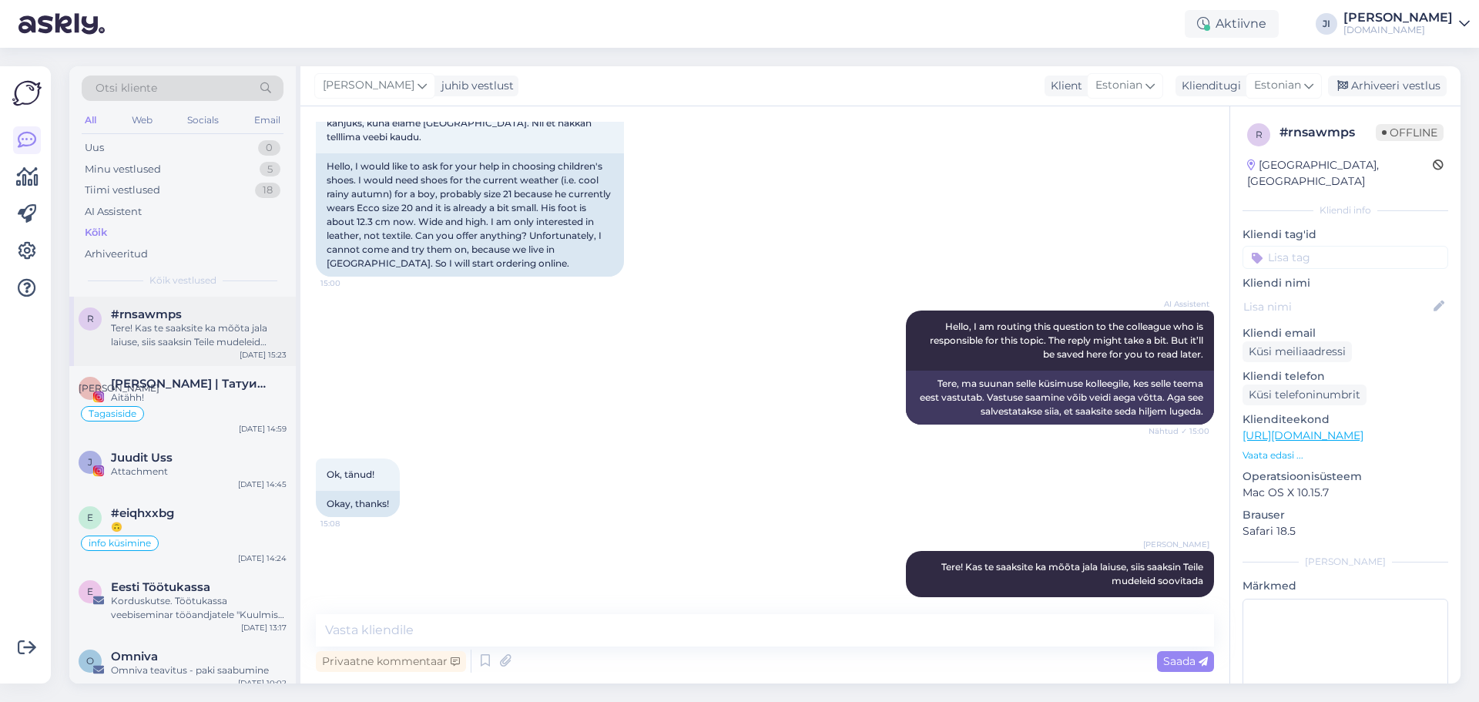
click at [199, 333] on div "Tere! Kas te saaksite ka mõõta jala laiuse, siis saaksin Teile mudeleid soovita…" at bounding box center [199, 335] width 176 height 28
click at [159, 467] on div "Attachment" at bounding box center [199, 472] width 176 height 14
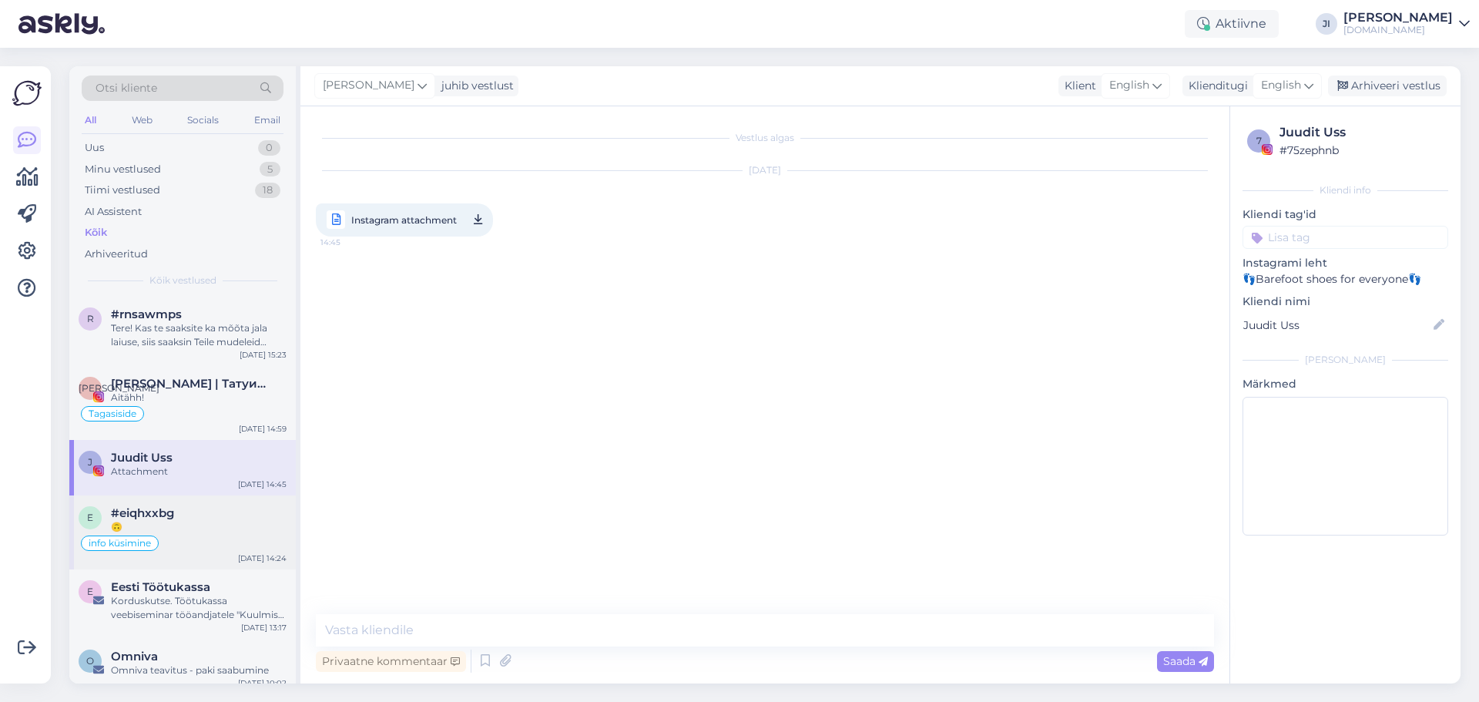
click at [183, 545] on div "info küsimine" at bounding box center [183, 543] width 208 height 18
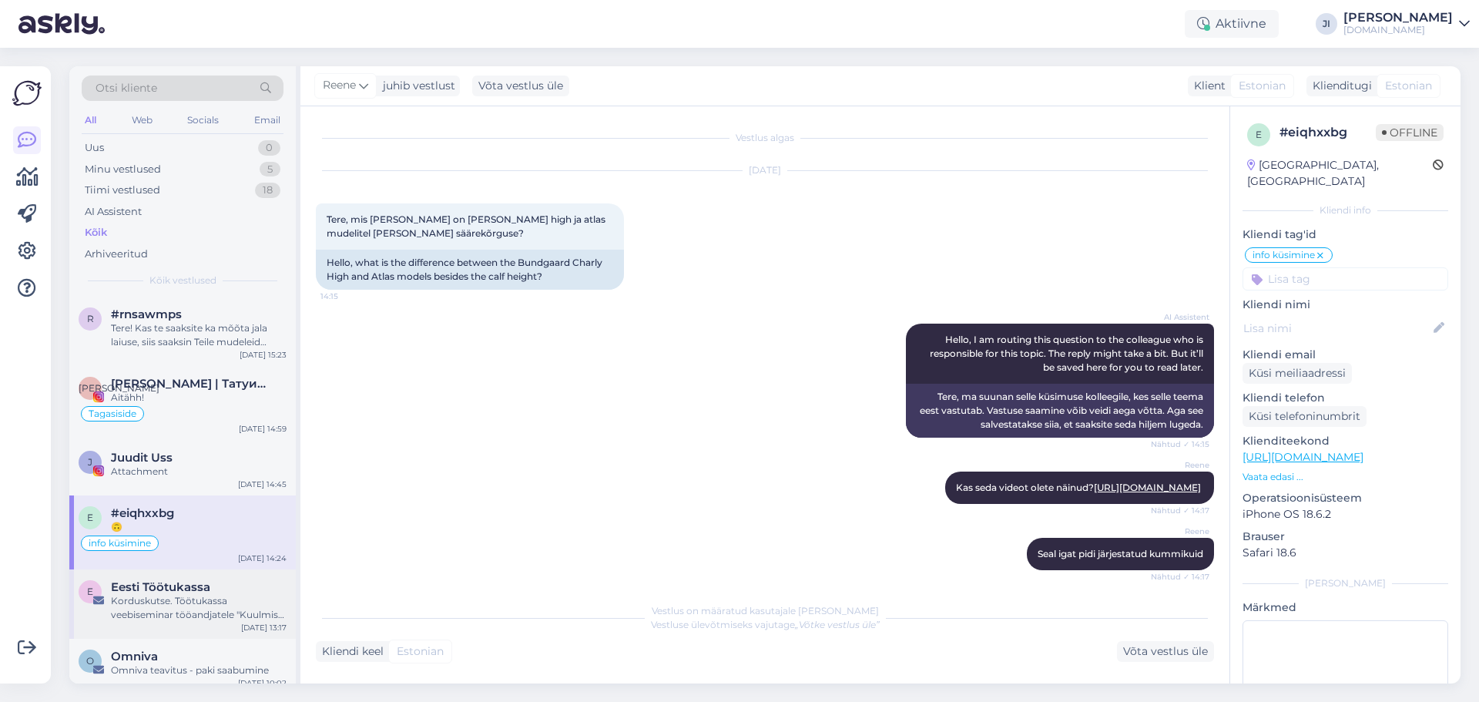
scroll to position [606, 0]
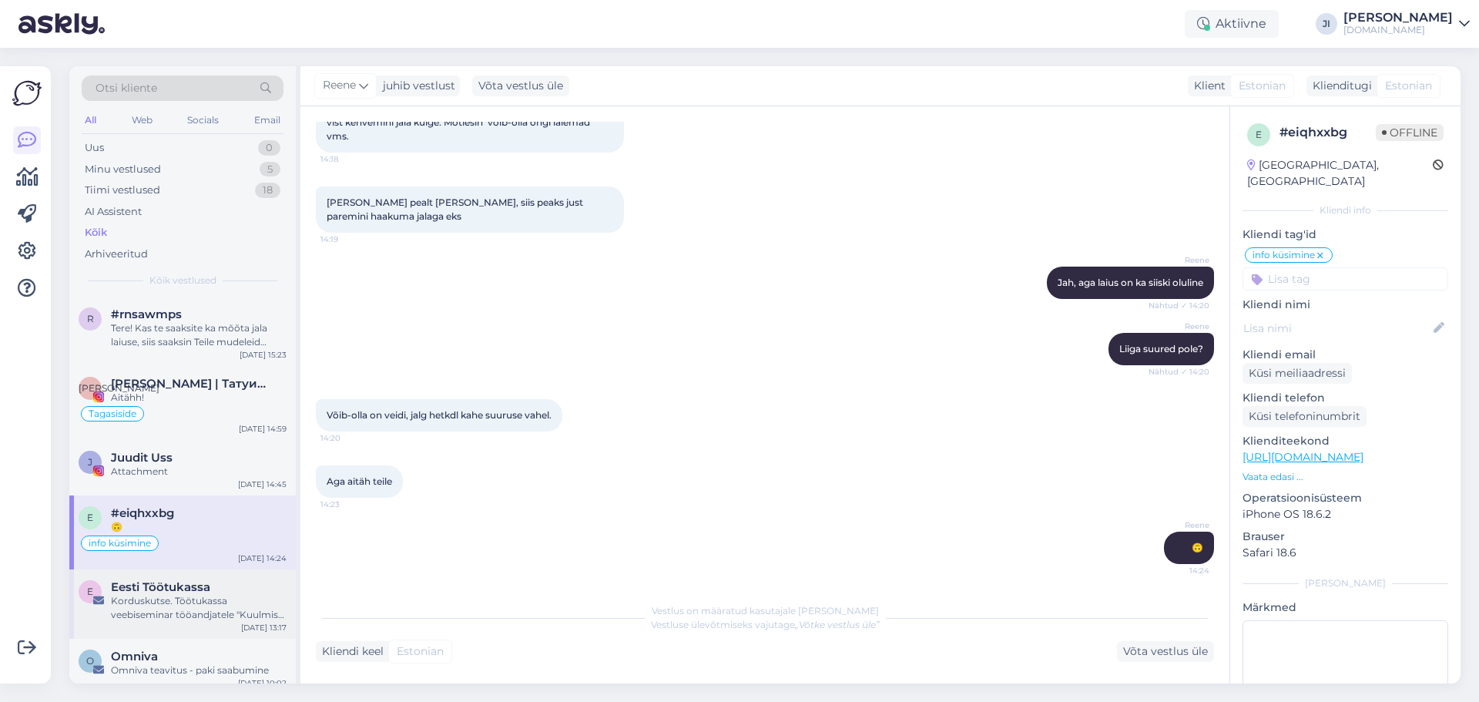
click at [204, 595] on div "Korduskutse. Töötukassa veebiseminar tööandjatele "Kuulmise kaitsmine töökeskko…" at bounding box center [199, 608] width 176 height 28
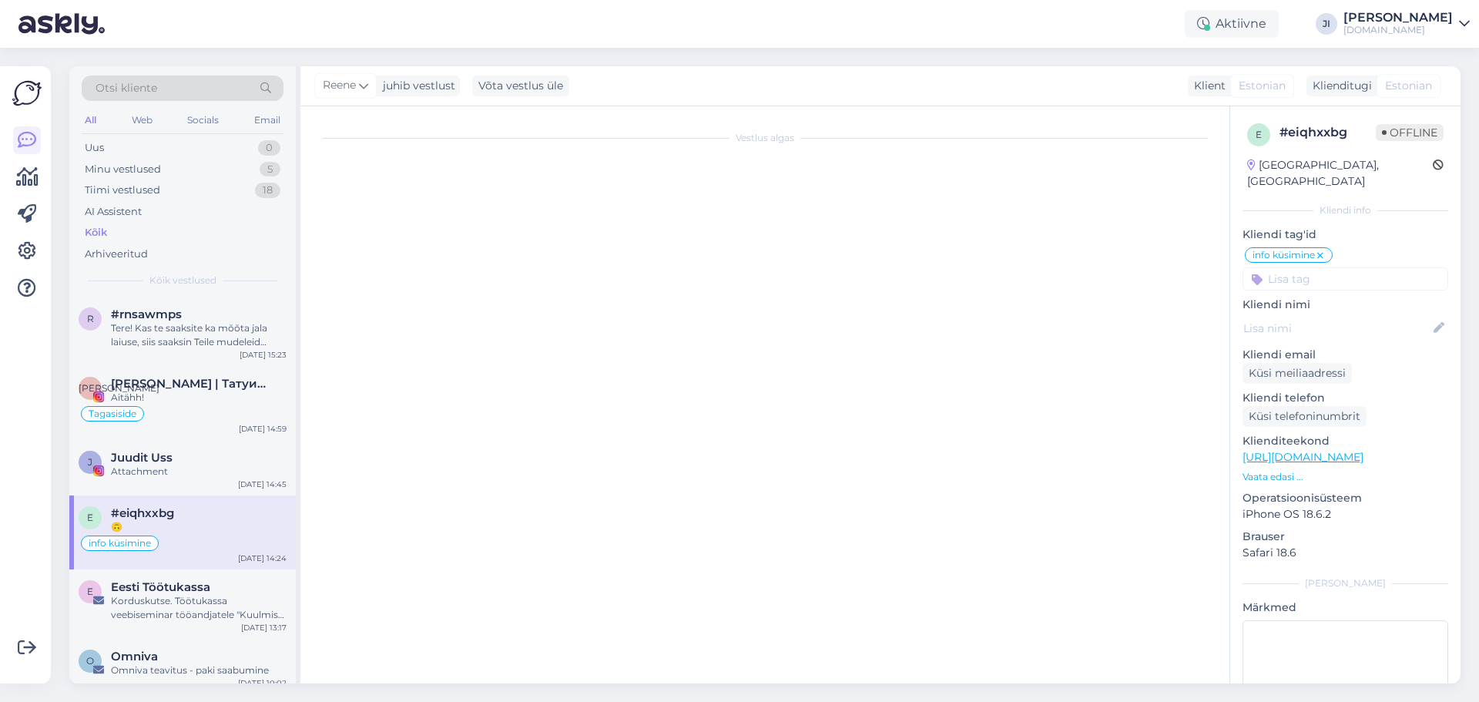
scroll to position [0, 0]
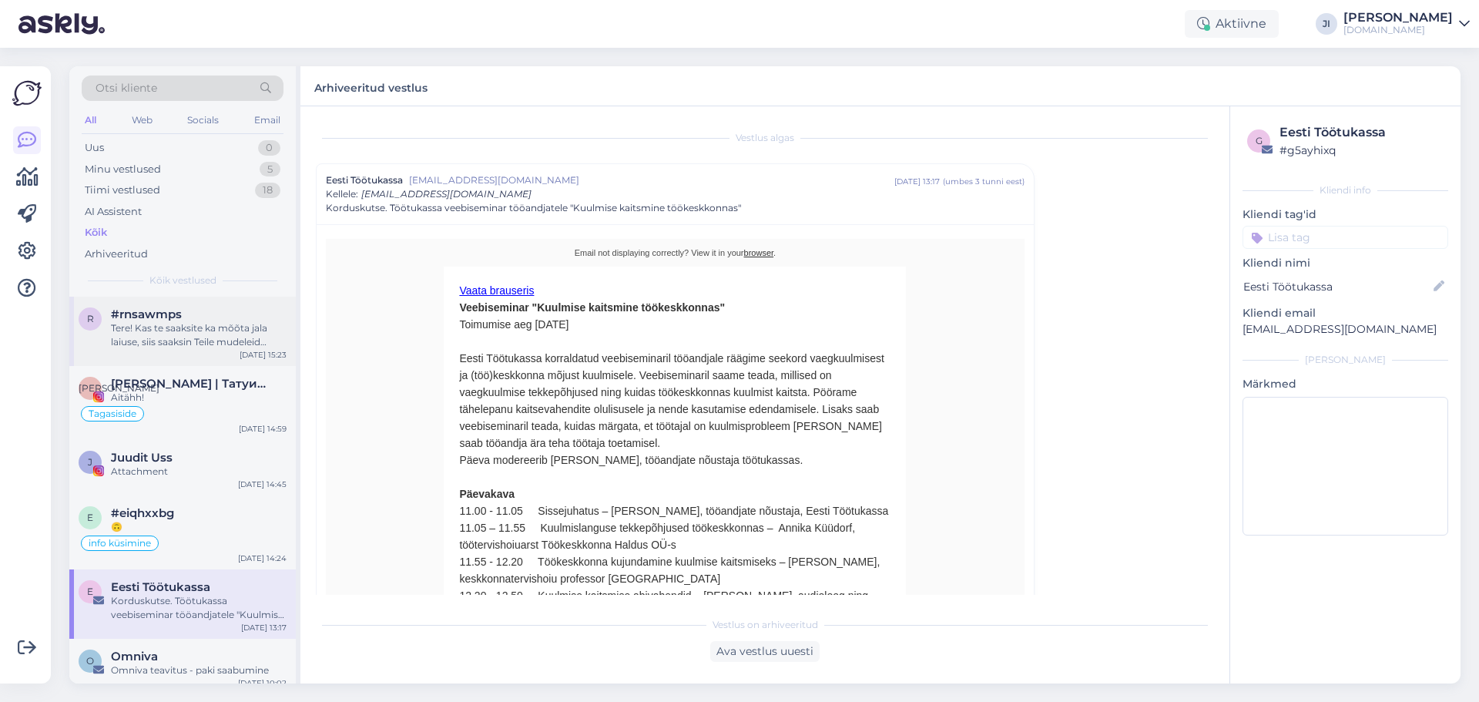
click at [197, 340] on div "Tere! Kas te saaksite ka mõõta jala laiuse, siis saaksin Teile mudeleid soovita…" at bounding box center [199, 335] width 176 height 28
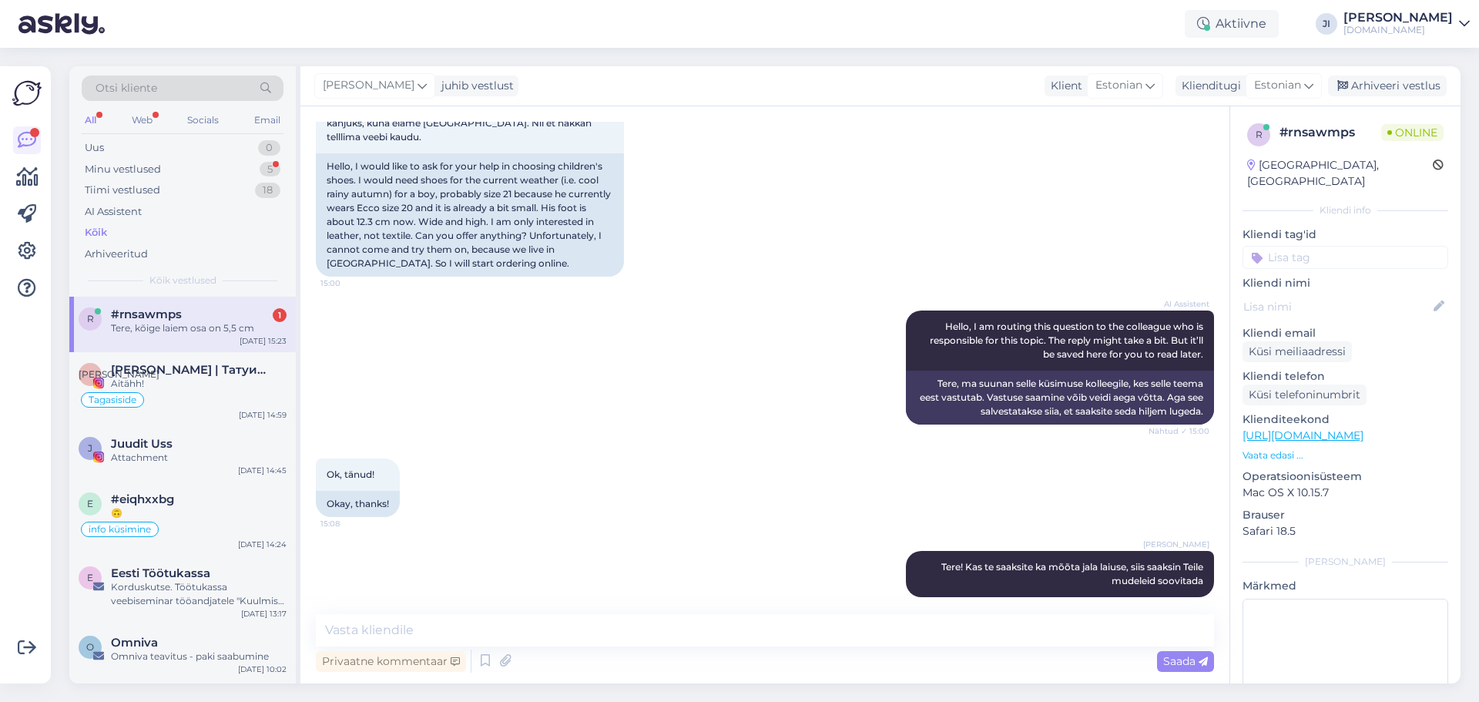
scroll to position [246, 0]
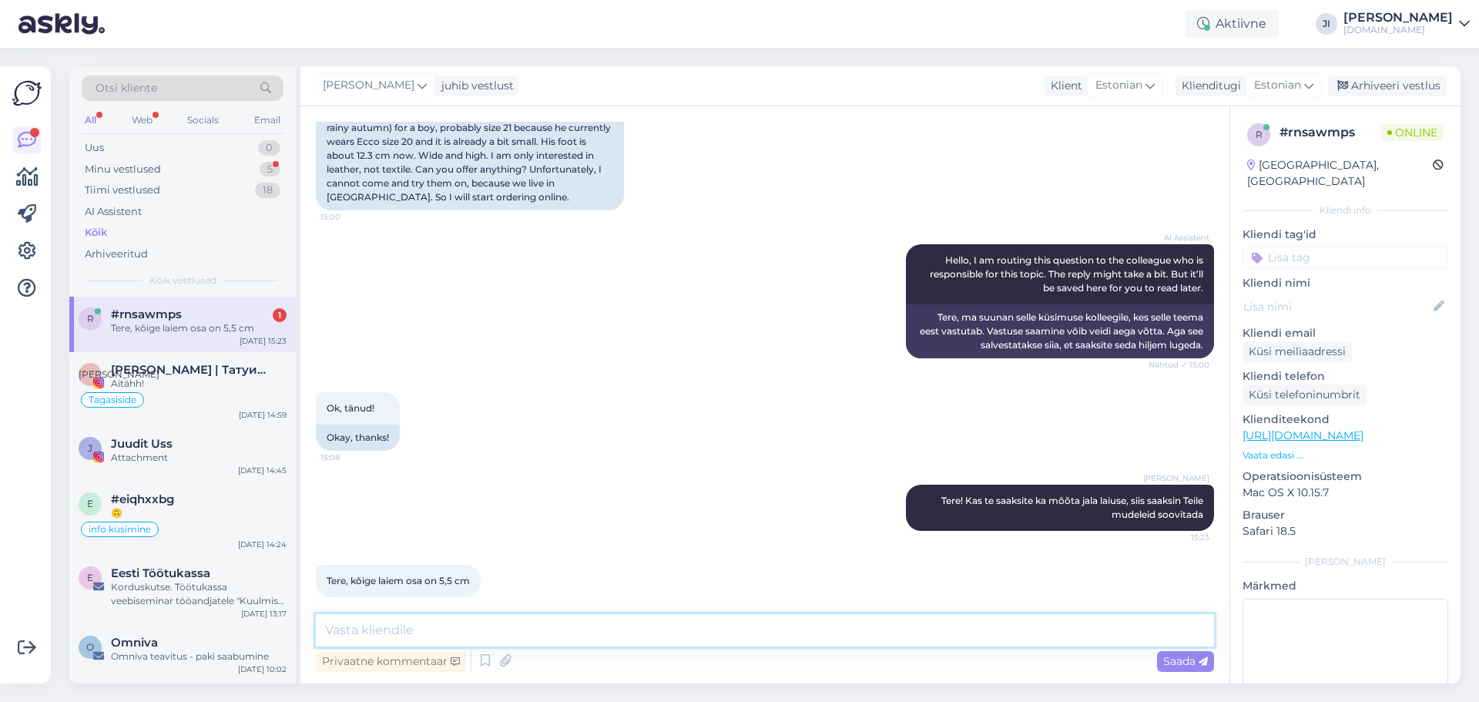
click at [403, 634] on textarea at bounding box center [765, 630] width 898 height 32
type textarea "vaatan kohe mida [PERSON_NAME]"
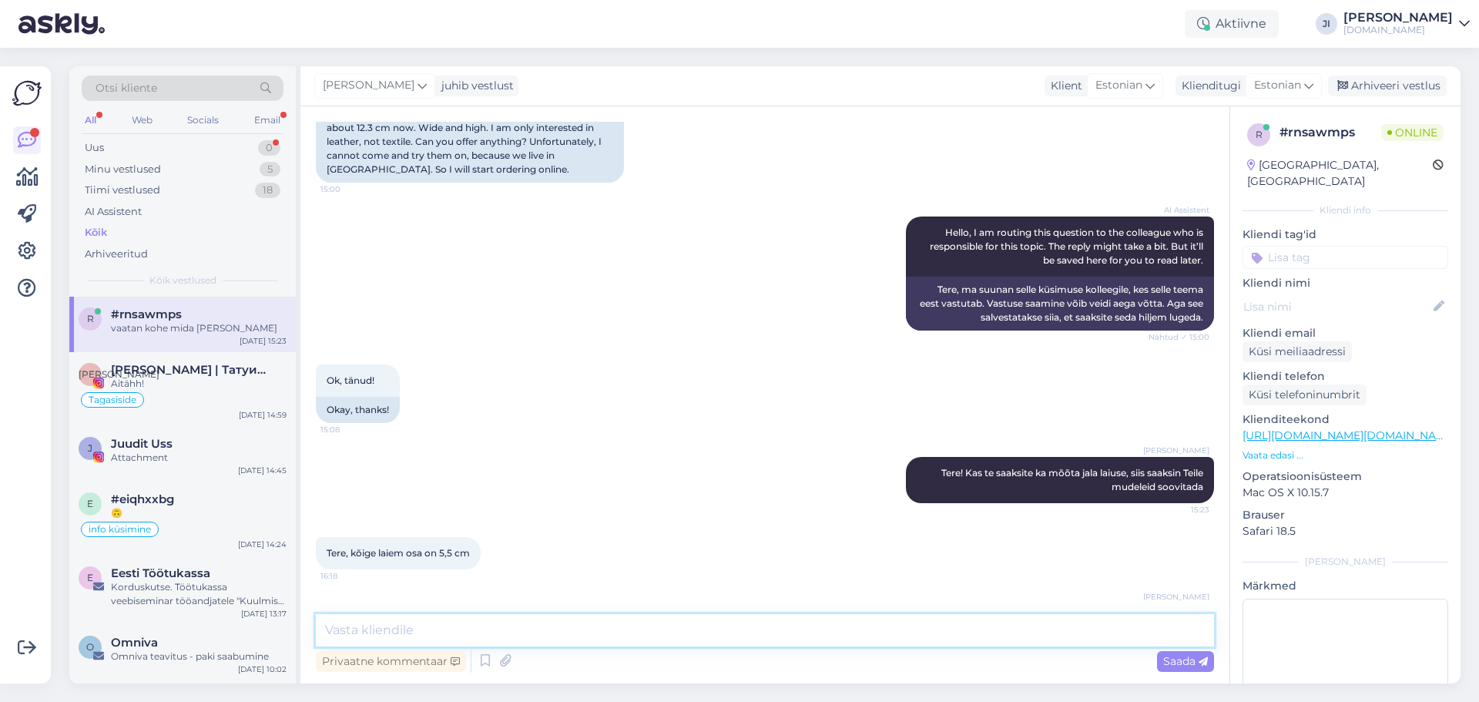
scroll to position [312, 0]
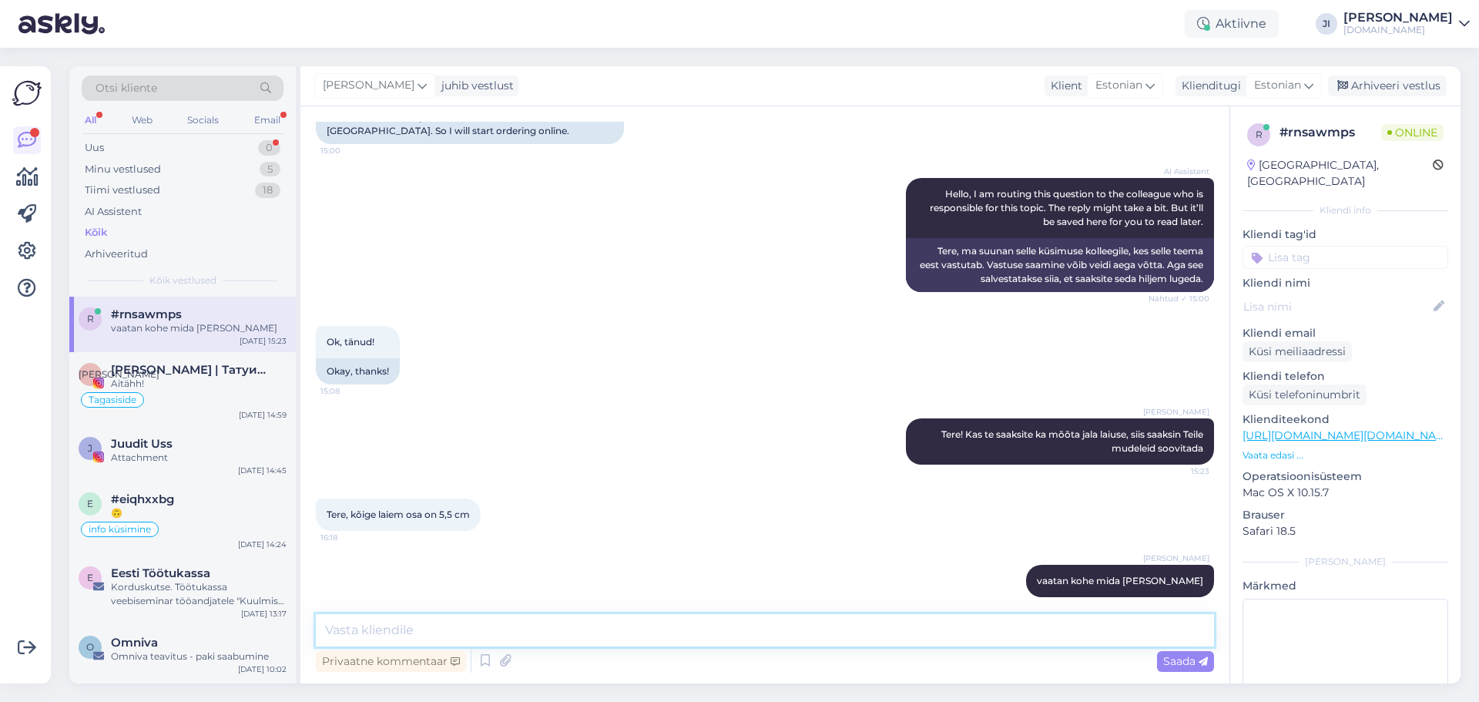
click at [525, 627] on textarea at bounding box center [765, 630] width 898 height 32
paste textarea "Bundgaard Petit Velcro poolsaapad, Green"
type textarea "Bundgaard Petit Velcro poolsaapad, Green"
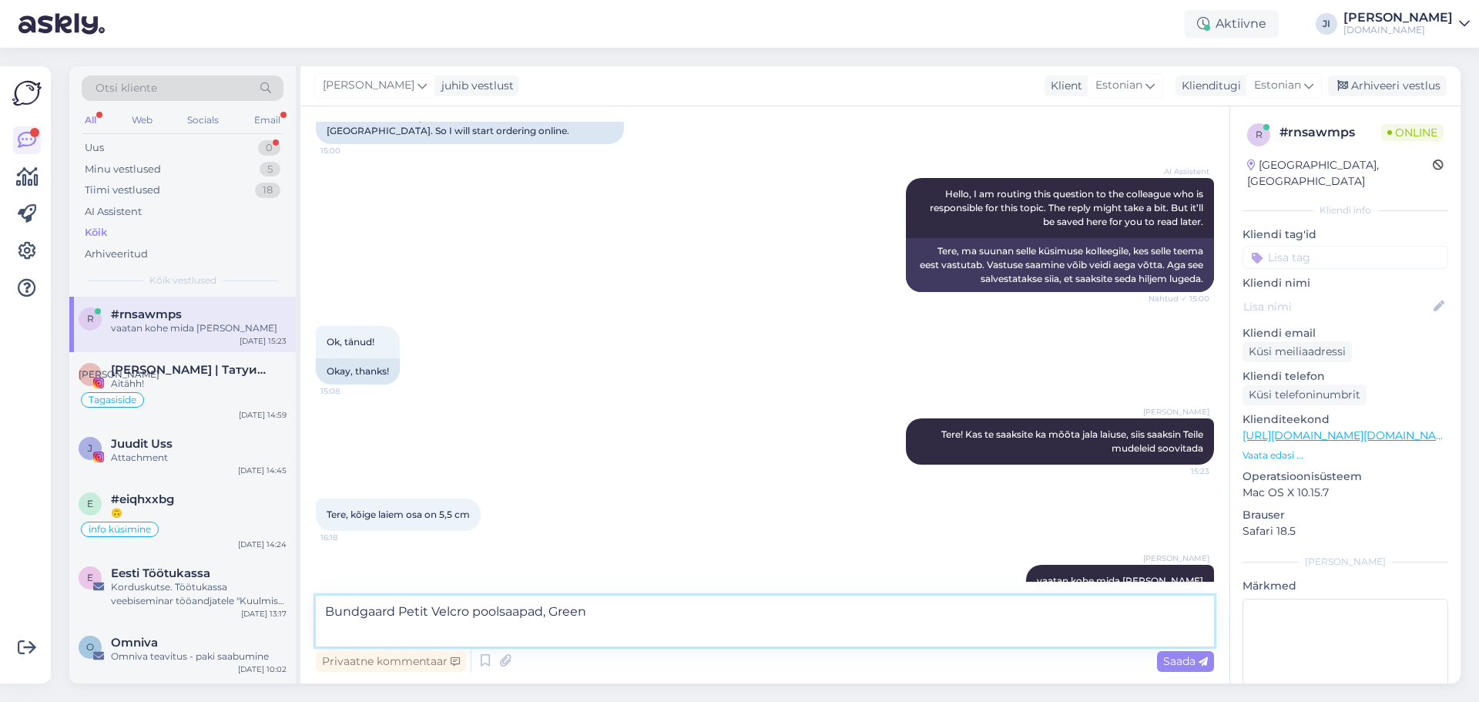
click at [519, 620] on textarea "Bundgaard Petit Velcro poolsaapad, Green" at bounding box center [765, 621] width 898 height 51
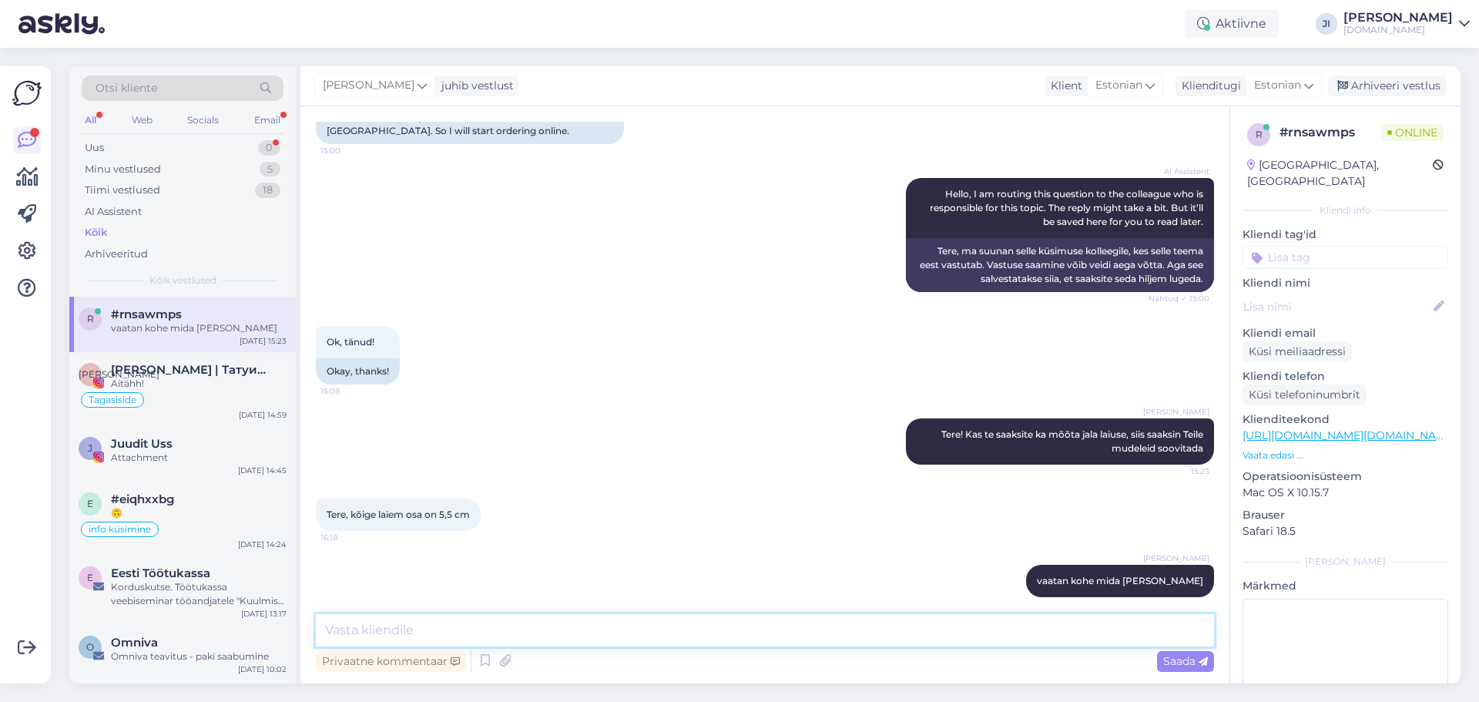
click at [489, 628] on textarea at bounding box center [765, 630] width 898 height 32
paste textarea "[URL][DOMAIN_NAME]"
type textarea "[URL][DOMAIN_NAME]"
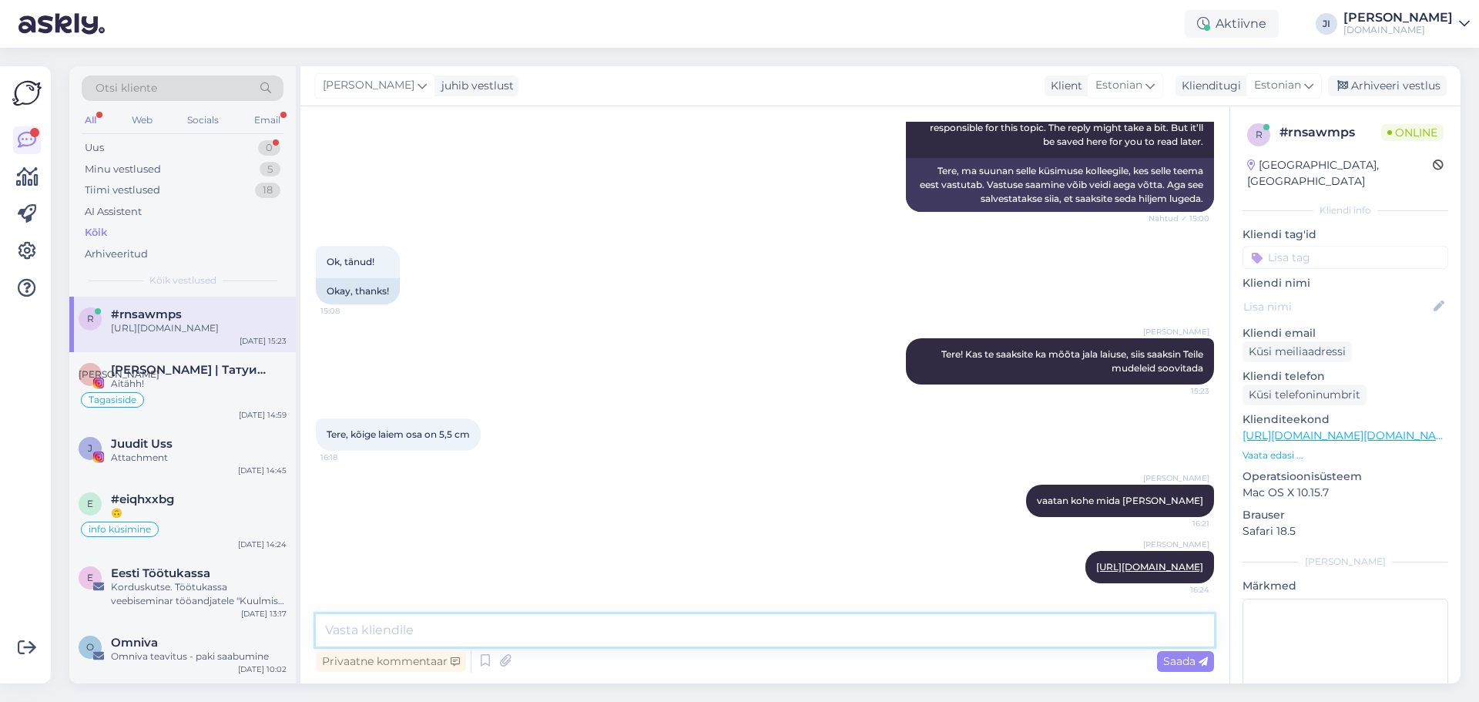
click at [651, 621] on textarea at bounding box center [765, 630] width 898 height 32
type textarea "selle mudeli puhul ilmselt suurus 21"
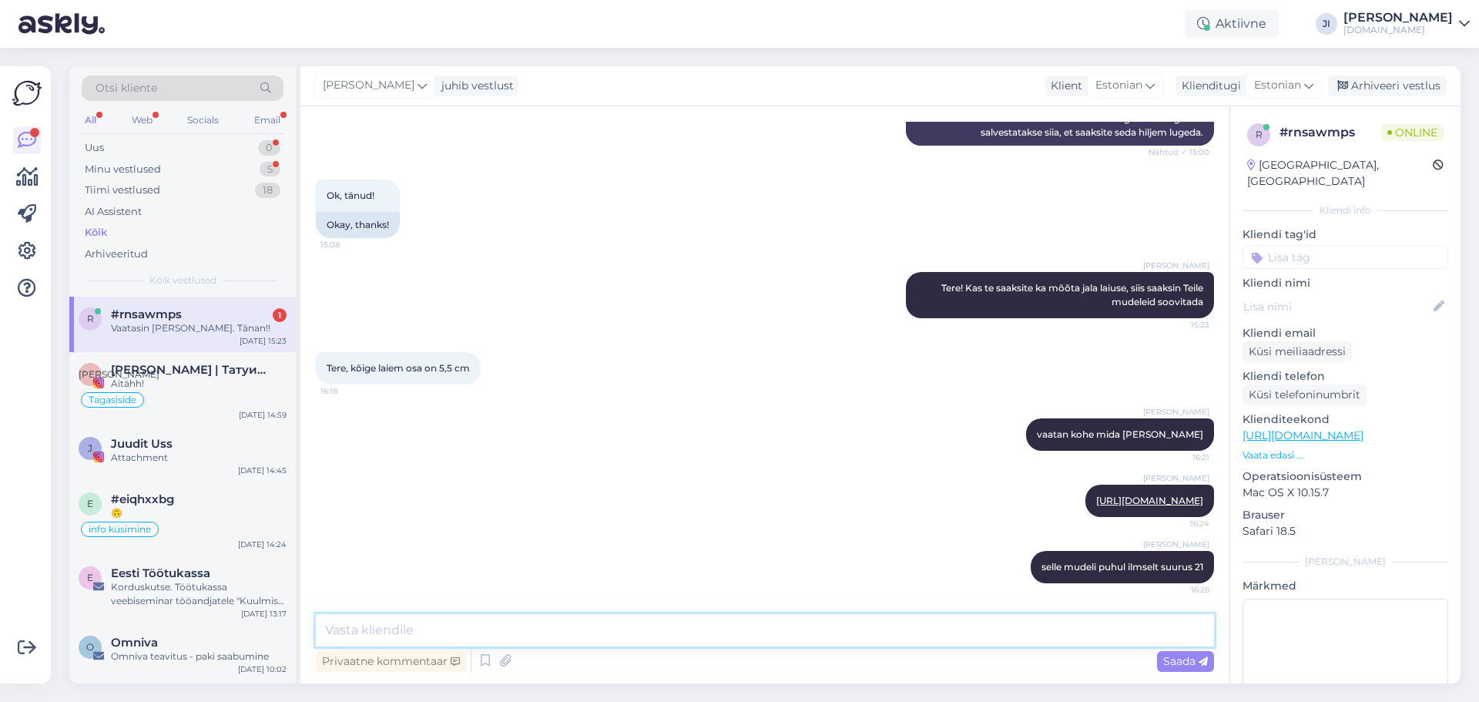
scroll to position [525, 0]
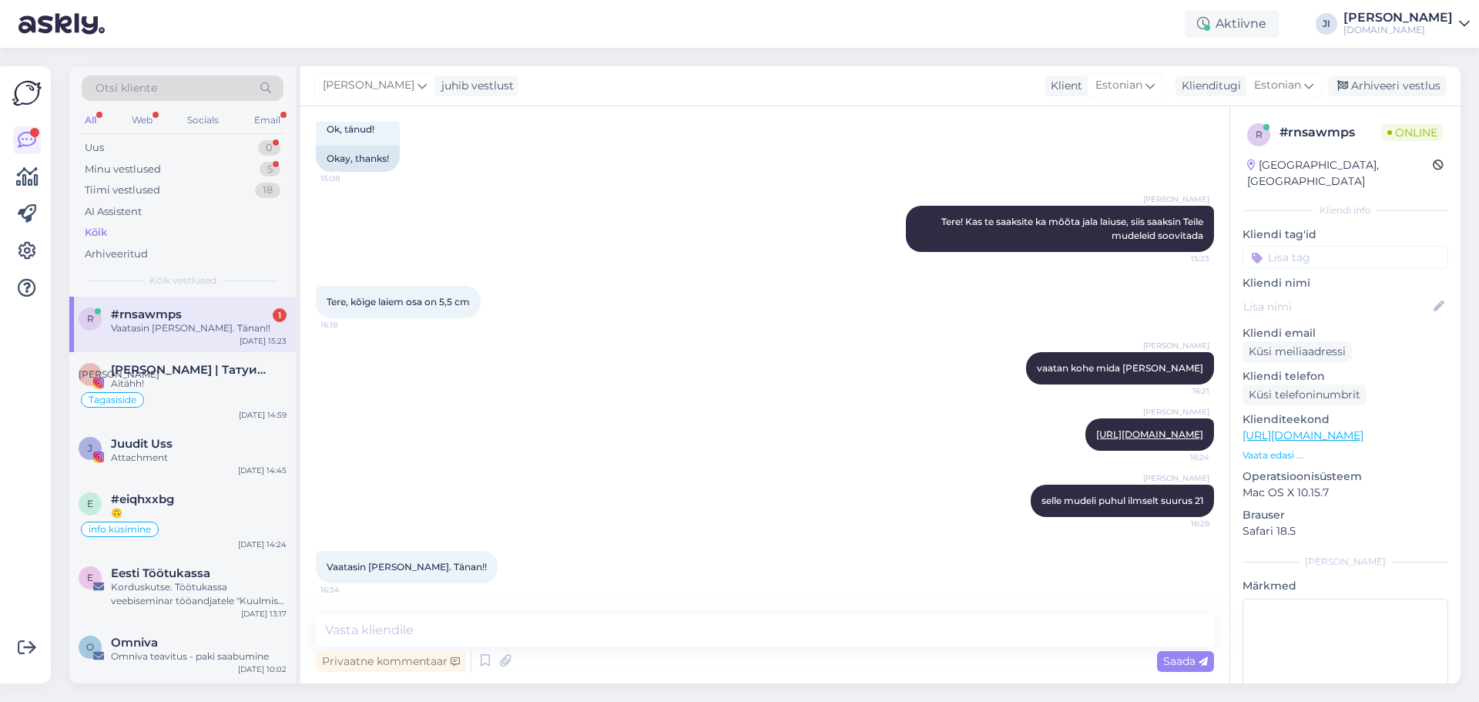
click at [430, 612] on div "Vestlus algas [DATE] Tere, paluksin Teie abi laste jalatsite valikul. [PERSON_N…" at bounding box center [764, 394] width 929 height 577
click at [426, 620] on textarea at bounding box center [765, 630] width 898 height 32
paste textarea "[URL][DOMAIN_NAME]"
type textarea "[URL][DOMAIN_NAME]"
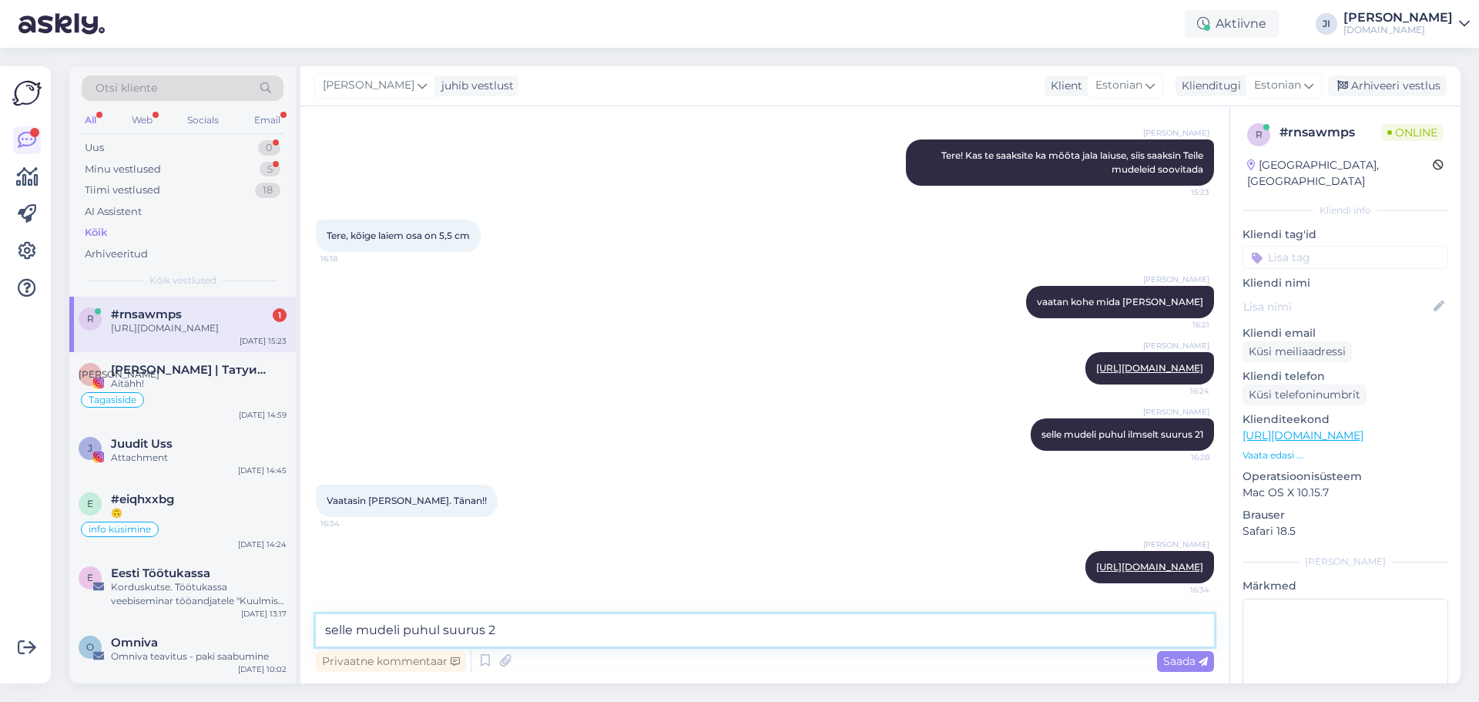
type textarea "selle mudeli puhul suurus 20"
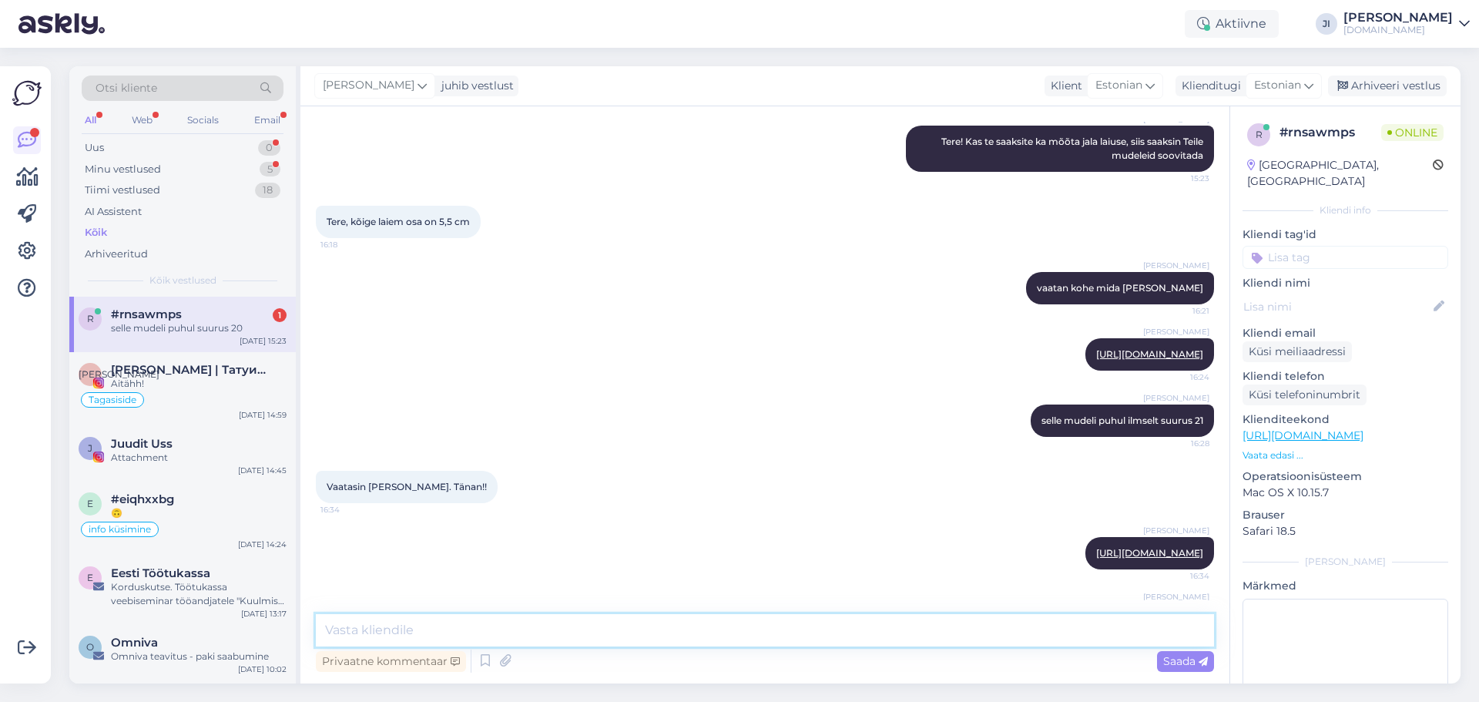
scroll to position [671, 0]
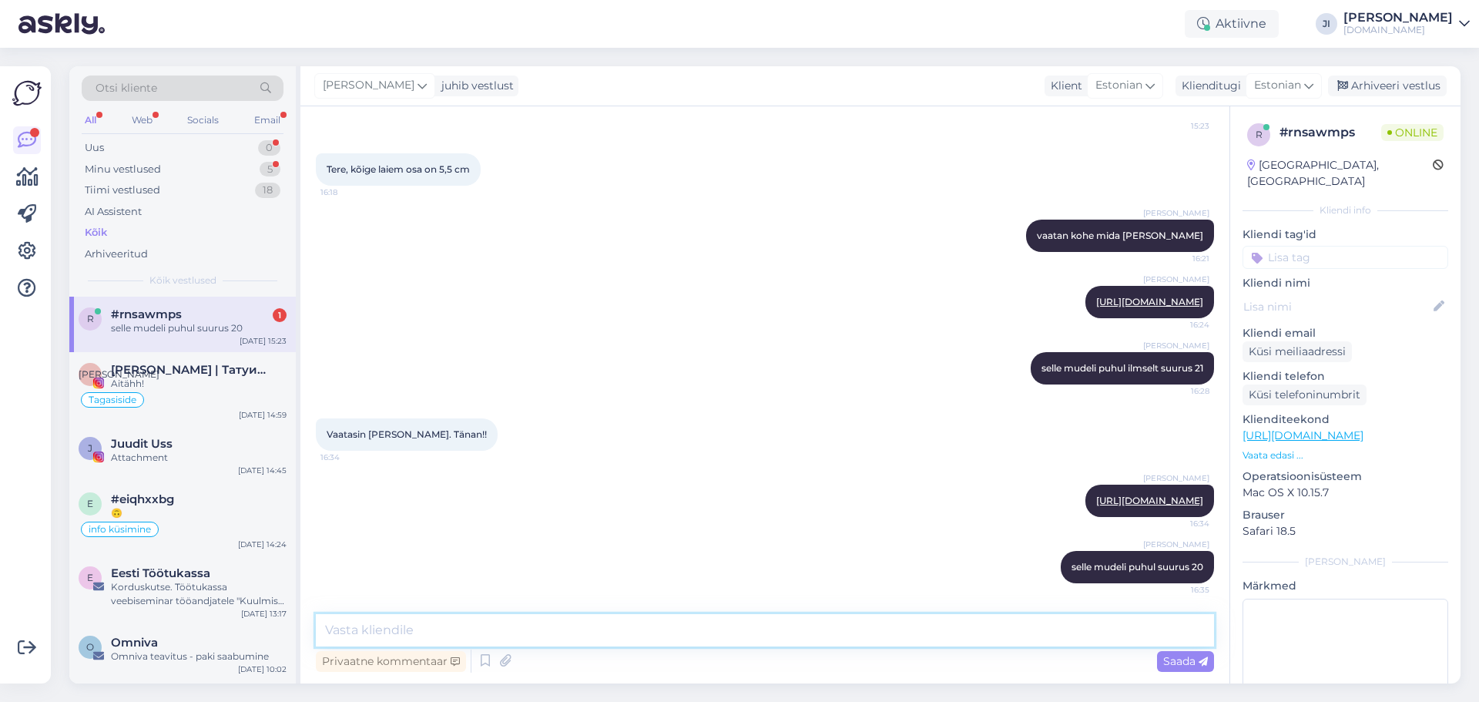
click at [765, 626] on textarea at bounding box center [765, 630] width 898 height 32
paste textarea "[URL][DOMAIN_NAME]"
type textarea "[URL][DOMAIN_NAME]"
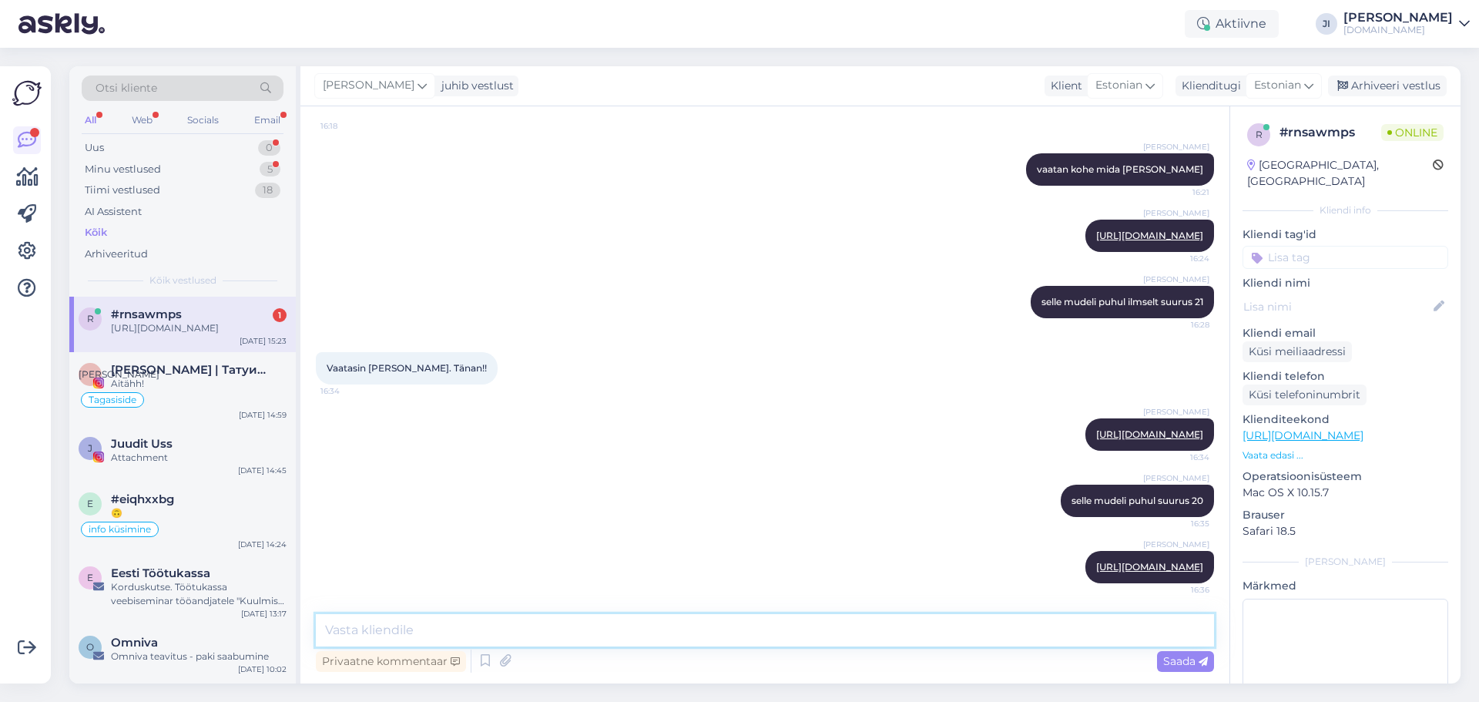
click at [629, 627] on textarea at bounding box center [765, 630] width 898 height 32
type textarea "see mudel 21"
click at [1186, 658] on span "Saada" at bounding box center [1185, 661] width 45 height 14
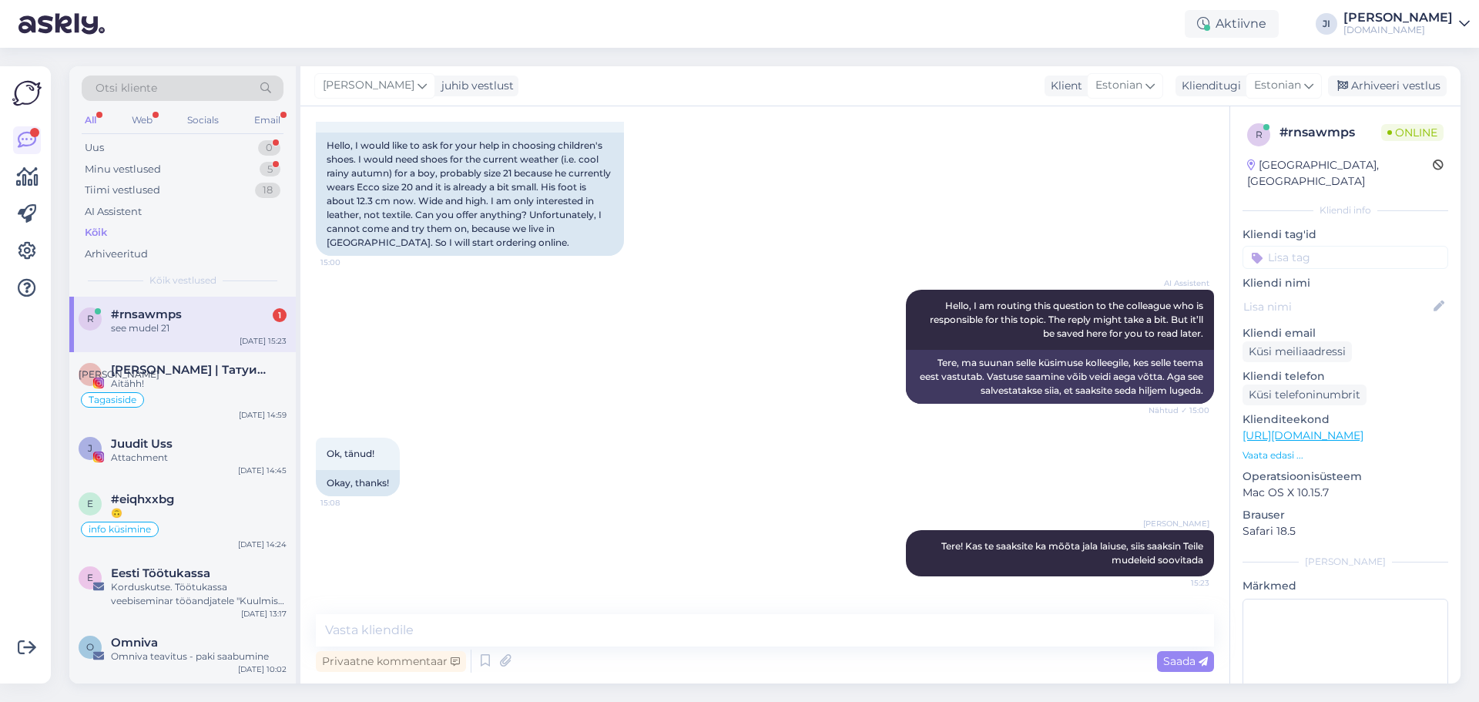
scroll to position [124, 0]
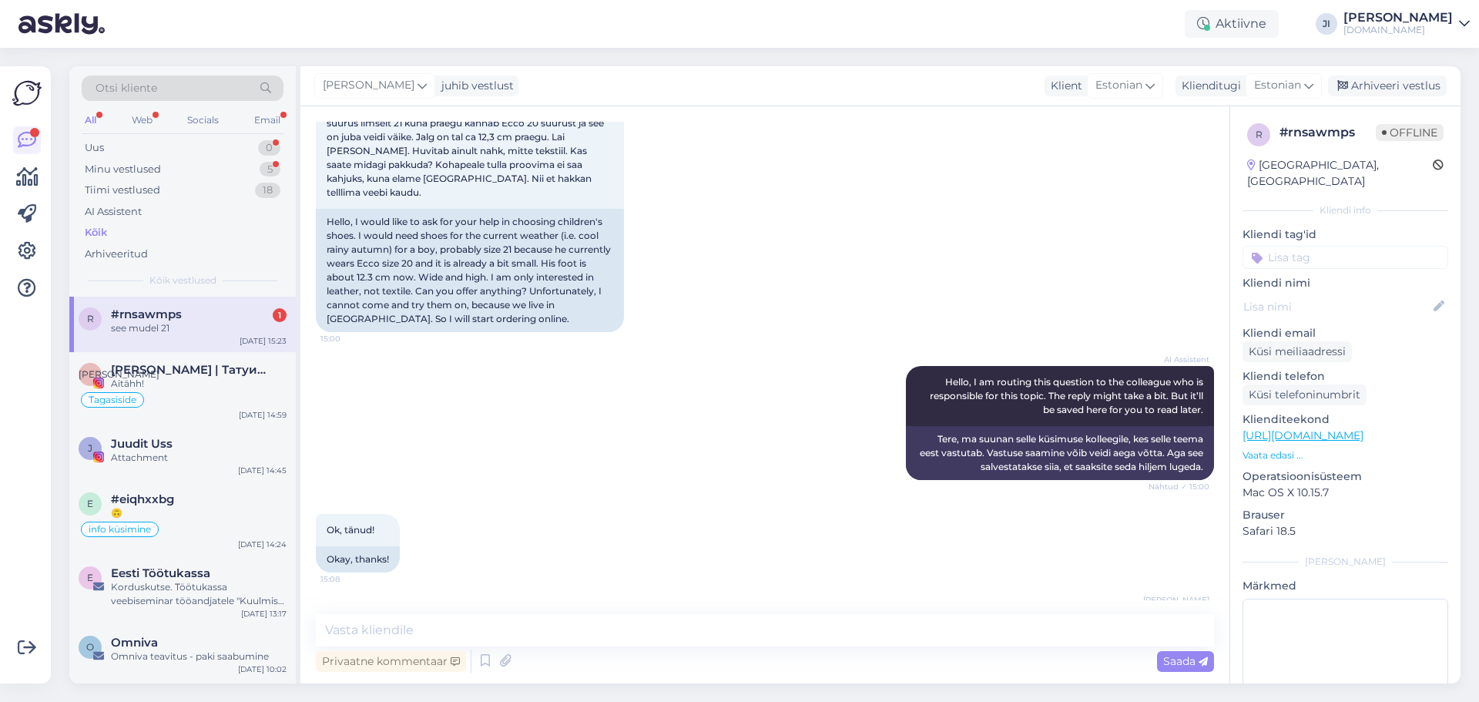
click at [159, 324] on div "see mudel 21" at bounding box center [199, 328] width 176 height 14
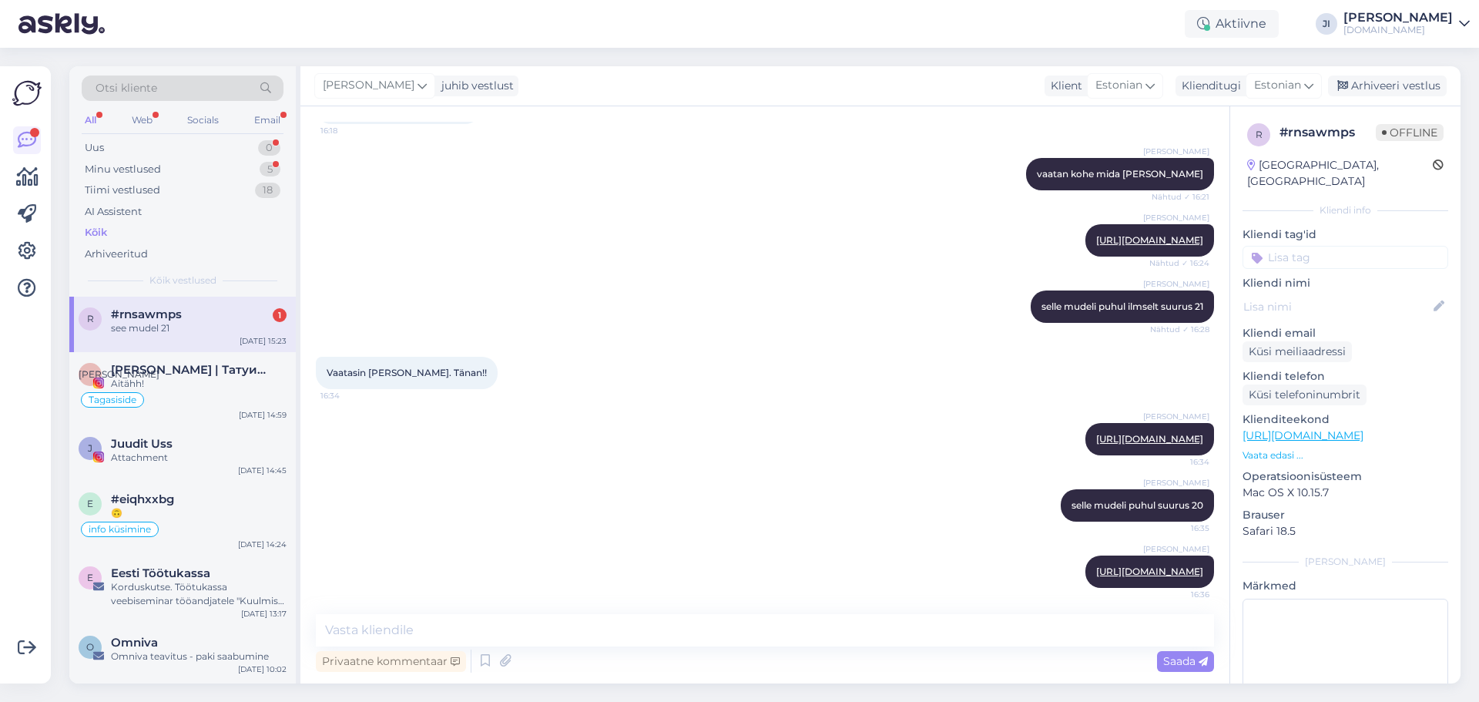
scroll to position [817, 0]
